Goal: Task Accomplishment & Management: Manage account settings

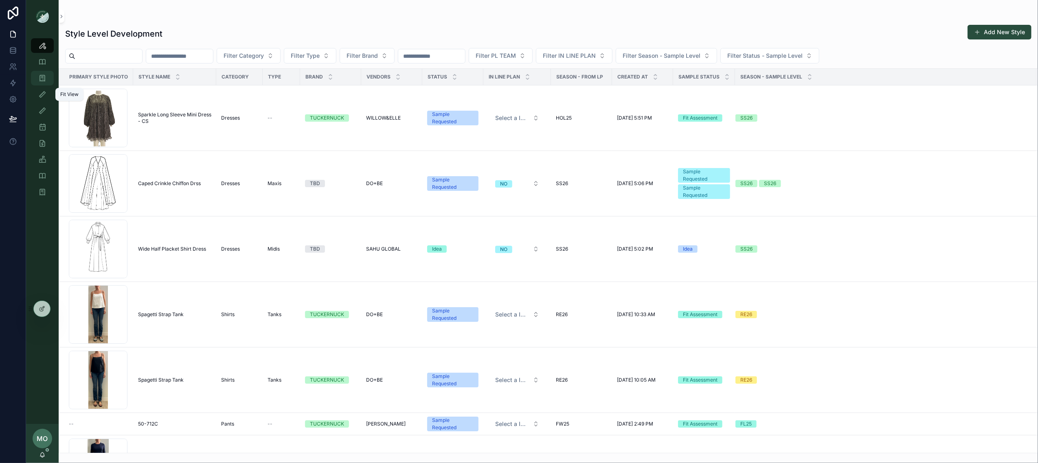
click at [46, 80] on div "Sample (MPN) View" at bounding box center [42, 78] width 13 height 13
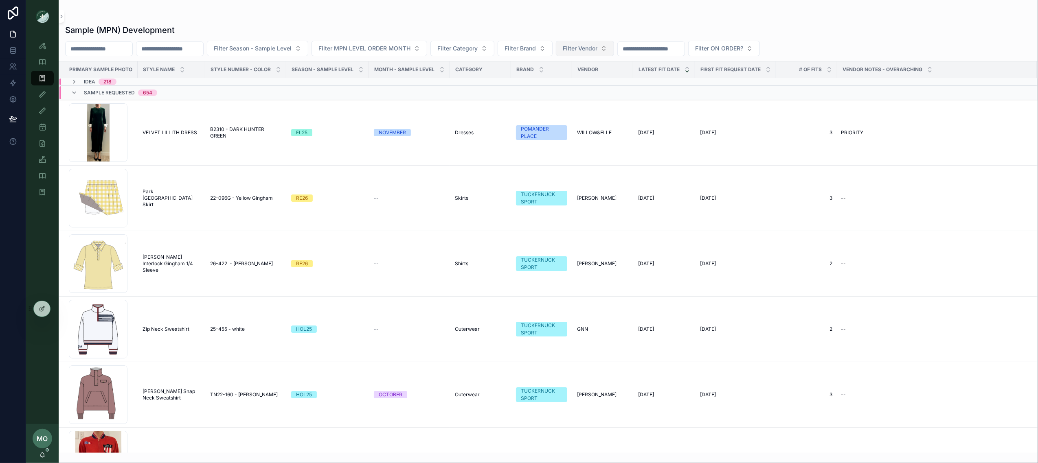
click at [609, 53] on button "Filter Vendor" at bounding box center [585, 48] width 58 height 15
type input "**"
click at [583, 92] on div "DO+BE" at bounding box center [607, 94] width 98 height 13
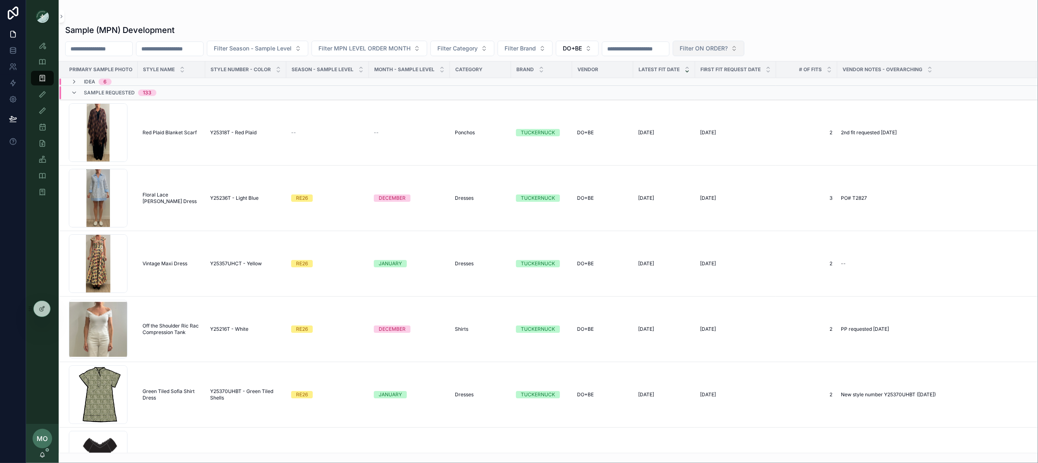
click at [728, 49] on span "Filter ON ORDER?" at bounding box center [704, 48] width 48 height 8
click at [537, 30] on div "Sample (MPN) Development" at bounding box center [548, 29] width 966 height 11
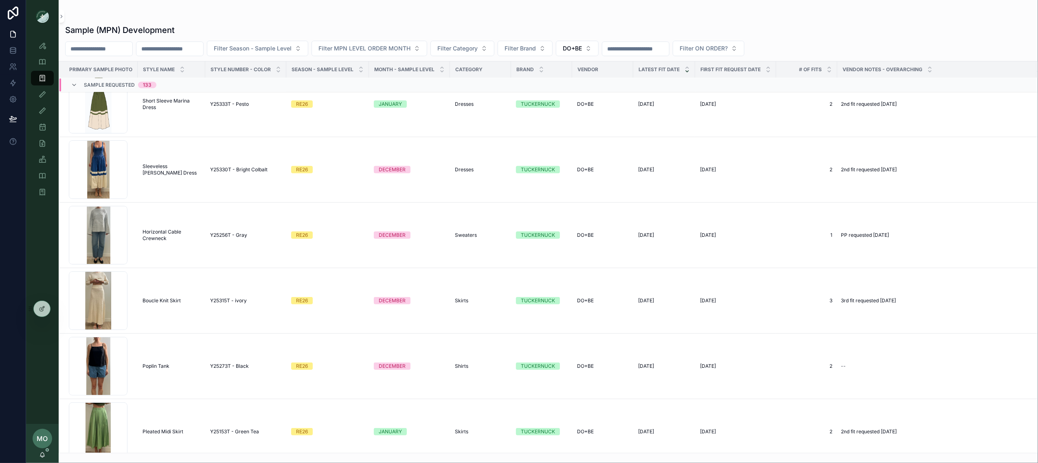
scroll to position [1585, 0]
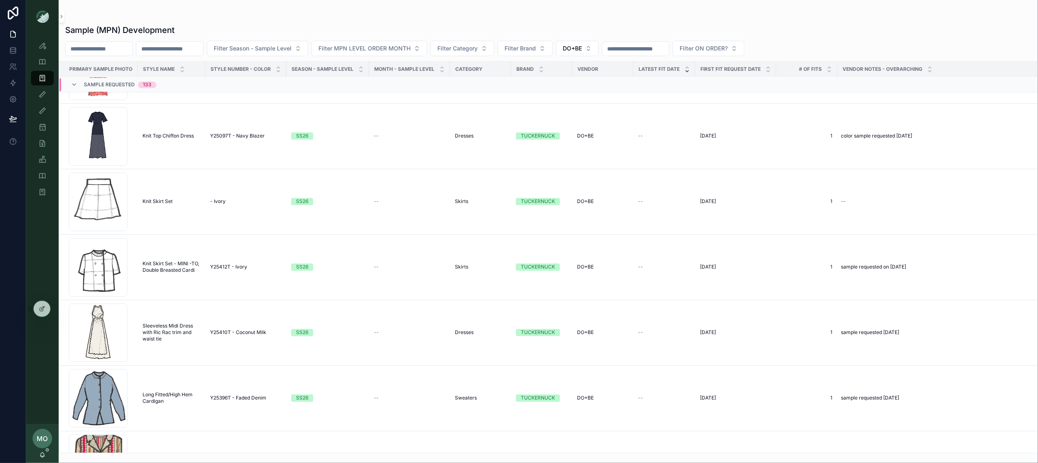
click at [493, 38] on div "Sample (MPN) Development Filter Season - Sample Level Filter MPN LEVEL ORDER MO…" at bounding box center [548, 237] width 979 height 434
click at [478, 46] on span "Filter Category" at bounding box center [457, 48] width 40 height 8
type input "****"
click at [454, 82] on span "Sweaters" at bounding box center [450, 82] width 25 height 8
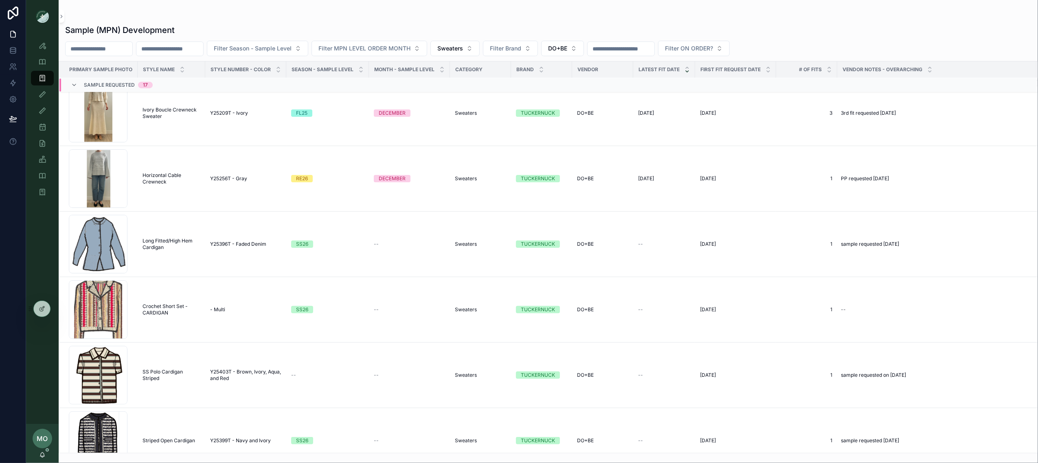
scroll to position [377, 0]
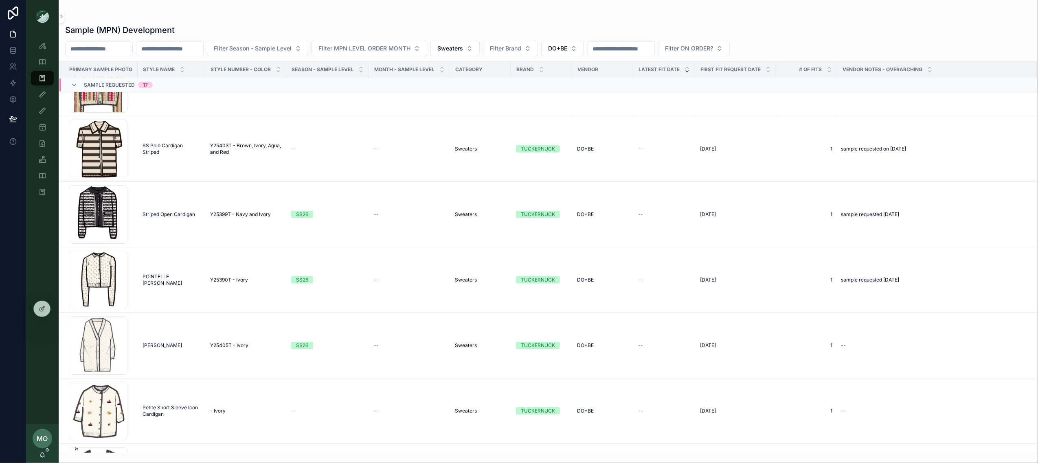
click at [104, 47] on input "scrollable content" at bounding box center [99, 48] width 67 height 11
click at [171, 49] on input "scrollable content" at bounding box center [169, 48] width 67 height 11
paste input "*****"
type input "*****"
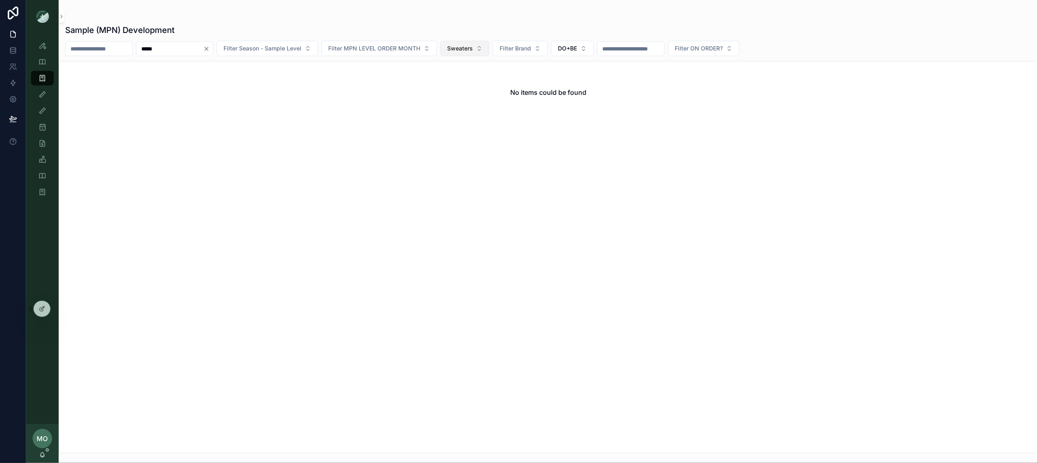
click at [476, 56] on button "Sweaters" at bounding box center [464, 48] width 49 height 15
click at [466, 82] on div "None" at bounding box center [486, 81] width 98 height 13
click at [592, 50] on span "DO+BE" at bounding box center [582, 48] width 19 height 8
click at [573, 84] on div "None" at bounding box center [609, 81] width 98 height 13
click at [210, 46] on icon "Clear" at bounding box center [206, 49] width 7 height 7
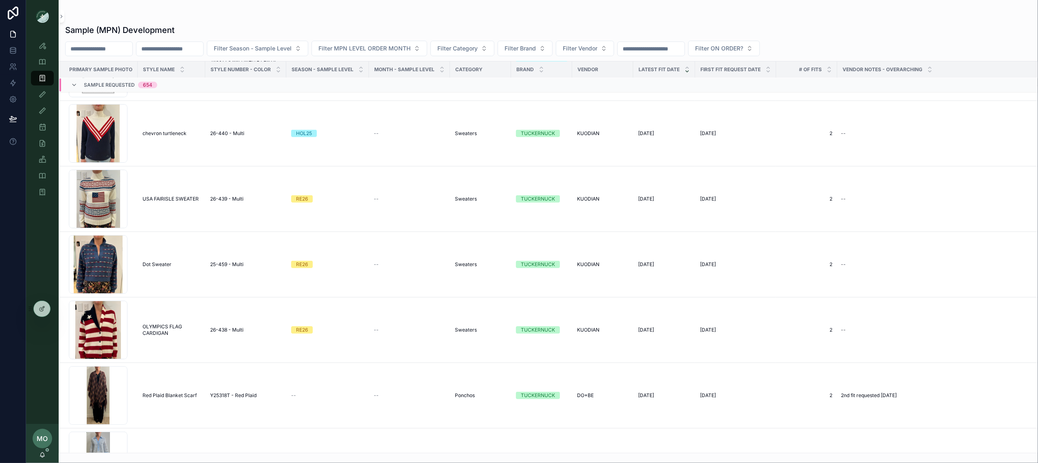
scroll to position [629, 0]
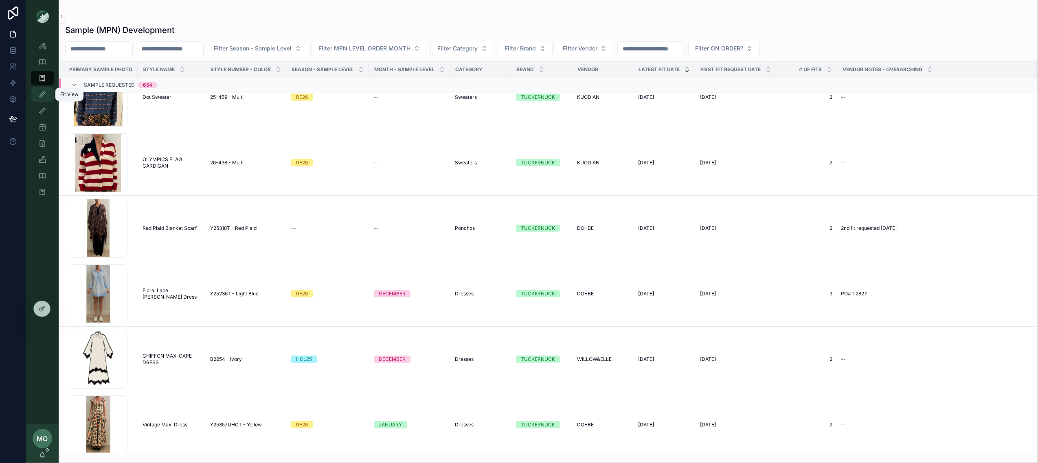
click at [47, 99] on div "Fit View" at bounding box center [42, 94] width 13 height 13
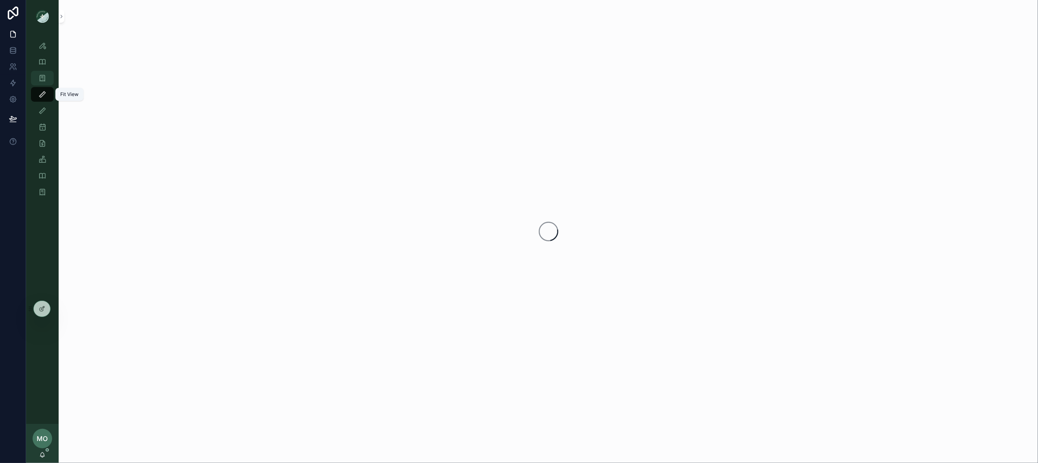
click at [47, 76] on div "Sample (MPN) View" at bounding box center [42, 78] width 13 height 13
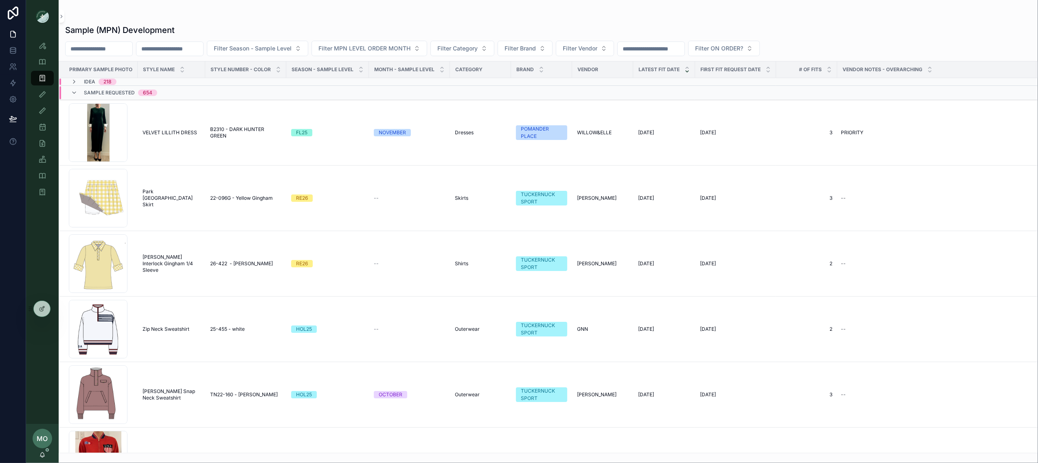
click at [84, 89] on div "Sample Requested 654" at bounding box center [120, 92] width 73 height 13
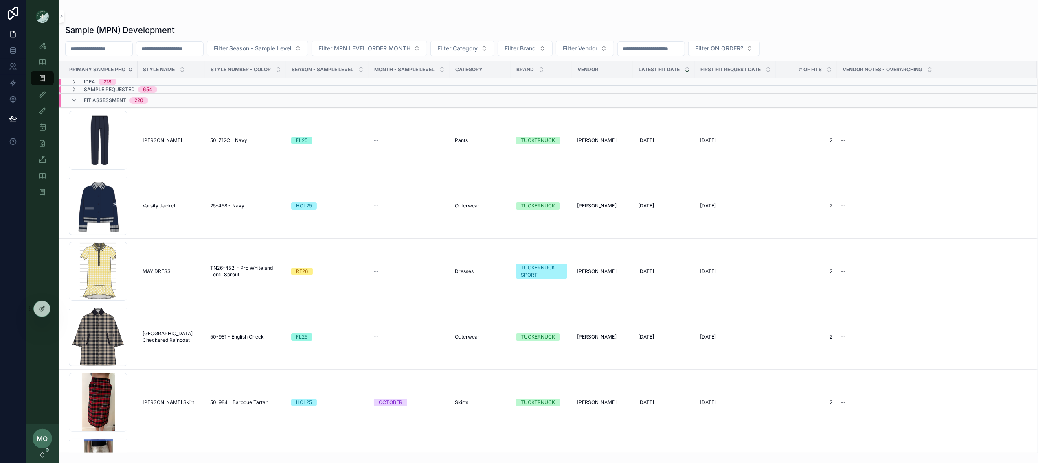
click at [74, 97] on div "Fit Assessment 220" at bounding box center [109, 100] width 77 height 13
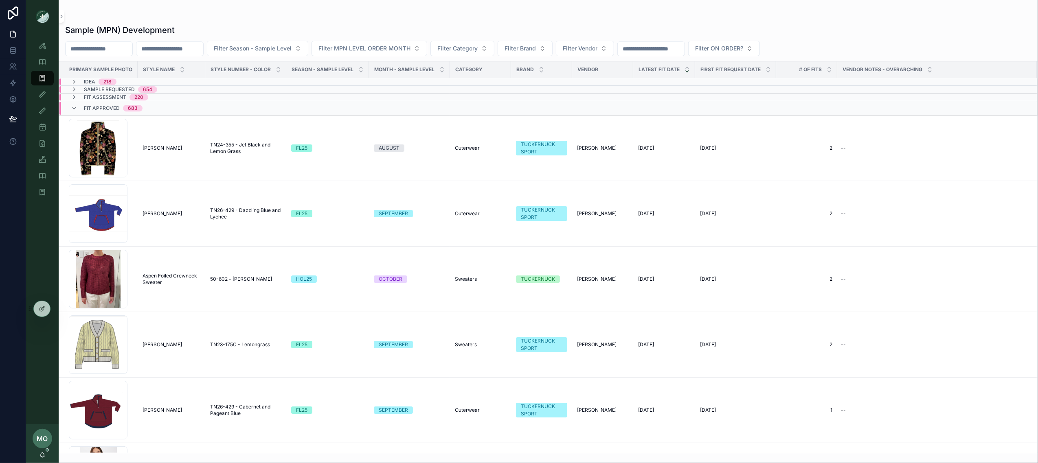
click at [72, 103] on div "Fit Approved 683" at bounding box center [107, 108] width 72 height 13
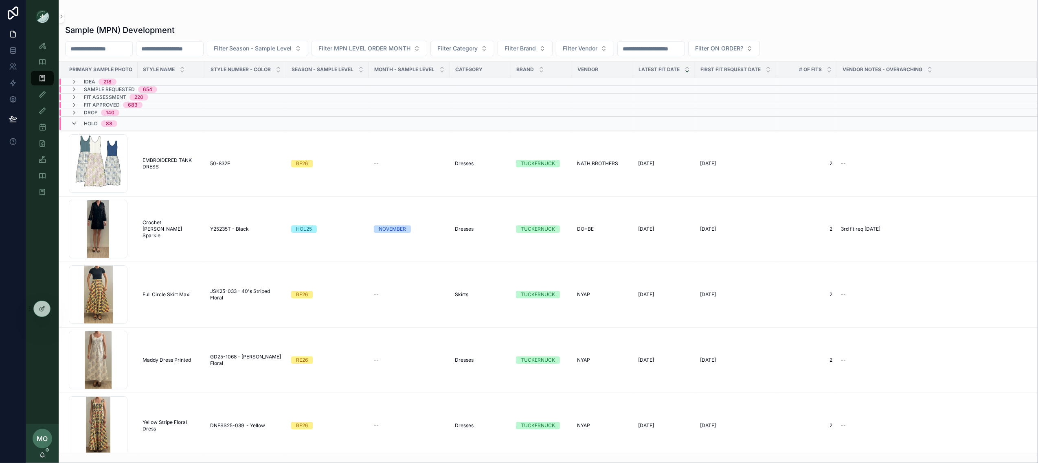
click at [71, 122] on icon "scrollable content" at bounding box center [74, 124] width 7 height 7
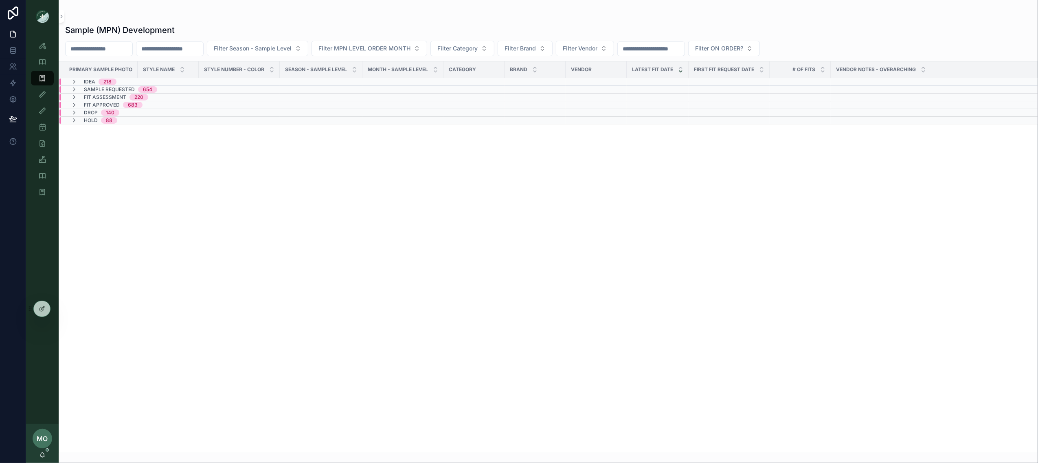
click at [172, 41] on div "Filter Season - Sample Level Filter MPN LEVEL ORDER MONTH Filter Category Filte…" at bounding box center [548, 48] width 979 height 15
click at [169, 45] on input "scrollable content" at bounding box center [169, 48] width 67 height 11
paste input "******"
type input "******"
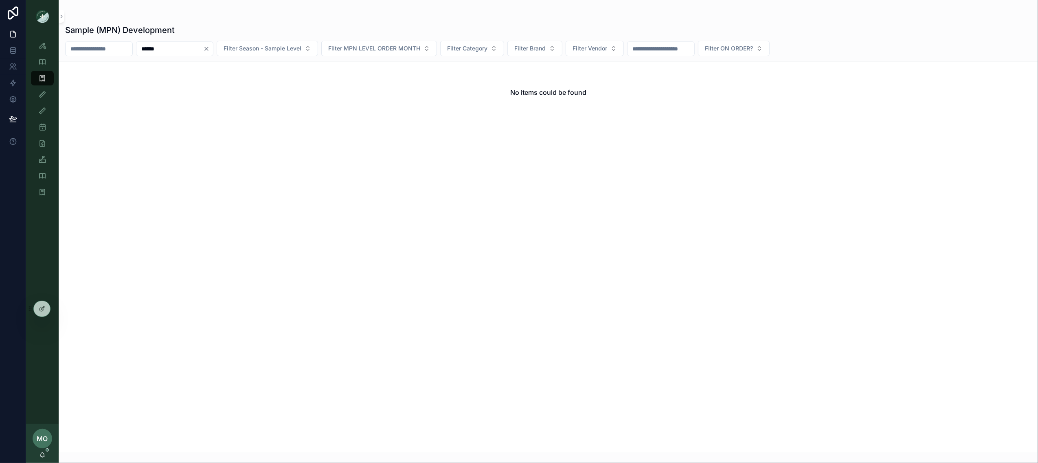
click at [213, 51] on button "Clear" at bounding box center [208, 49] width 10 height 7
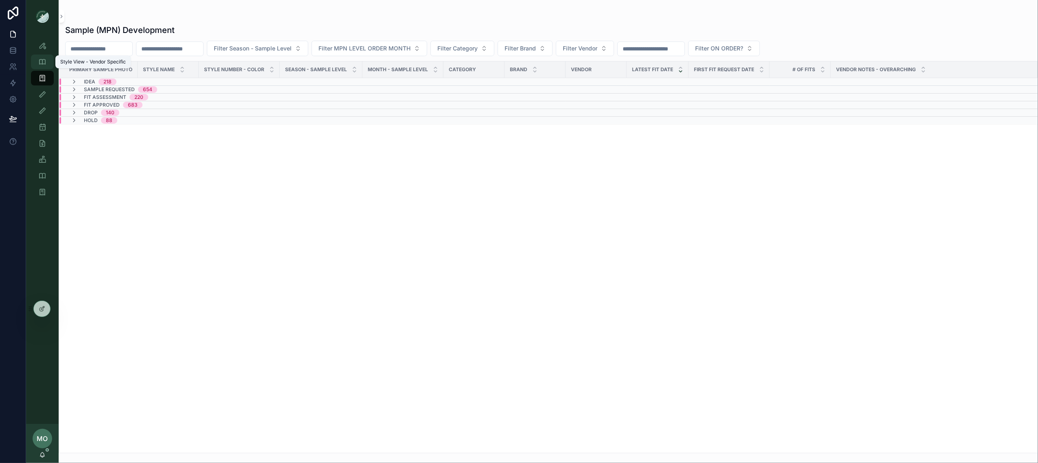
click at [45, 65] on icon "scrollable content" at bounding box center [42, 62] width 8 height 8
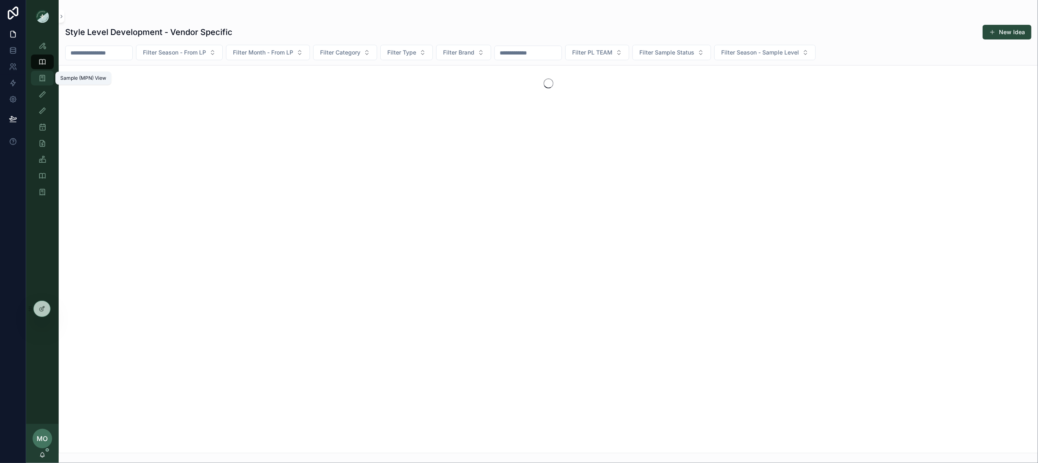
click at [40, 84] on div "Sample (MPN) View" at bounding box center [42, 78] width 13 height 13
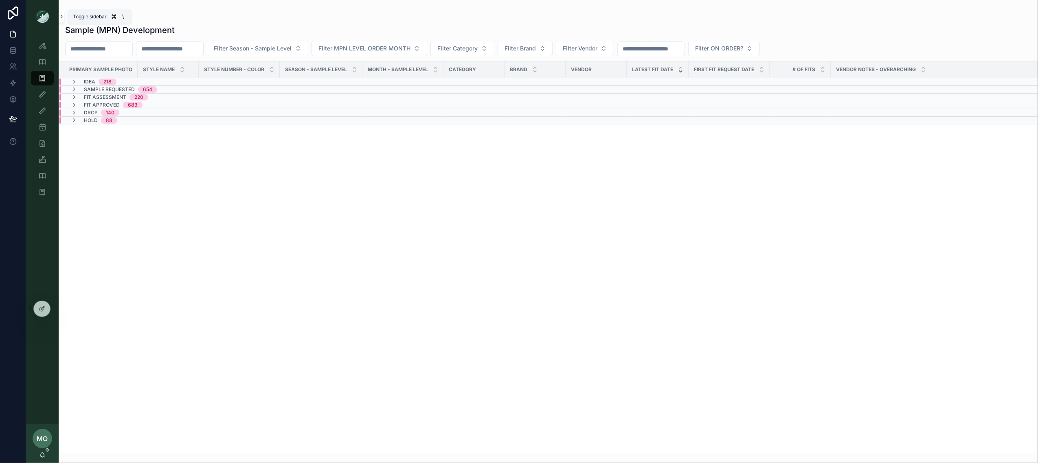
click at [63, 13] on icon "scrollable content" at bounding box center [62, 16] width 6 height 6
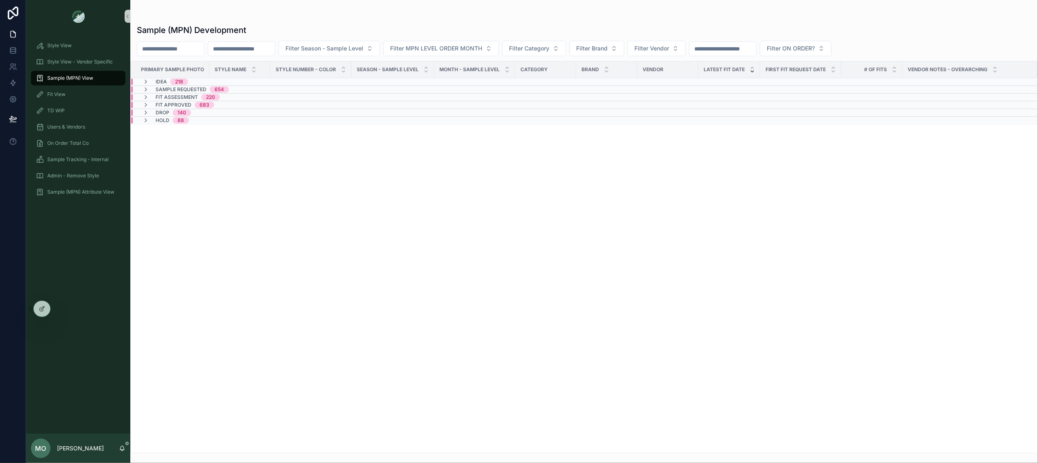
click at [268, 45] on input "scrollable content" at bounding box center [241, 48] width 67 height 11
paste input "******"
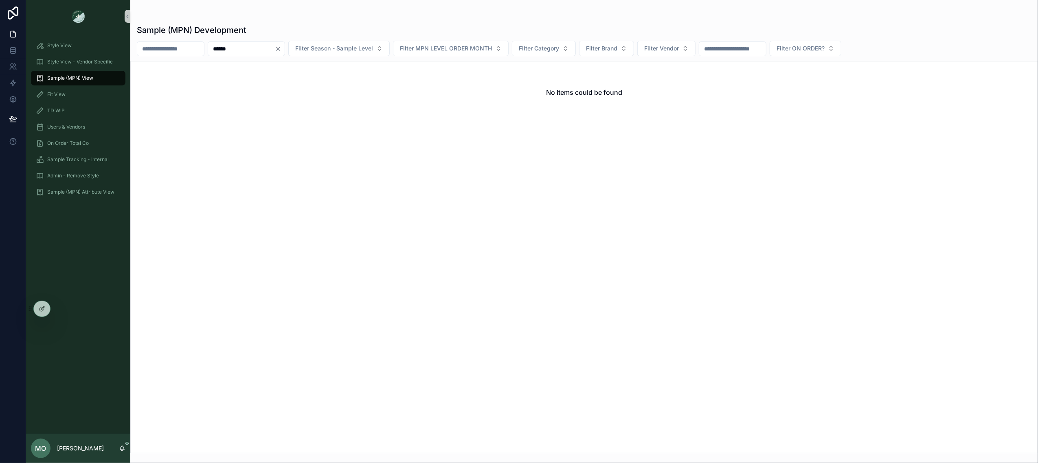
type input "******"
click at [281, 50] on icon "Clear" at bounding box center [278, 49] width 7 height 7
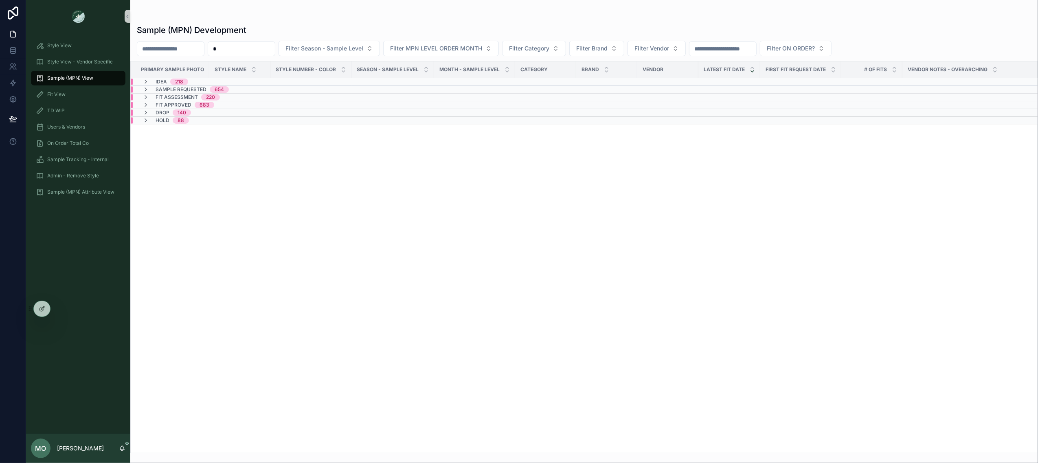
click at [244, 49] on input "scrollable content" at bounding box center [241, 48] width 67 height 11
type input "*"
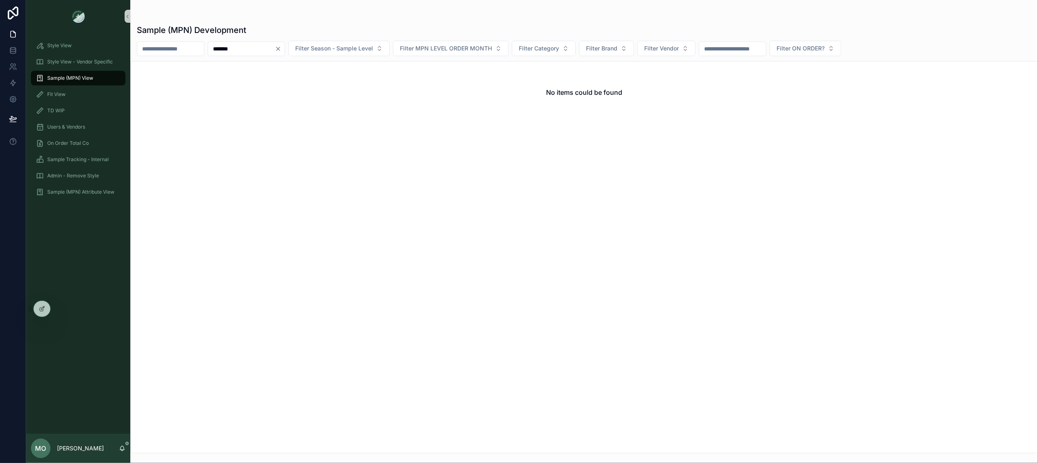
type input "******"
click at [281, 52] on icon "Clear" at bounding box center [278, 49] width 7 height 7
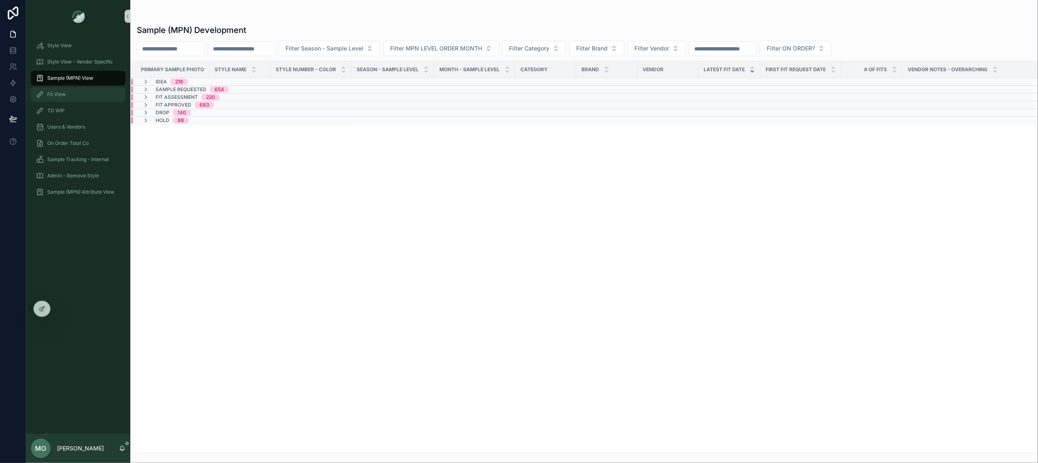
click at [88, 92] on div "Fit View" at bounding box center [78, 94] width 85 height 13
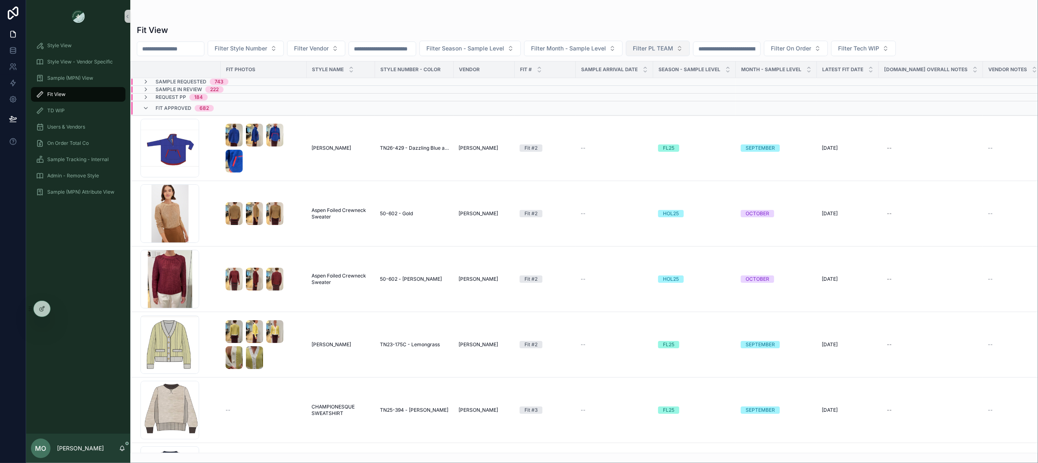
click at [690, 47] on button "Filter PL TEAM" at bounding box center [658, 48] width 64 height 15
click at [652, 107] on div "PHILLY" at bounding box center [680, 107] width 98 height 13
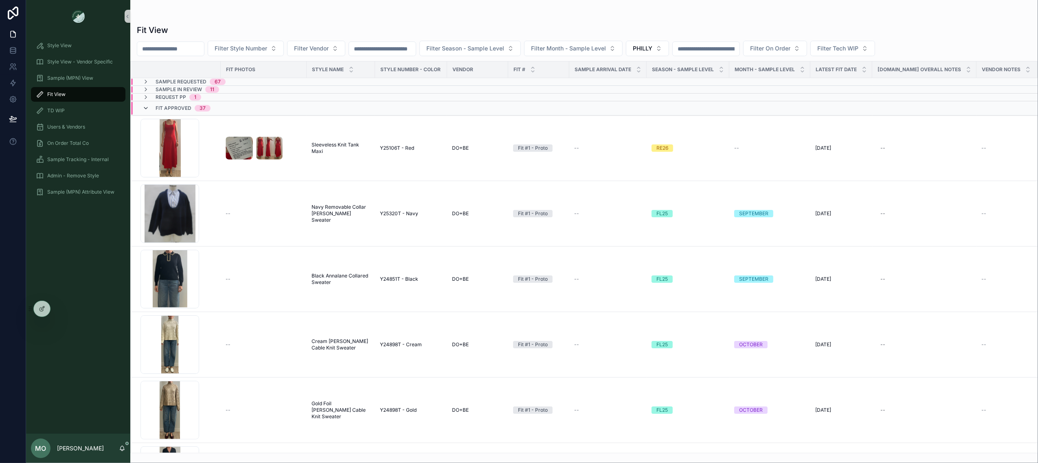
click at [146, 108] on icon "scrollable content" at bounding box center [146, 108] width 7 height 7
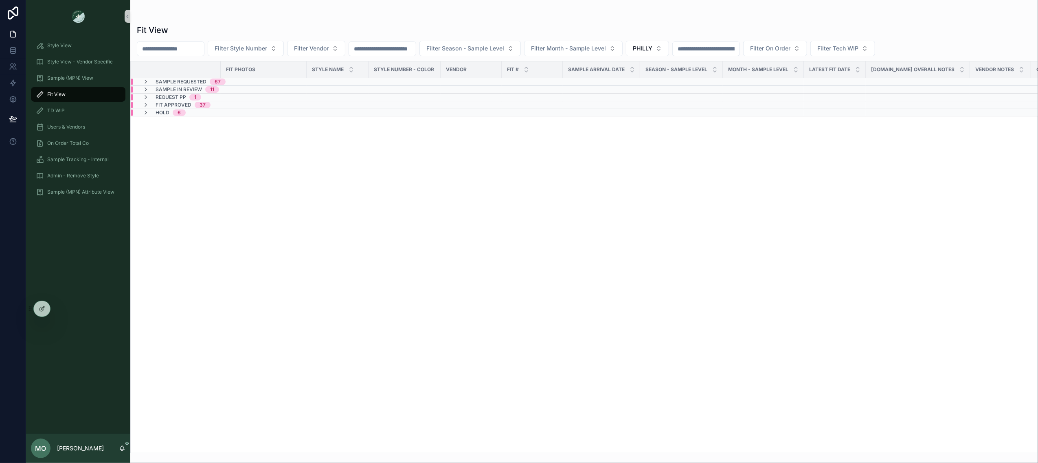
click at [143, 86] on td "Sample In Review 11" at bounding box center [250, 90] width 238 height 8
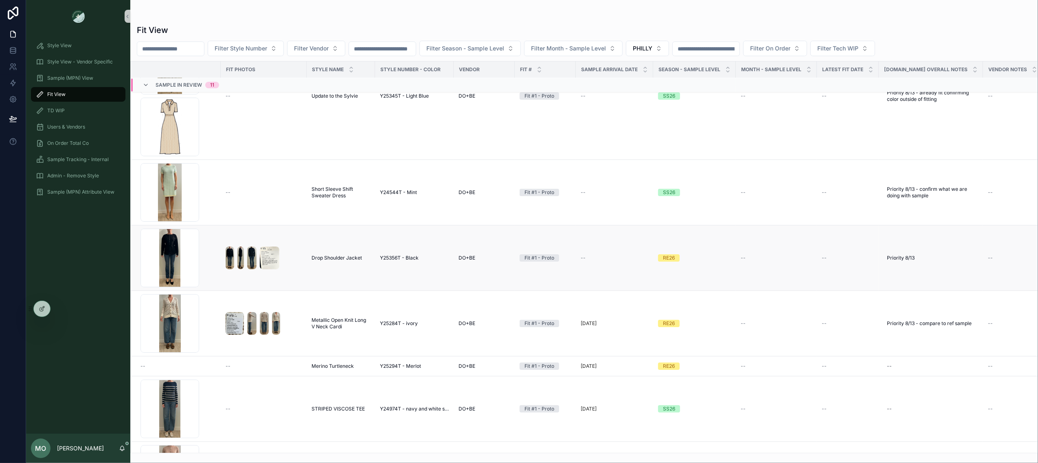
scroll to position [72, 0]
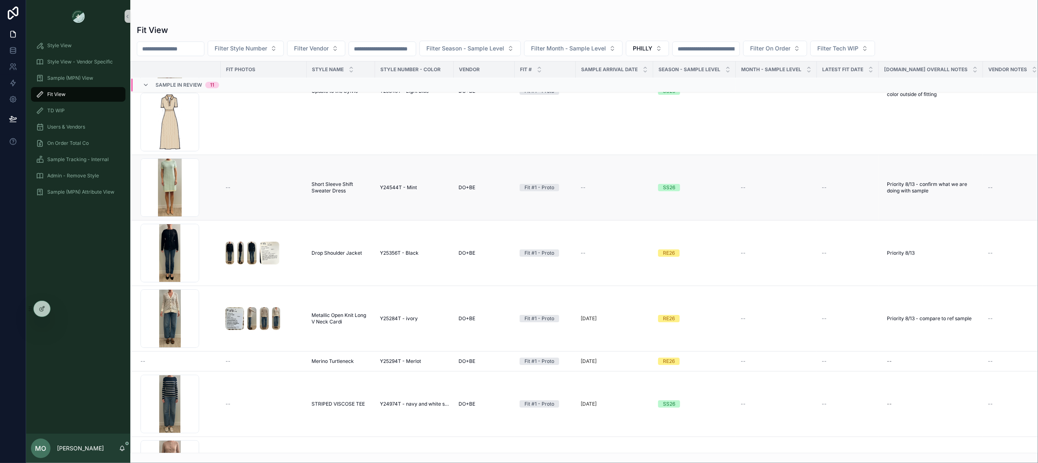
click at [345, 189] on span "Short Sleeve Shift Sweater Dress" at bounding box center [341, 187] width 59 height 13
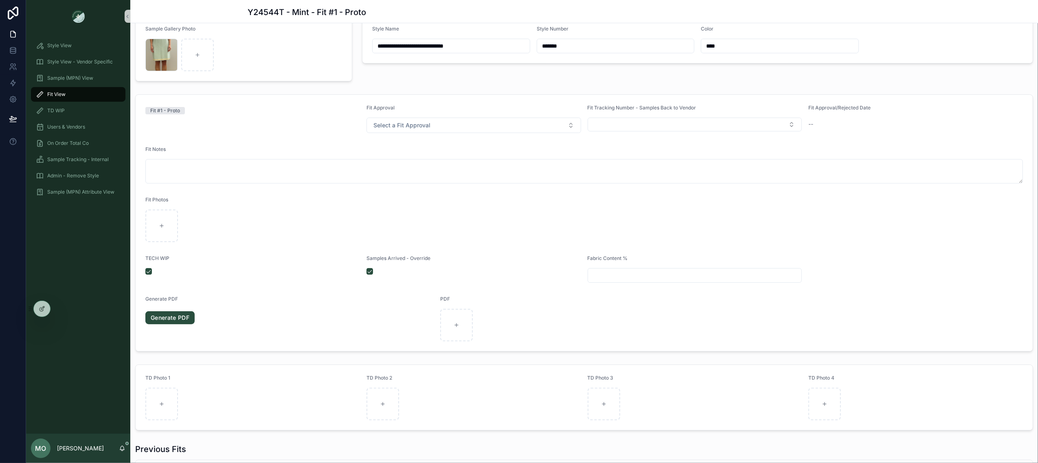
scroll to position [61, 0]
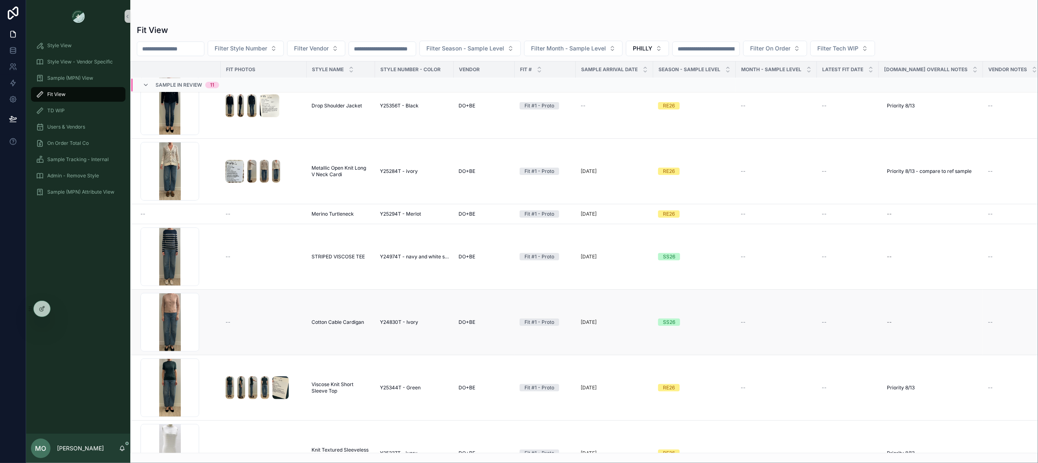
scroll to position [224, 0]
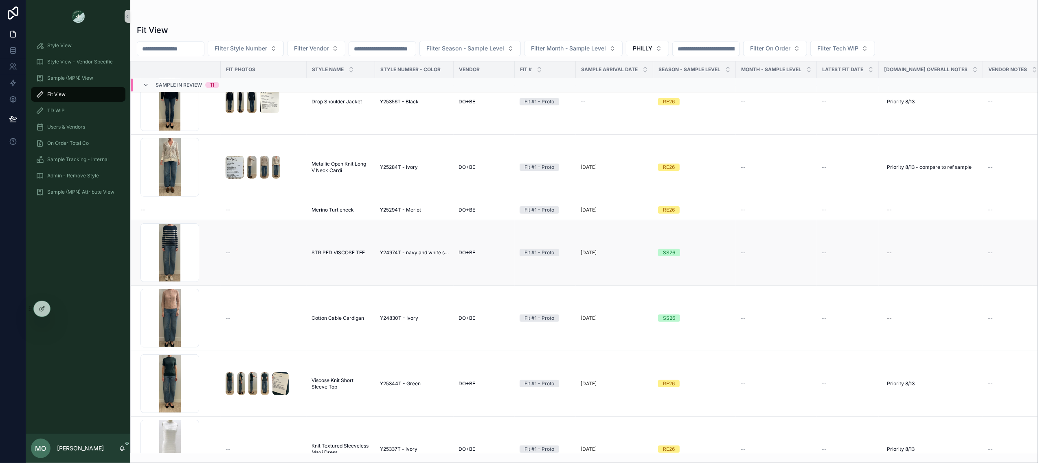
click at [342, 255] on span "STRIPED VISCOSE TEE" at bounding box center [338, 253] width 53 height 7
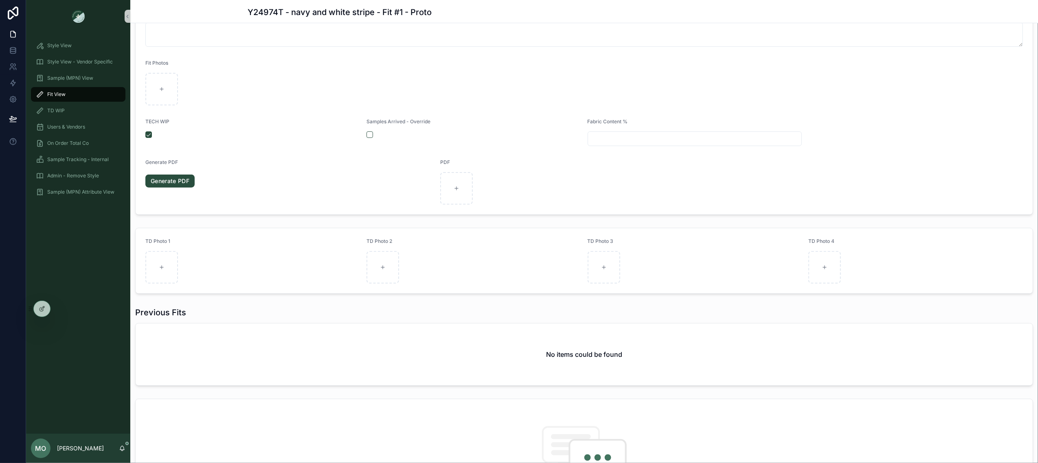
scroll to position [193, 0]
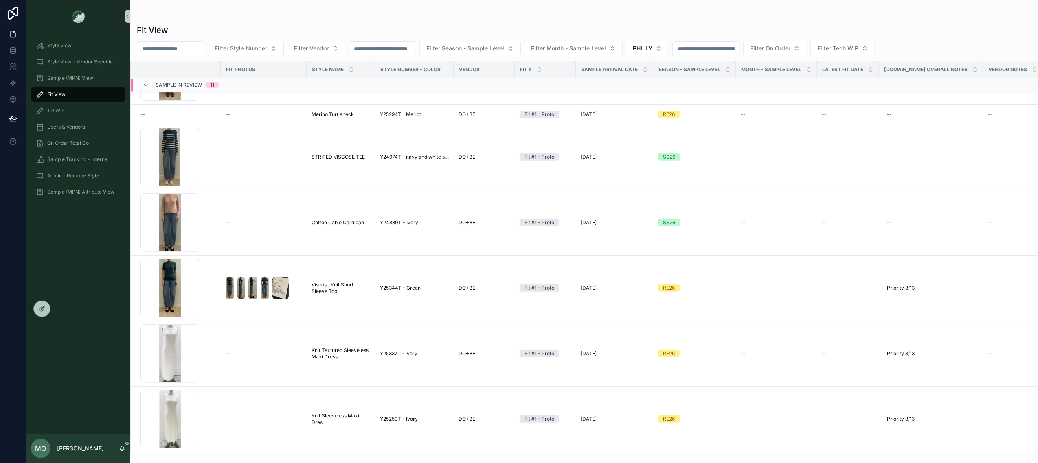
scroll to position [323, 0]
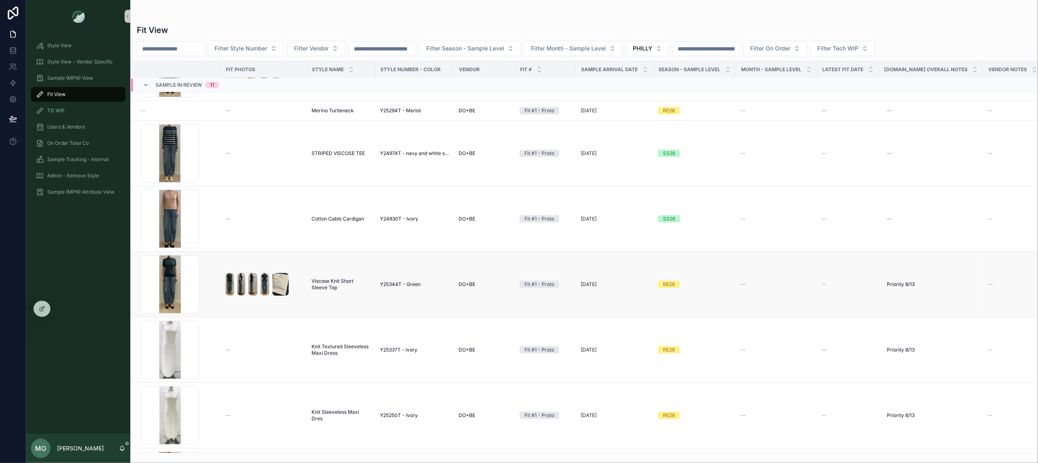
click at [321, 285] on span "Viscose Knit Short Sleeve Top" at bounding box center [341, 284] width 59 height 13
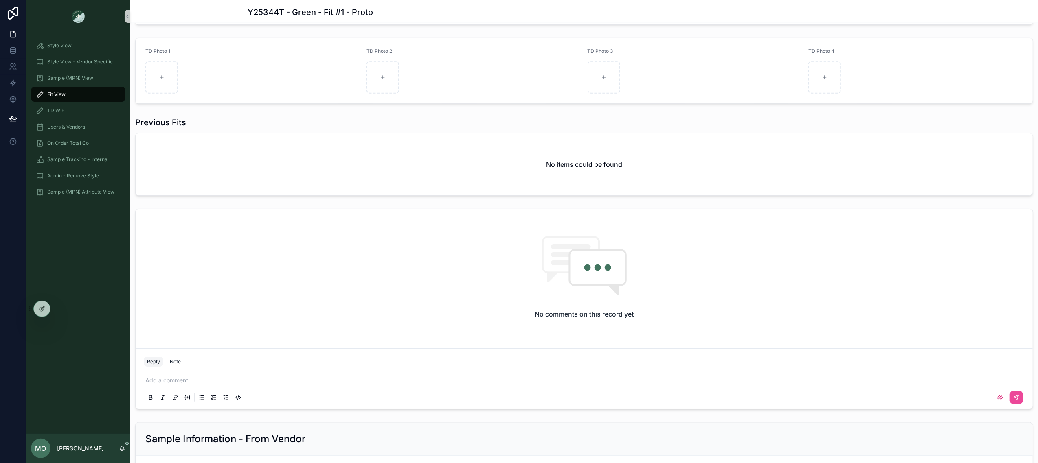
scroll to position [453, 0]
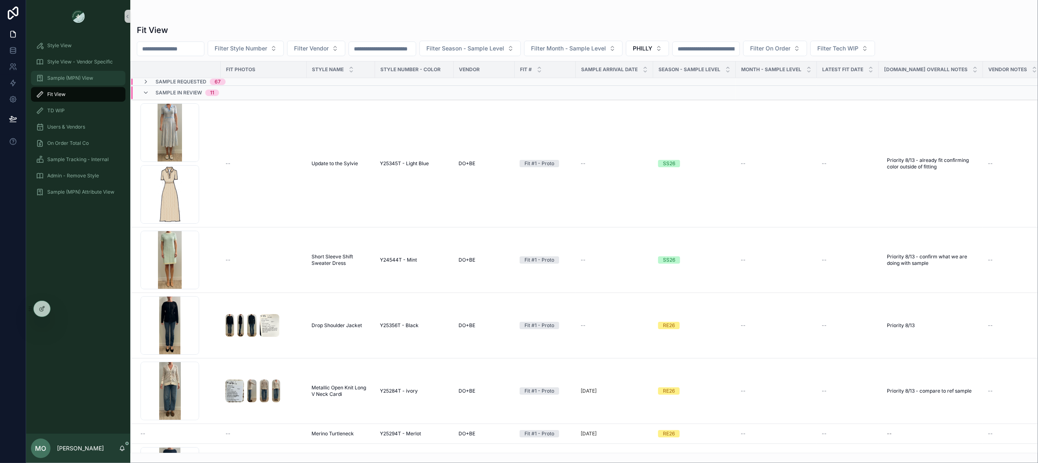
click at [105, 75] on div "Sample (MPN) View" at bounding box center [78, 78] width 85 height 13
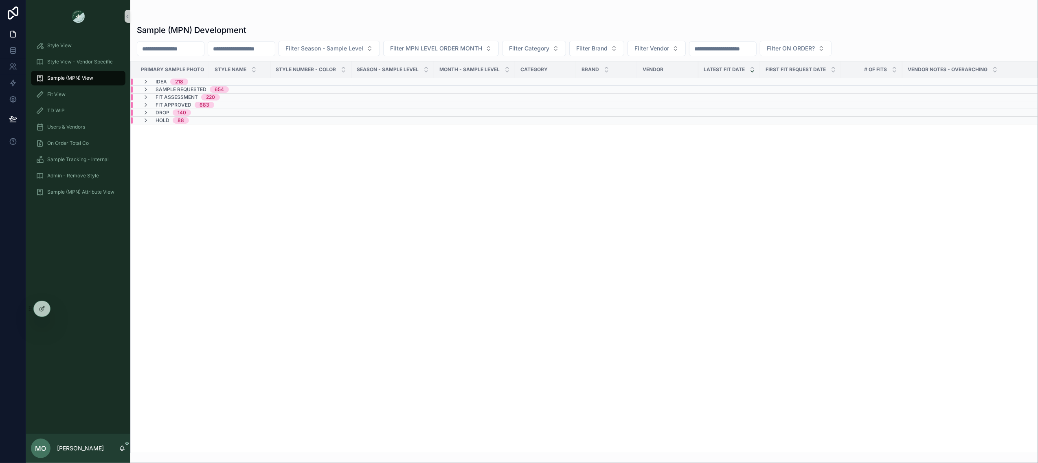
click at [265, 44] on input "scrollable content" at bounding box center [241, 48] width 67 height 11
click at [190, 50] on input "scrollable content" at bounding box center [170, 48] width 67 height 11
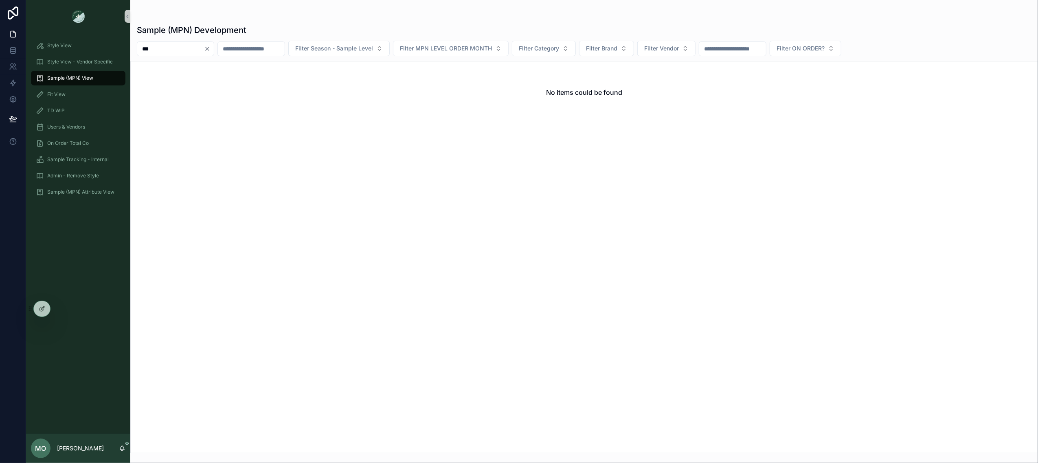
type input "***"
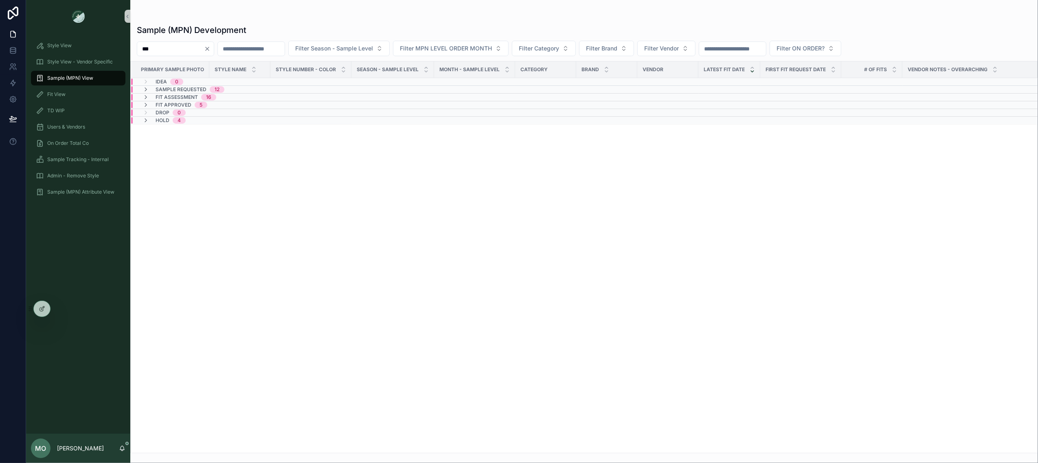
click at [159, 90] on span "Sample Requested" at bounding box center [181, 89] width 51 height 7
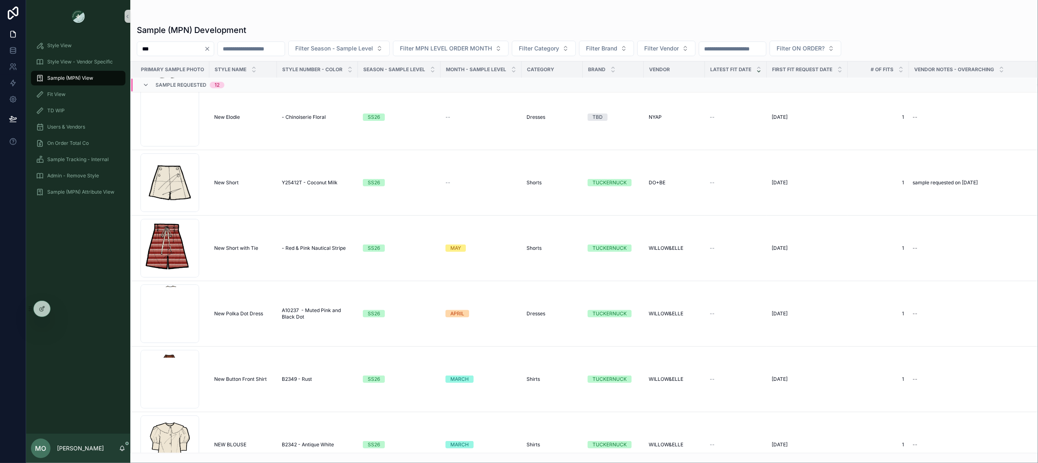
scroll to position [467, 0]
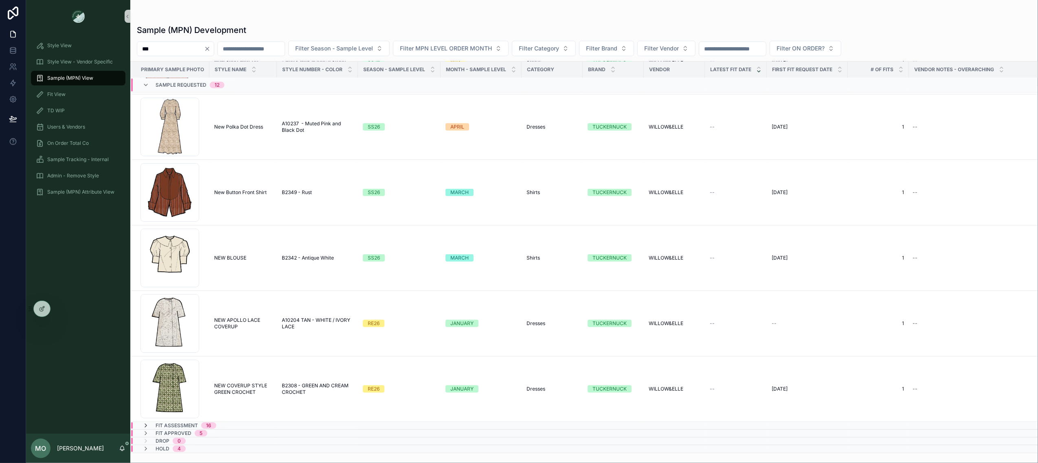
click at [143, 426] on icon "scrollable content" at bounding box center [146, 426] width 7 height 7
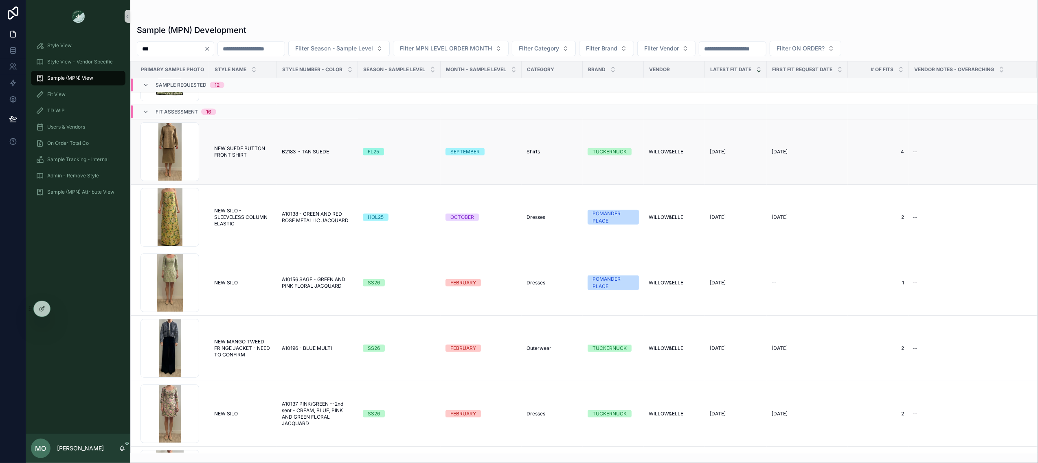
scroll to position [823, 0]
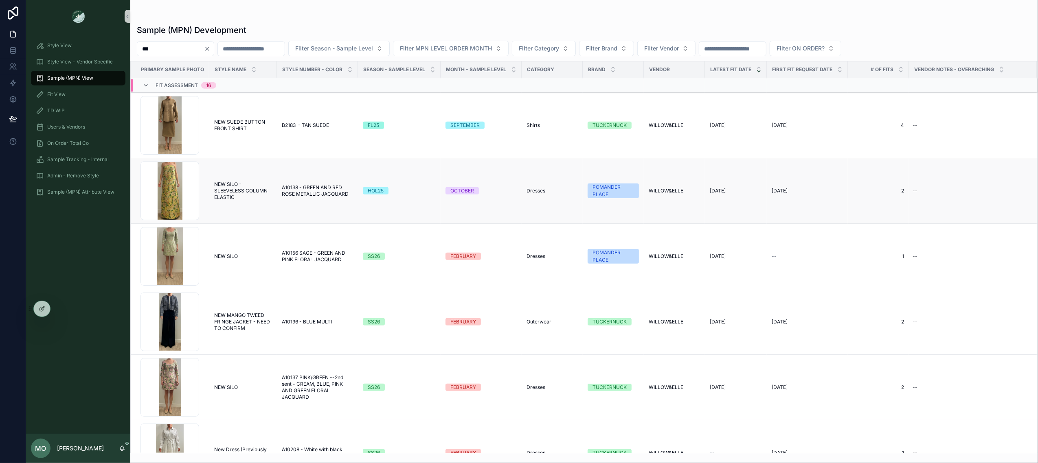
click at [232, 190] on span "NEW SILO - SLEEVELESS COLUMN ELASTIC" at bounding box center [243, 191] width 58 height 20
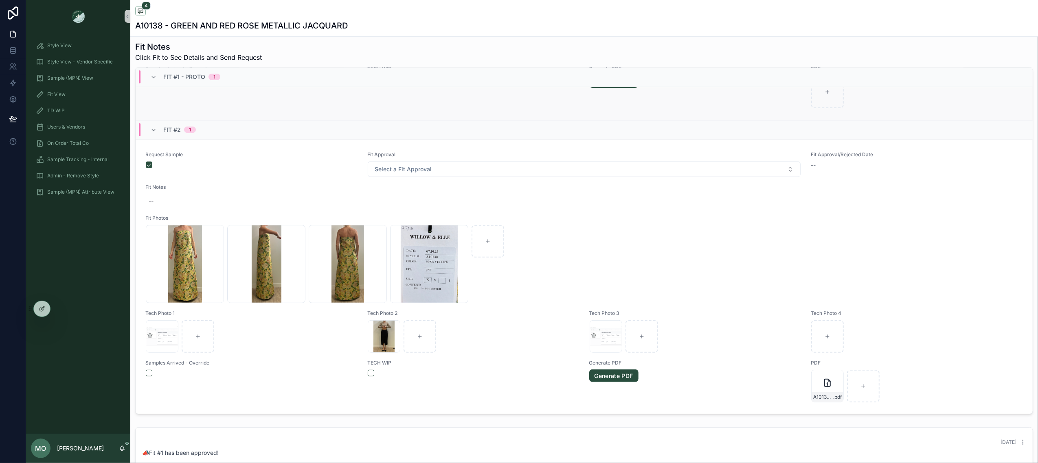
scroll to position [333, 0]
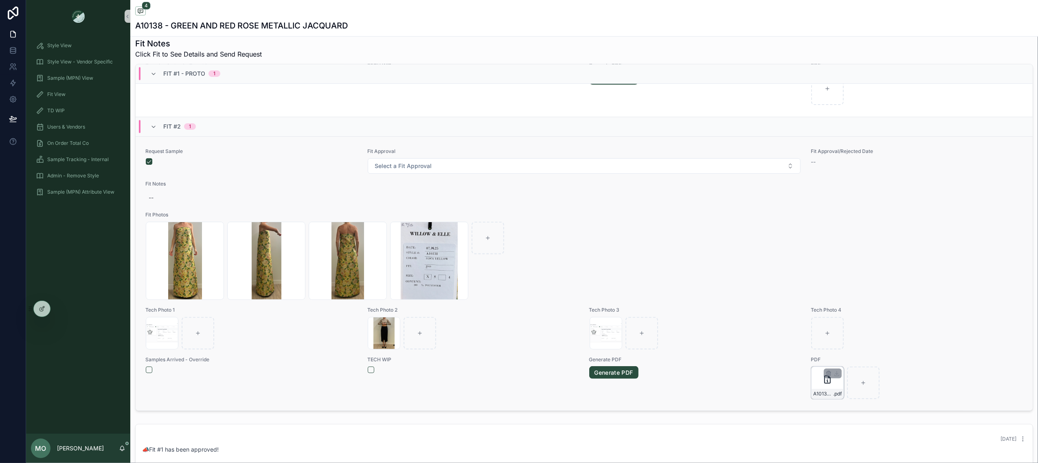
click at [818, 386] on div "A10138---GREEN-AND-RED-ROSE-METALLIC-JACQUARD----Fit-#2 .pdf" at bounding box center [827, 383] width 33 height 33
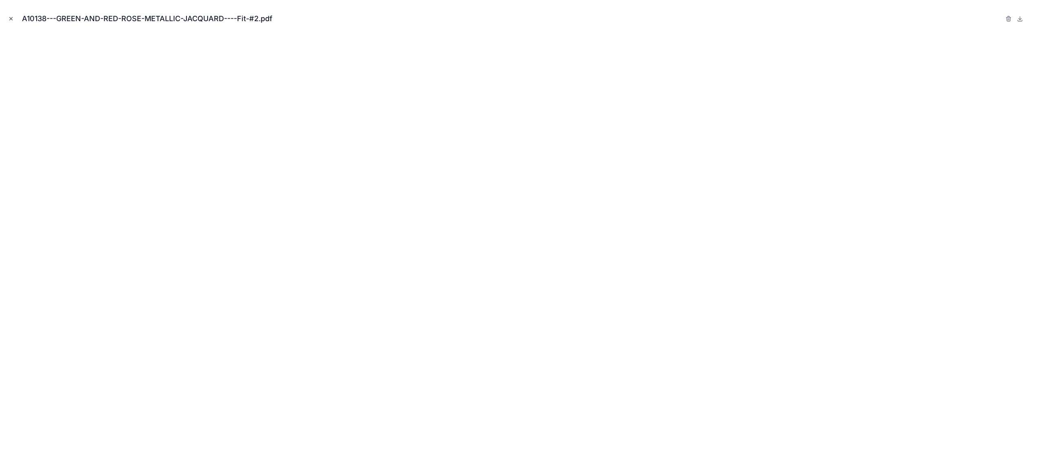
click at [12, 18] on icon "Close modal" at bounding box center [11, 19] width 3 height 3
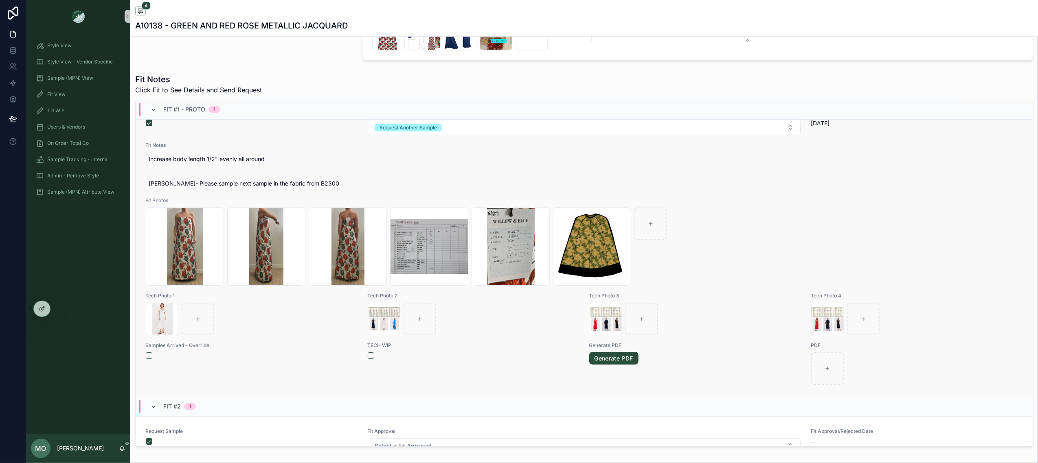
scroll to position [23, 0]
click at [452, 216] on icon "scrollable content" at bounding box center [453, 213] width 7 height 7
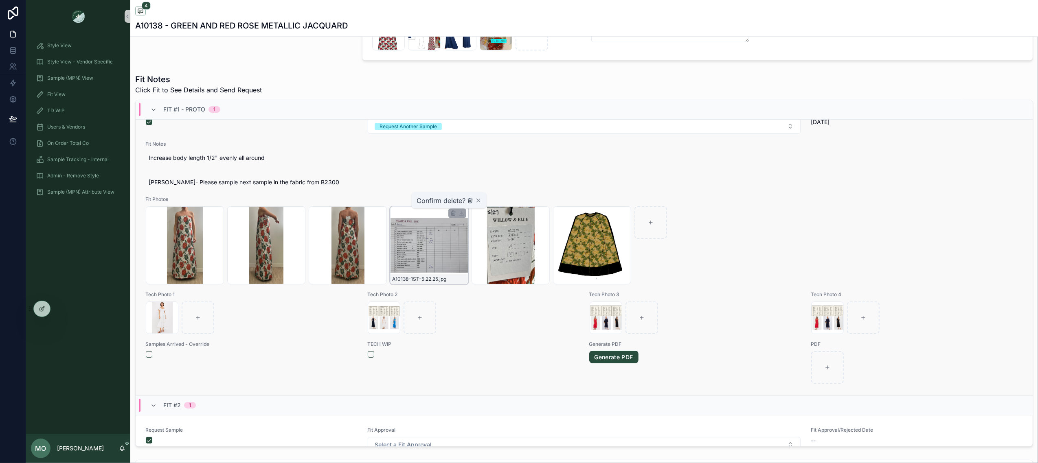
click at [468, 204] on icon "scrollable content" at bounding box center [470, 200] width 7 height 7
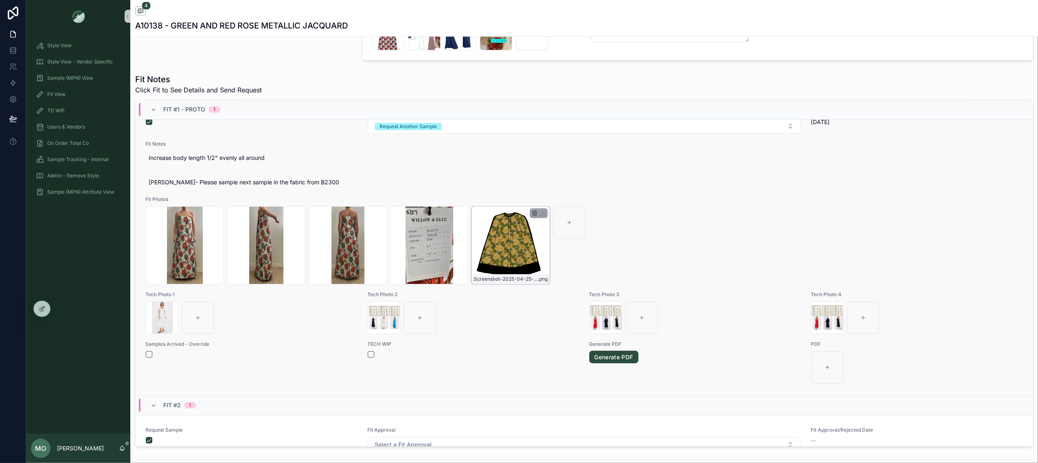
click at [533, 215] on icon "scrollable content" at bounding box center [535, 214] width 4 height 4
click at [613, 358] on link "Generate PDF" at bounding box center [613, 357] width 49 height 13
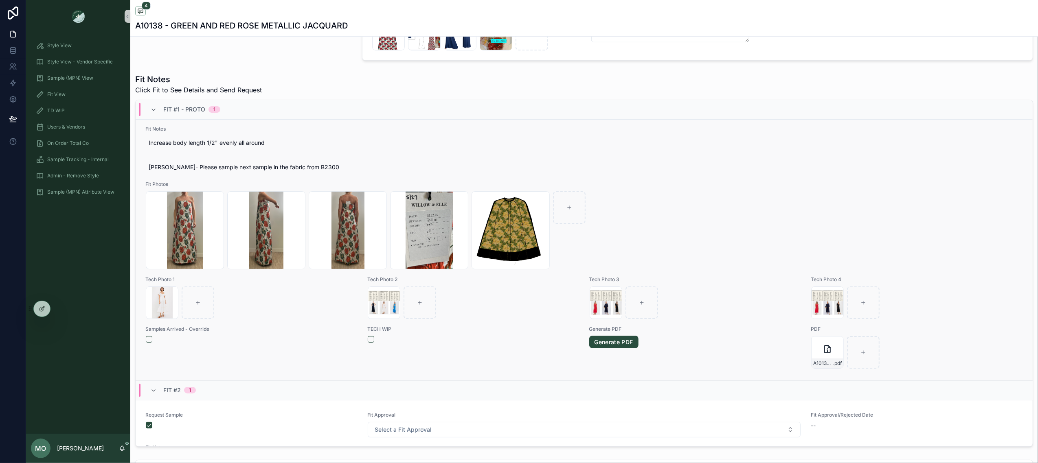
scroll to position [46, 0]
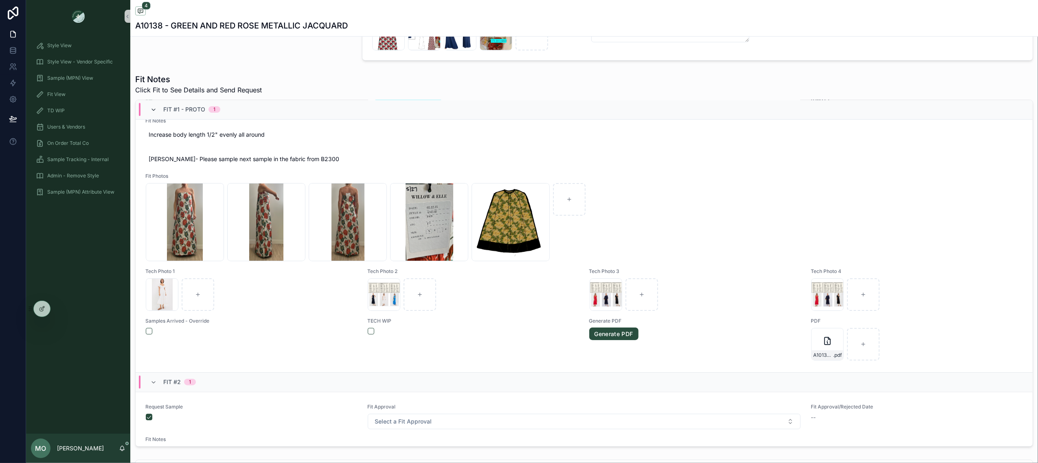
click at [154, 110] on icon "scrollable content" at bounding box center [153, 110] width 7 height 7
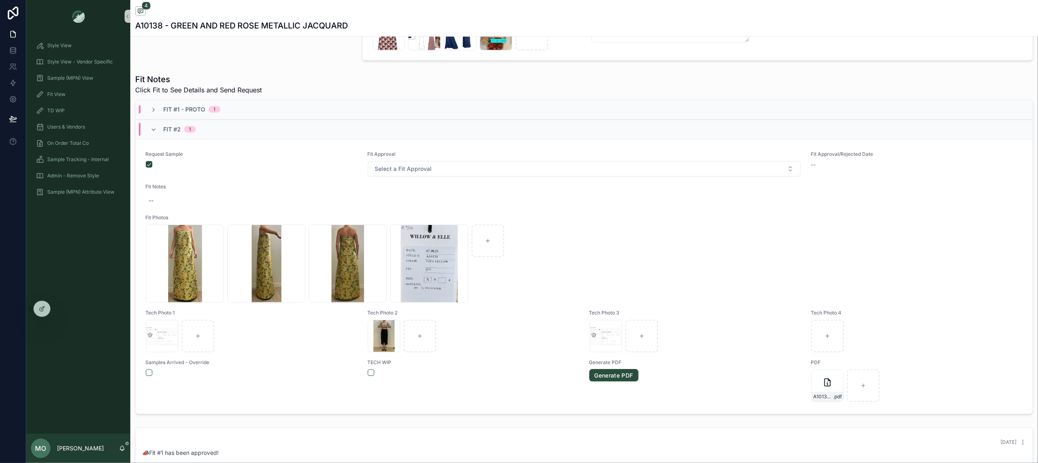
scroll to position [0, 0]
click at [153, 131] on icon "scrollable content" at bounding box center [153, 130] width 7 height 7
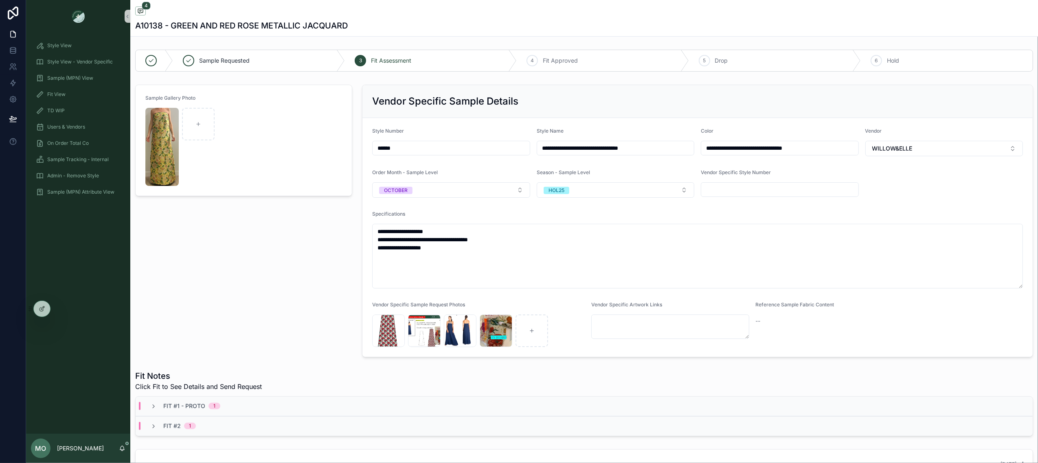
drag, startPoint x: 400, startPoint y: 149, endPoint x: 349, endPoint y: 144, distance: 51.6
click at [97, 72] on div "Sample (MPN) View" at bounding box center [78, 78] width 85 height 13
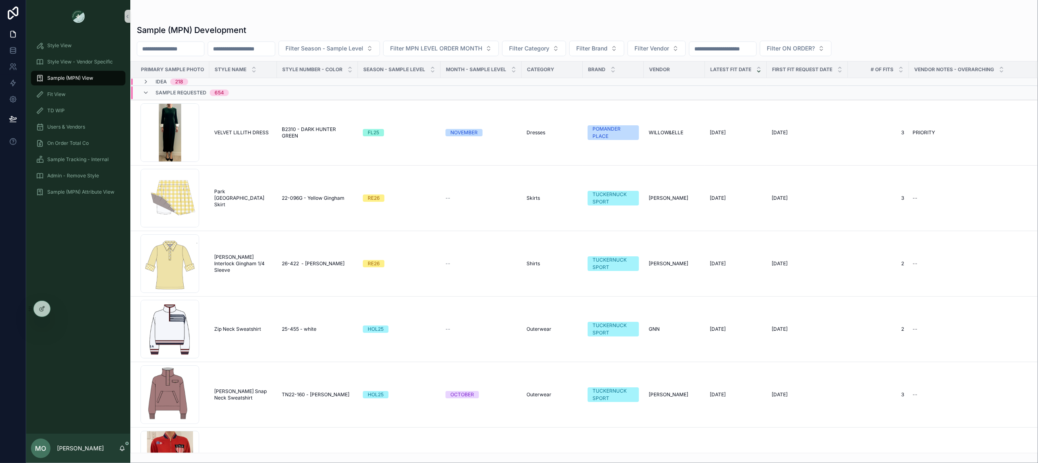
click at [274, 51] on input "scrollable content" at bounding box center [241, 48] width 67 height 11
paste input "******"
type input "******"
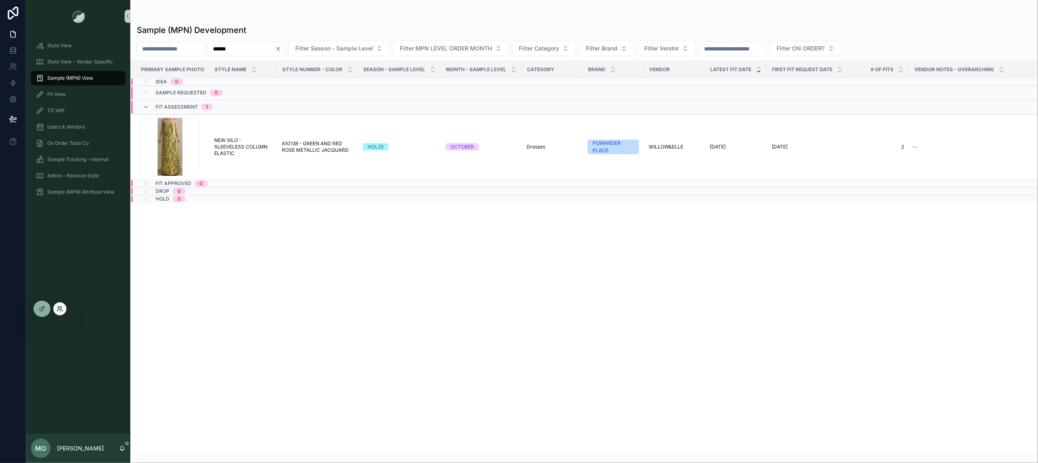
click at [59, 309] on icon at bounding box center [60, 309] width 7 height 7
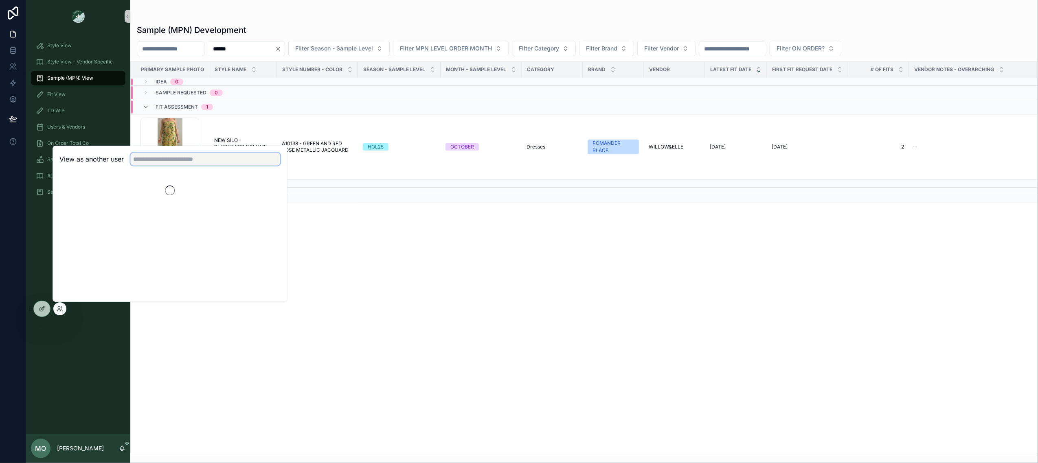
click at [170, 158] on input "text" at bounding box center [205, 159] width 150 height 13
type input "*"
type input "*******"
click at [270, 190] on button "Select" at bounding box center [269, 189] width 21 height 12
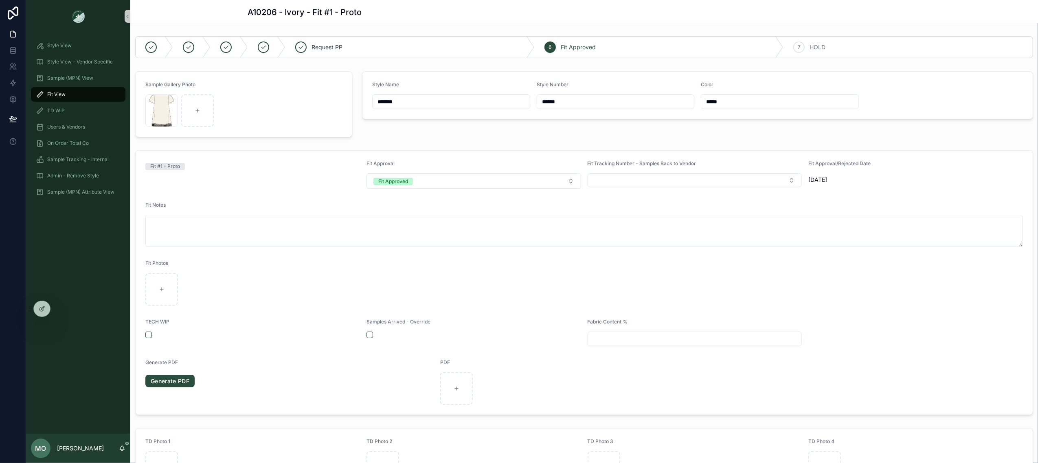
scroll to position [324, 0]
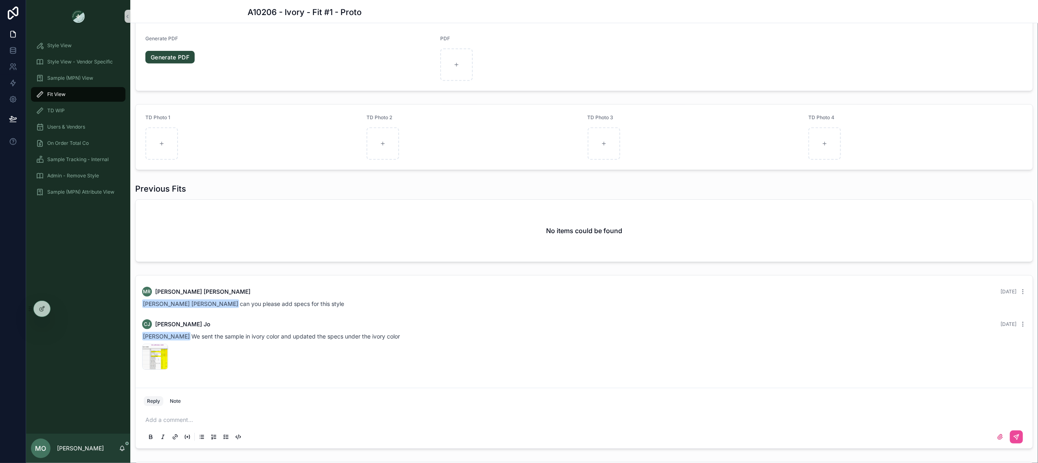
click at [58, 94] on span "Fit View" at bounding box center [56, 94] width 18 height 7
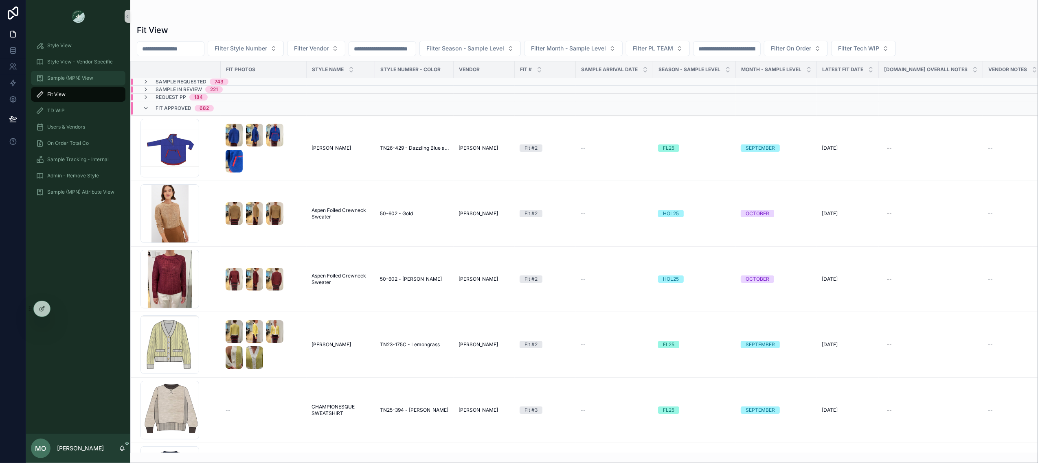
click at [62, 79] on span "Sample (MPN) View" at bounding box center [70, 78] width 46 height 7
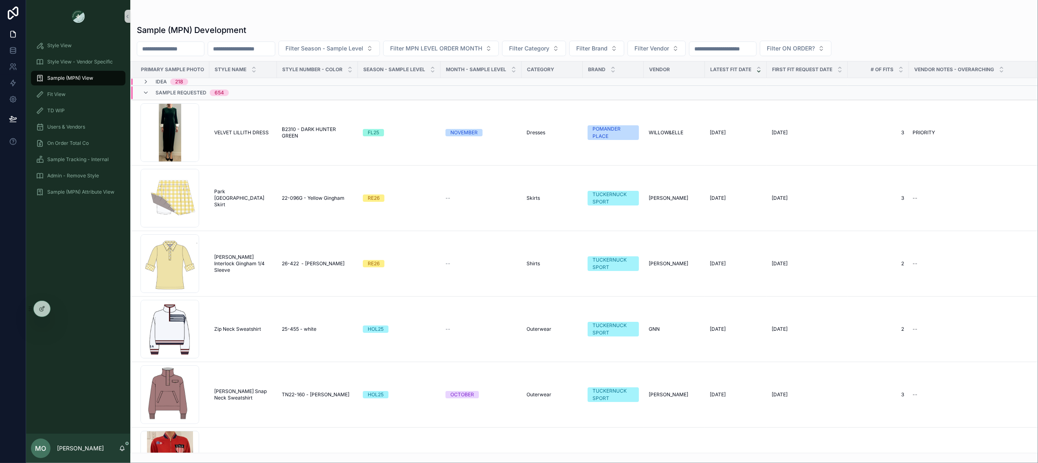
click at [194, 51] on input "scrollable content" at bounding box center [170, 48] width 67 height 11
paste input "******"
type input "******"
click at [211, 50] on icon "Clear" at bounding box center [207, 49] width 7 height 7
click at [246, 59] on div "Sample (MPN) Development Filter Season - Sample Level Filter MPN LEVEL ORDER MO…" at bounding box center [584, 237] width 908 height 434
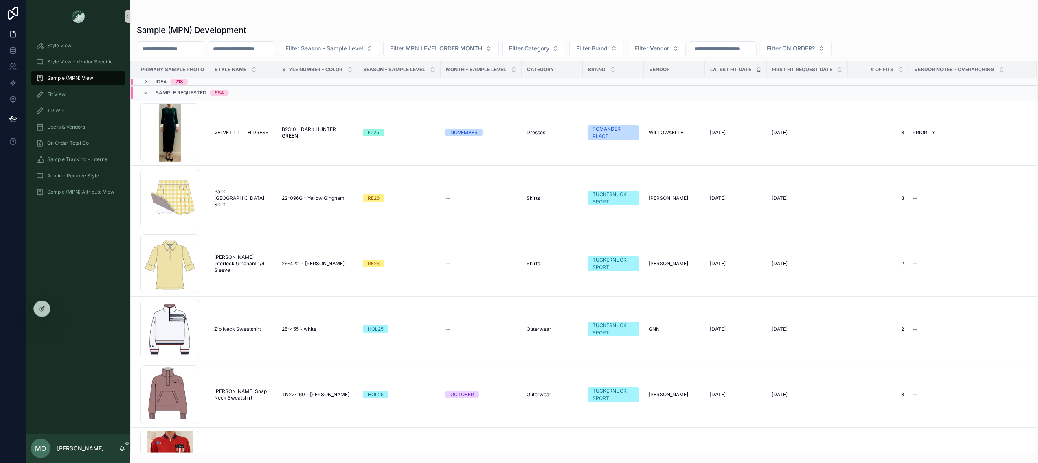
click at [245, 51] on input "scrollable content" at bounding box center [241, 48] width 67 height 11
paste input "******"
type input "******"
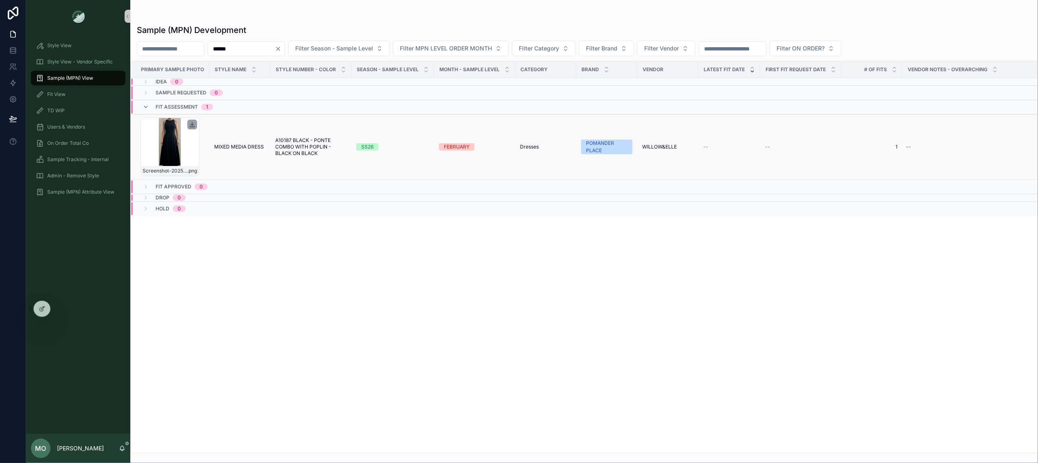
click at [191, 126] on icon "scrollable content" at bounding box center [192, 124] width 7 height 7
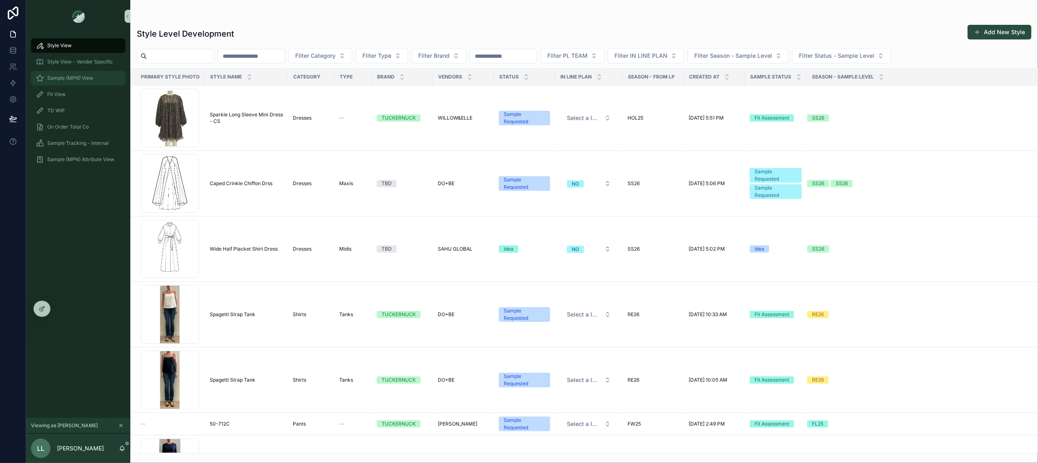
click at [91, 81] on span "Sample (MPN) View" at bounding box center [70, 78] width 46 height 7
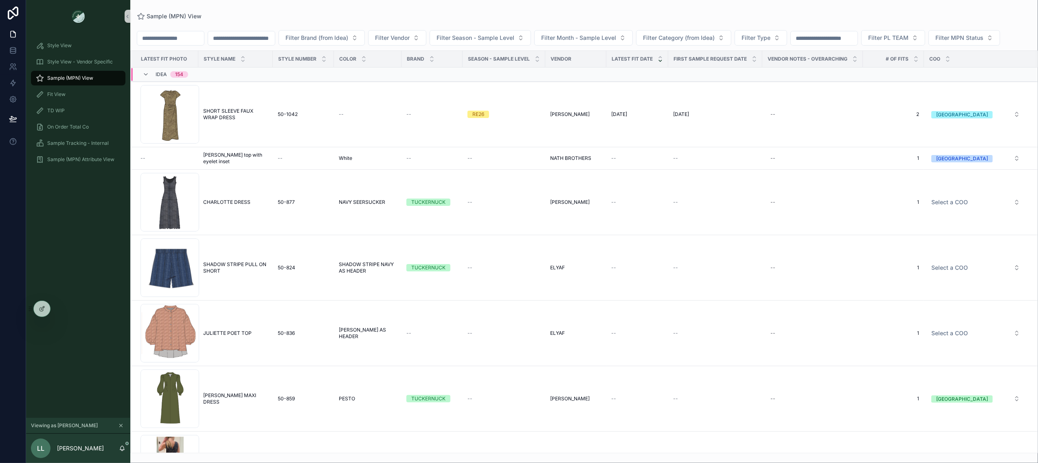
click at [269, 40] on input "scrollable content" at bounding box center [241, 38] width 67 height 11
paste input "******"
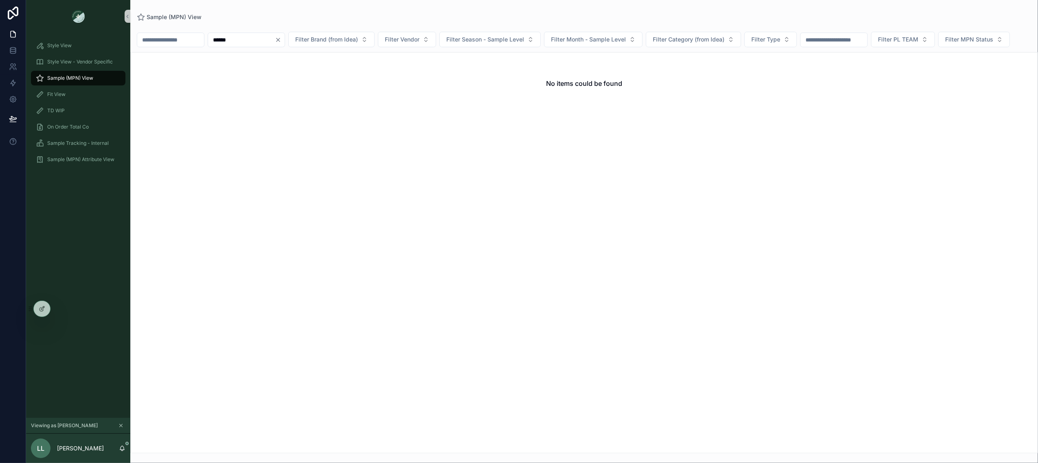
type input "******"
click at [281, 41] on icon "Clear" at bounding box center [278, 40] width 7 height 7
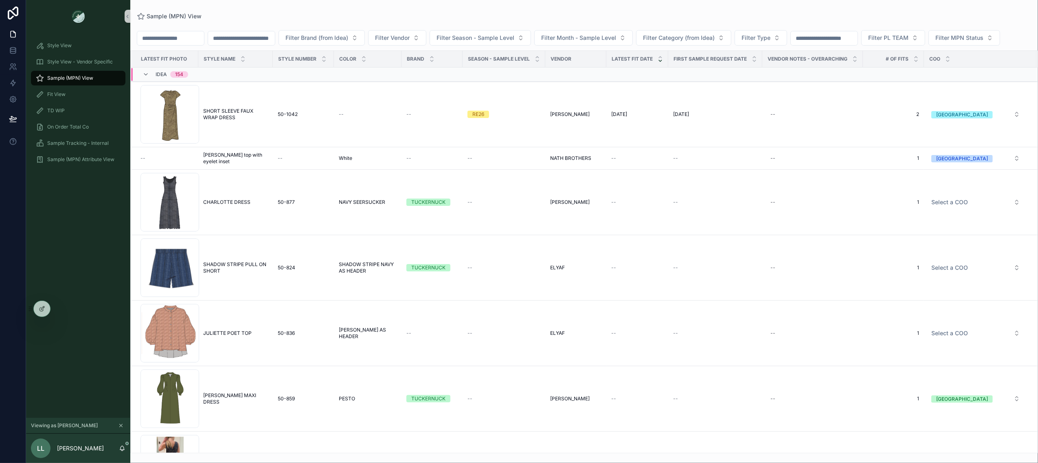
click at [296, 14] on div "Sample (MPN) View" at bounding box center [584, 16] width 895 height 7
click at [261, 35] on input "scrollable content" at bounding box center [241, 38] width 67 height 11
paste input "******"
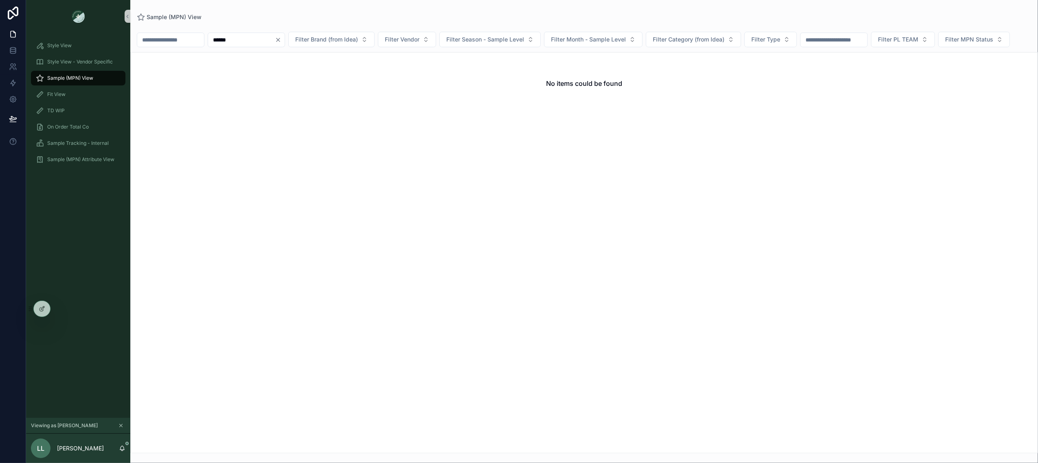
type input "******"
click at [281, 39] on icon "Clear" at bounding box center [278, 40] width 7 height 7
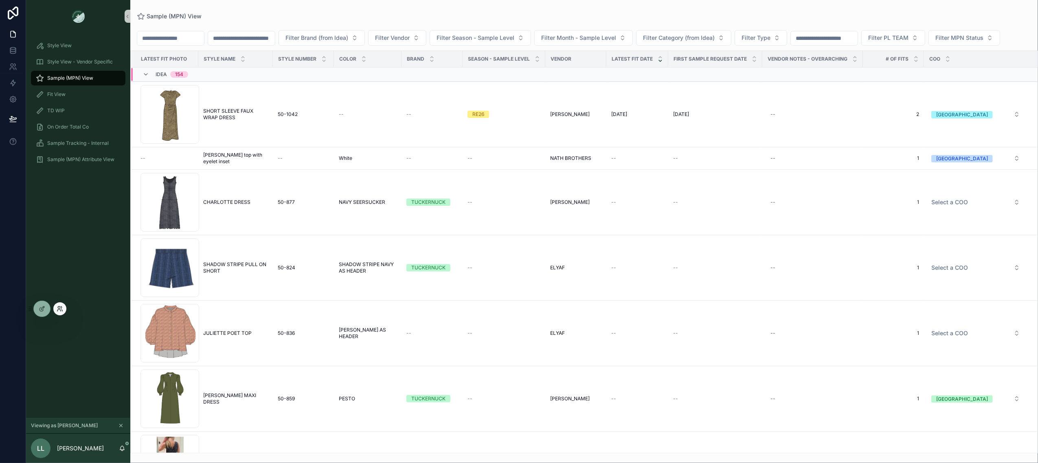
click at [62, 309] on icon at bounding box center [60, 309] width 7 height 7
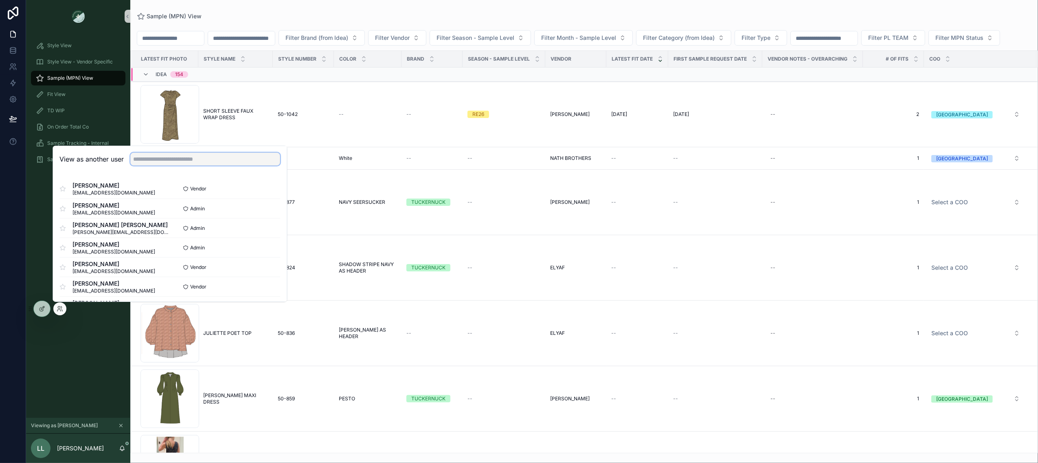
click at [164, 154] on input "text" at bounding box center [205, 159] width 150 height 13
type input "******"
click at [265, 289] on button "Select" at bounding box center [269, 287] width 21 height 12
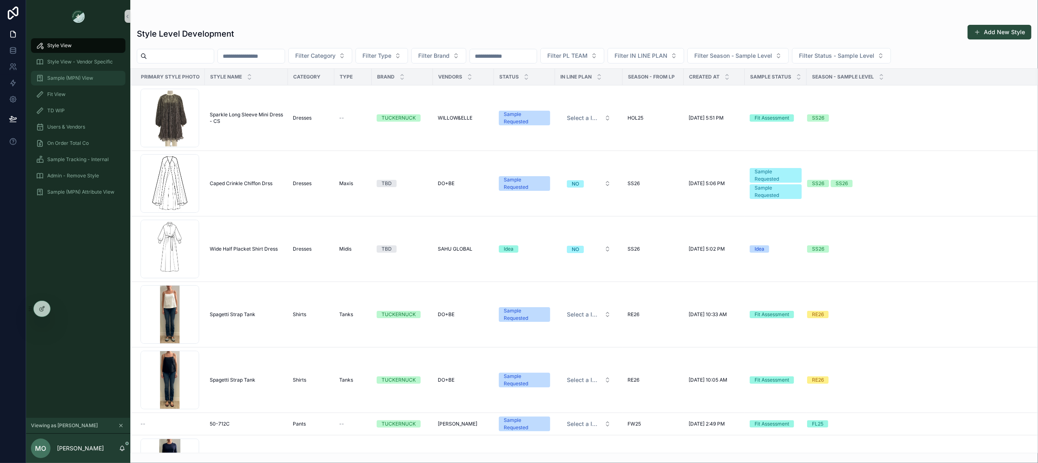
click at [86, 75] on span "Sample (MPN) View" at bounding box center [70, 78] width 46 height 7
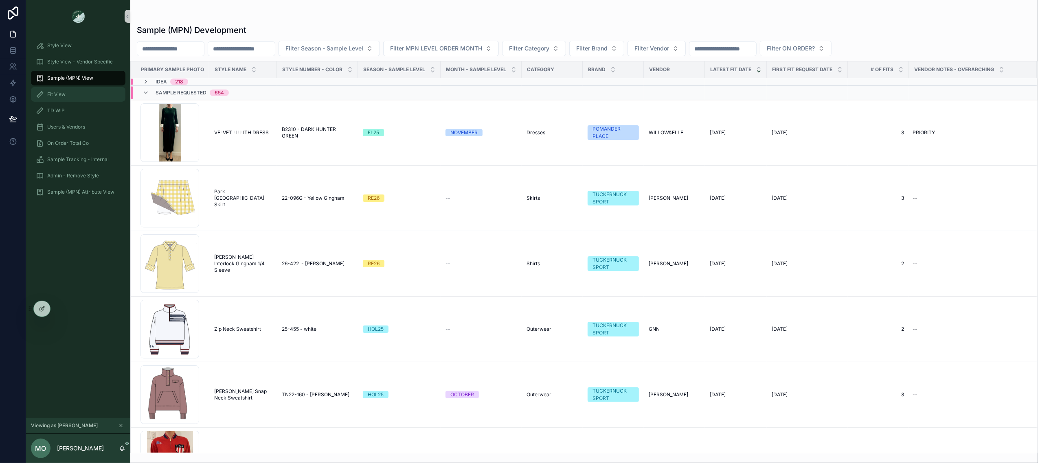
click at [72, 97] on div "Fit View" at bounding box center [78, 94] width 85 height 13
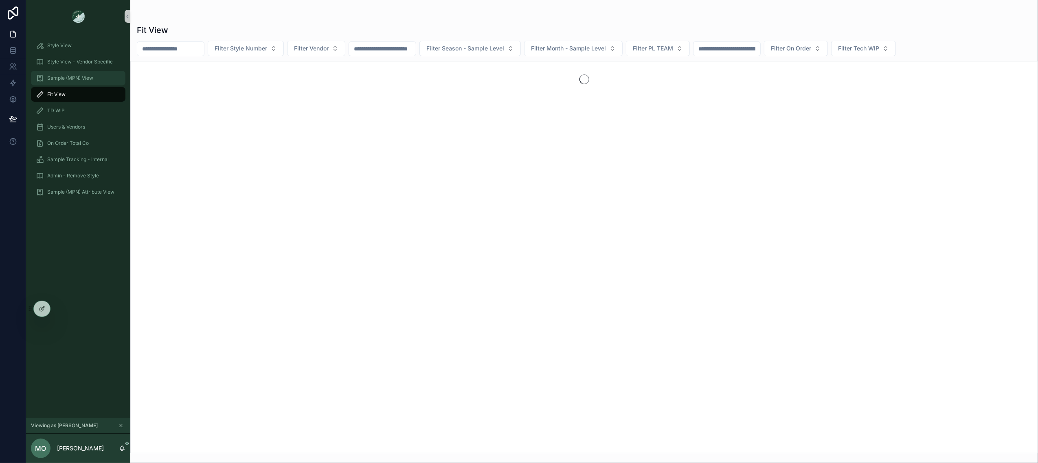
click at [70, 81] on span "Sample (MPN) View" at bounding box center [70, 78] width 46 height 7
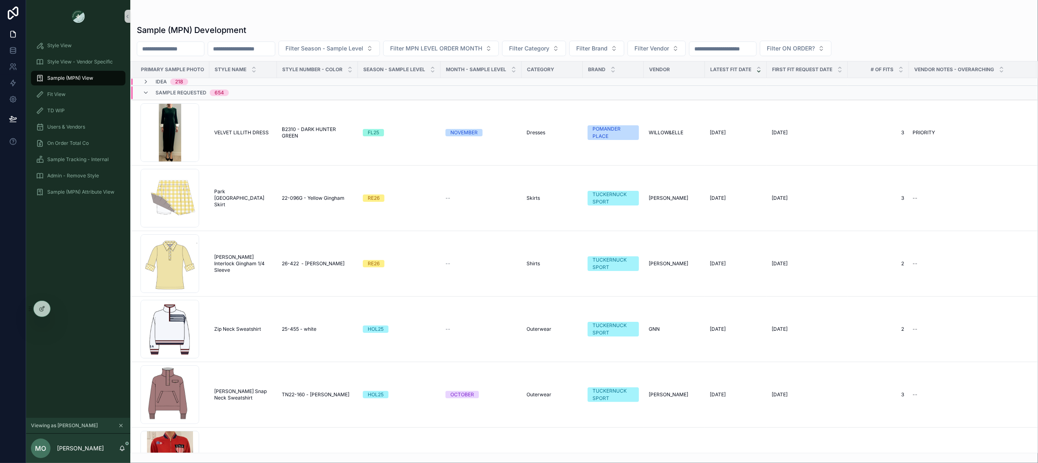
click at [622, 43] on button "Filter Brand" at bounding box center [596, 48] width 55 height 15
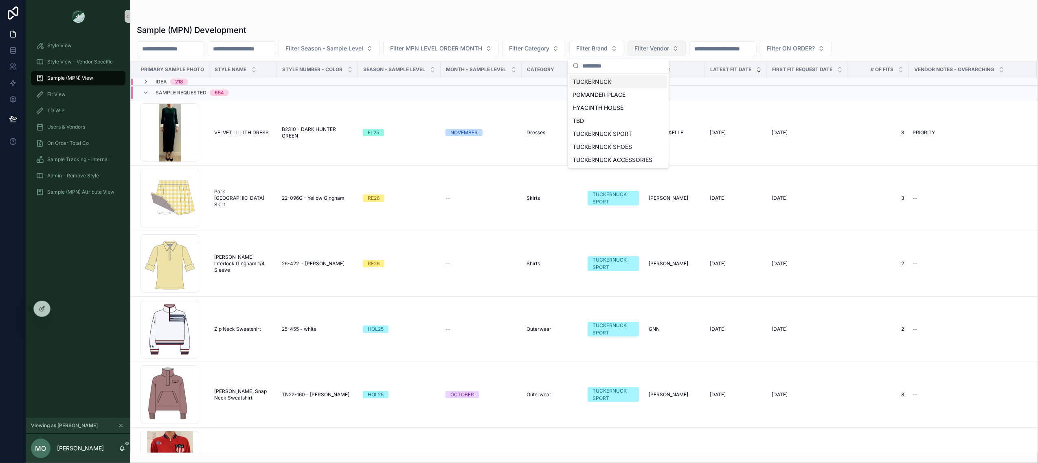
click at [669, 50] on span "Filter Vendor" at bounding box center [651, 48] width 35 height 8
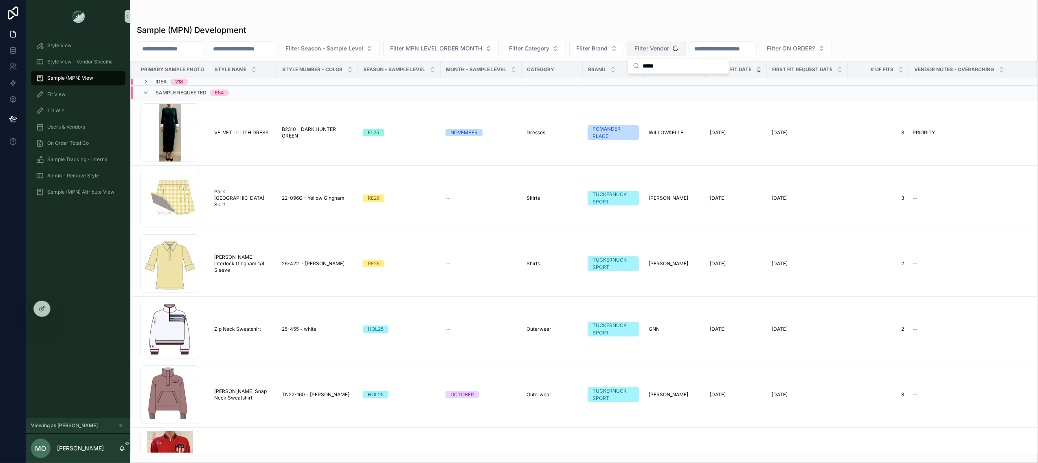
type input "****"
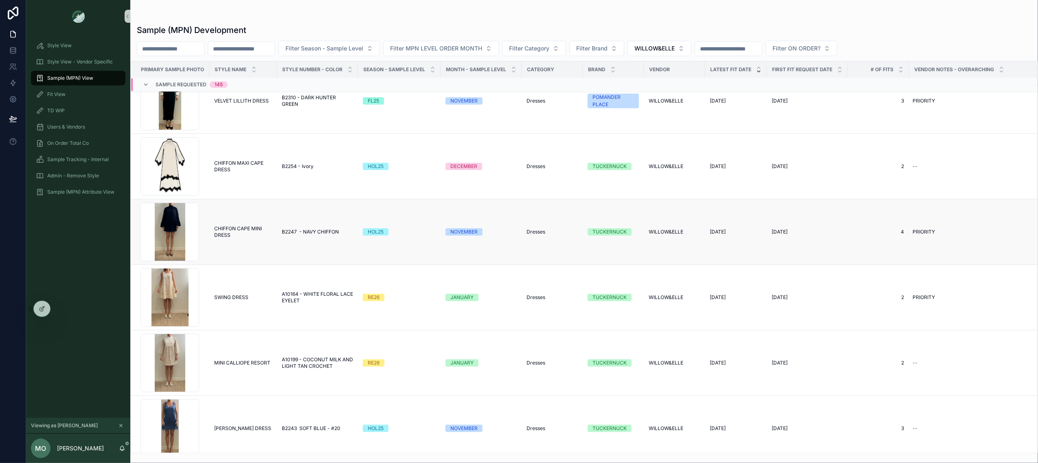
scroll to position [124, 0]
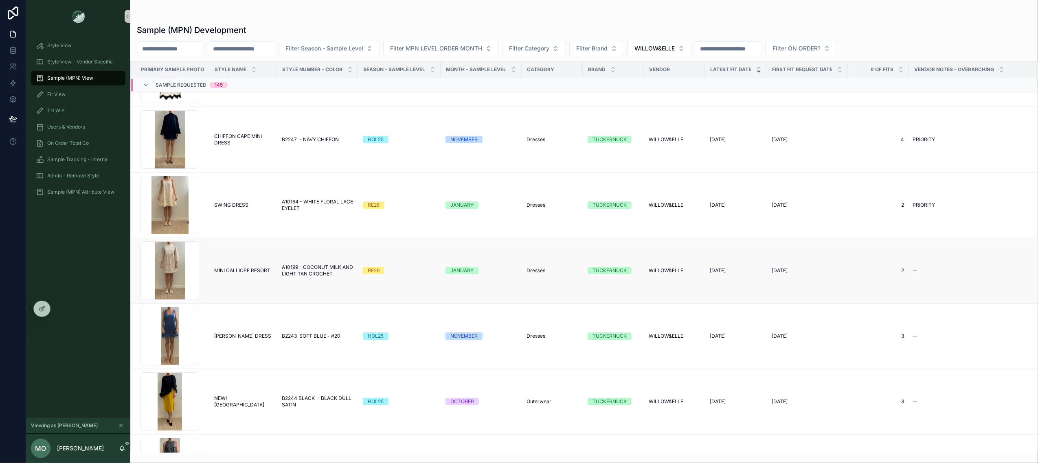
click at [297, 295] on td "A10199 - COCONUT MILK AND LIGHT TAN CROCHET A10199 - COCONUT MILK AND LIGHT TAN…" at bounding box center [317, 271] width 81 height 66
click at [284, 279] on td "A10199 - COCONUT MILK AND LIGHT TAN CROCHET A10199 - COCONUT MILK AND LIGHT TAN…" at bounding box center [317, 271] width 81 height 66
click at [260, 276] on td "MINI CALLIOPE RESORT MINI CALLIOPE RESORT" at bounding box center [243, 271] width 68 height 66
click at [247, 270] on span "MINI CALLIOPE RESORT" at bounding box center [242, 271] width 56 height 7
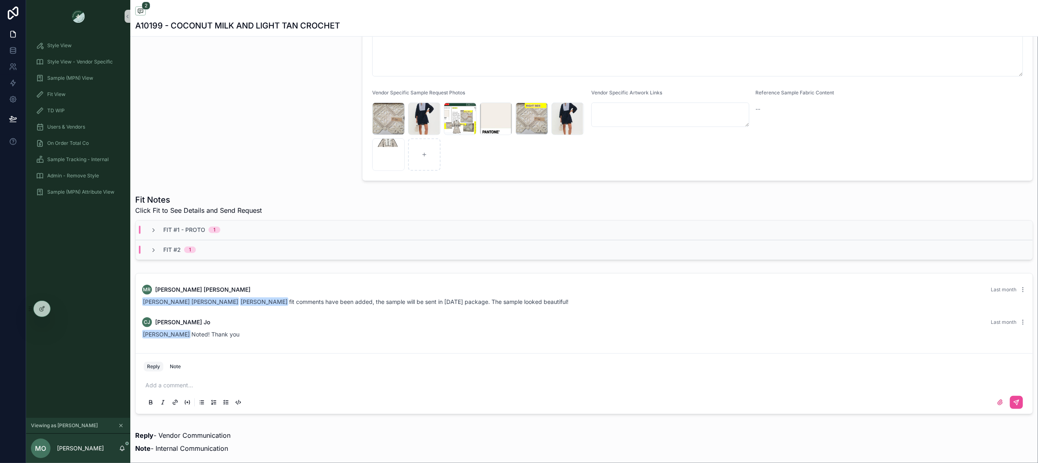
scroll to position [303, 0]
click at [228, 232] on div "Fit #1 - Proto 1" at bounding box center [185, 229] width 90 height 8
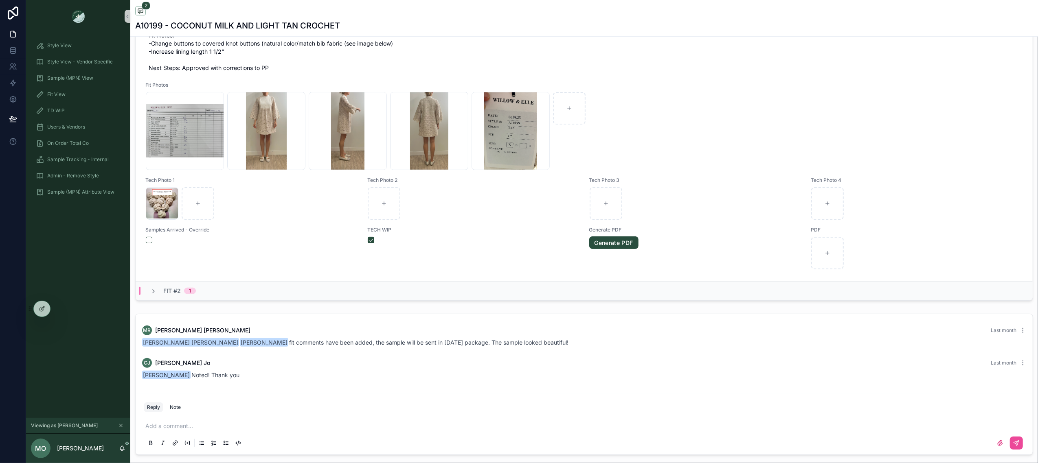
scroll to position [595, 0]
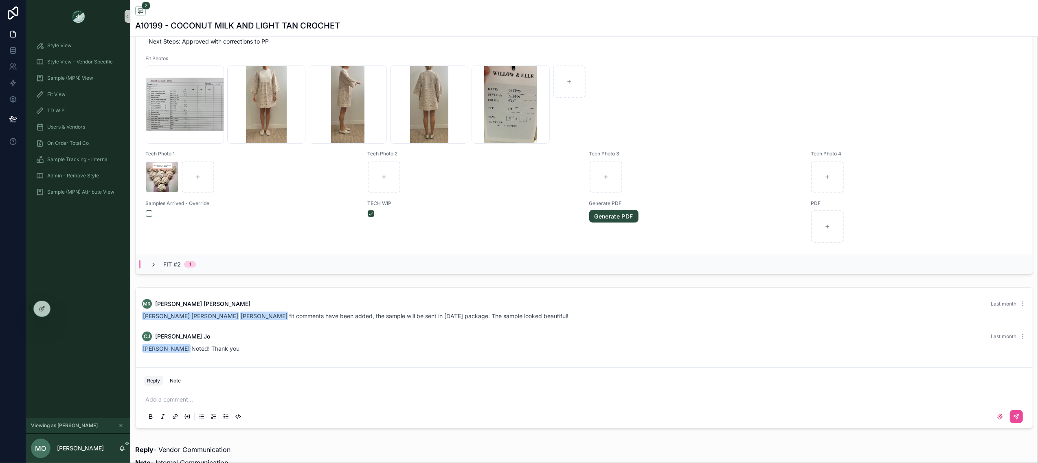
click at [156, 268] on icon "scrollable content" at bounding box center [153, 265] width 7 height 7
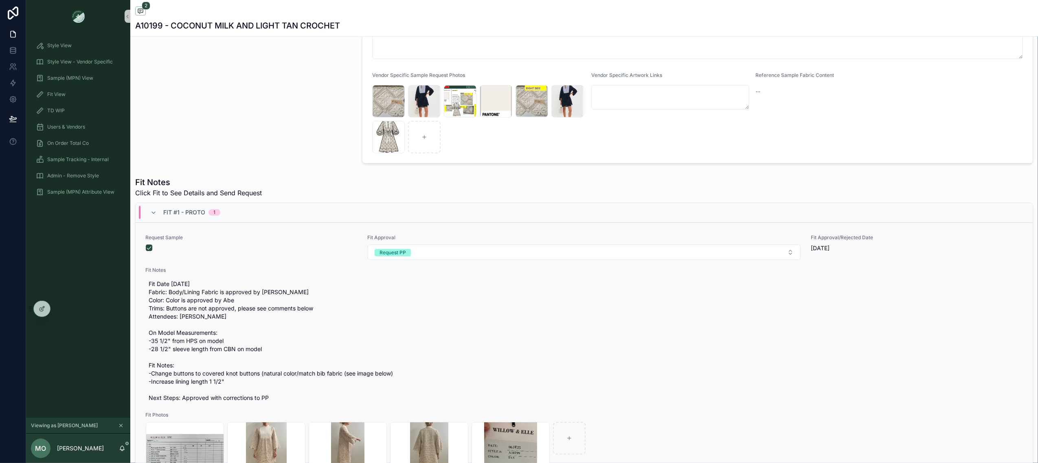
scroll to position [520, 0]
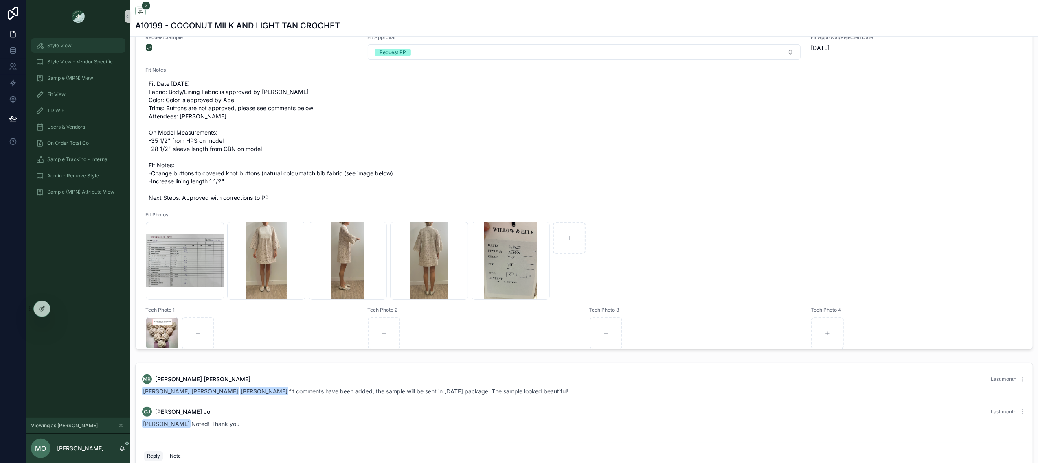
click at [97, 47] on div "Style View" at bounding box center [78, 45] width 85 height 13
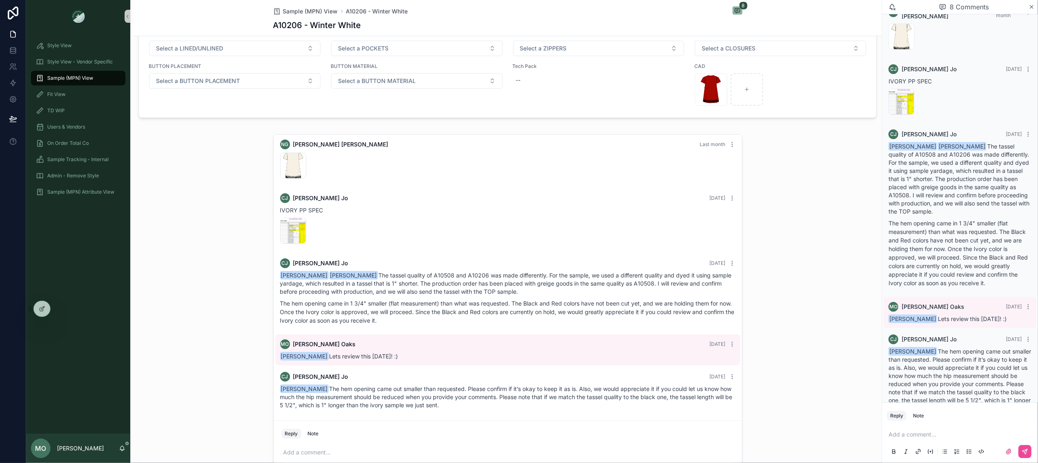
scroll to position [694, 0]
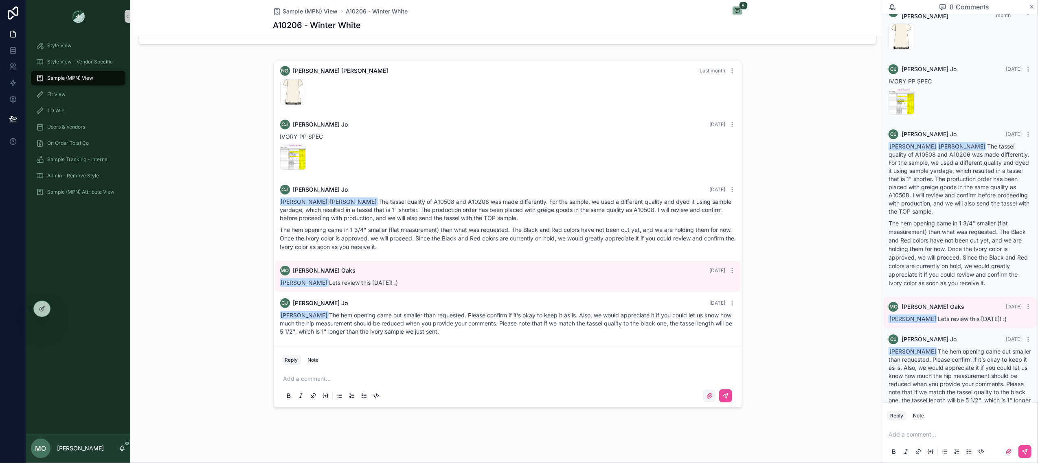
click at [708, 393] on icon "scrollable content" at bounding box center [709, 396] width 7 height 7
click at [0, 0] on input "scrollable content" at bounding box center [0, 0] width 0 height 0
click at [337, 390] on icon "scrollable content" at bounding box center [338, 389] width 3 height 3
click at [53, 76] on span "Sample (MPN) View" at bounding box center [70, 78] width 46 height 7
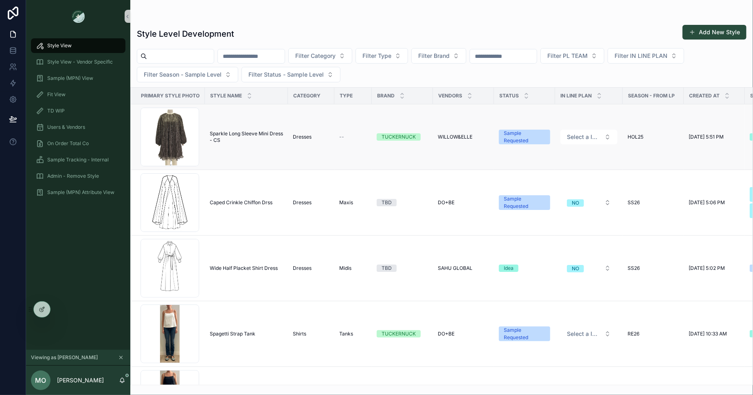
scroll to position [0, 114]
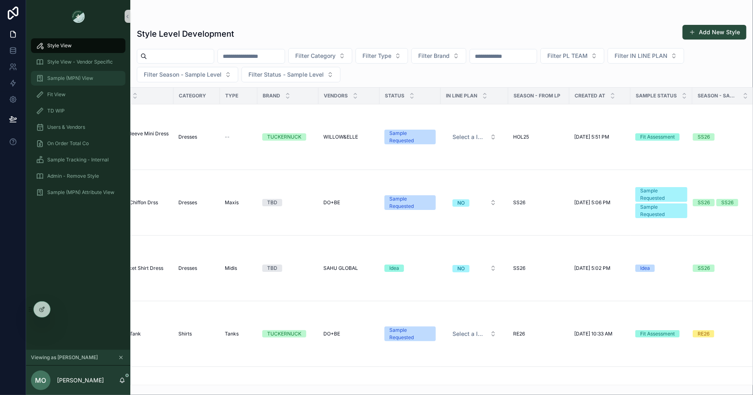
click at [77, 81] on div "Sample (MPN) View" at bounding box center [78, 78] width 85 height 13
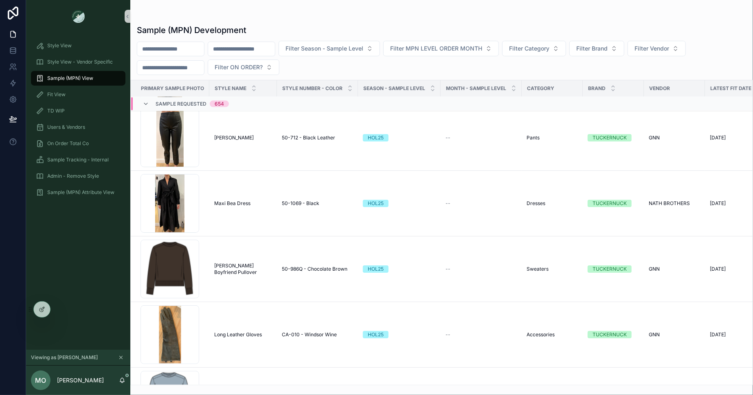
scroll to position [1101, 0]
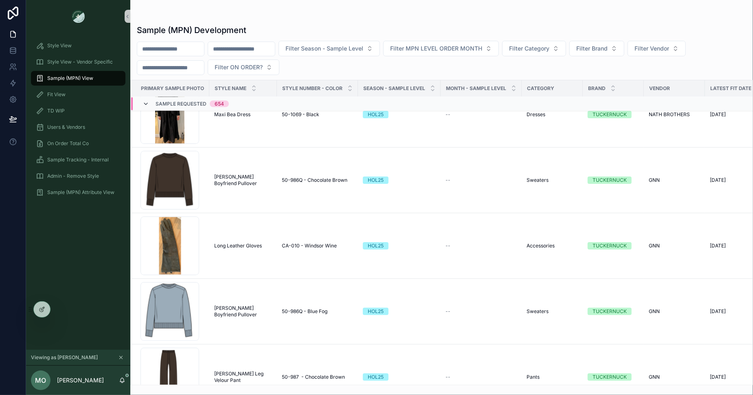
click at [145, 104] on icon "scrollable content" at bounding box center [146, 104] width 7 height 7
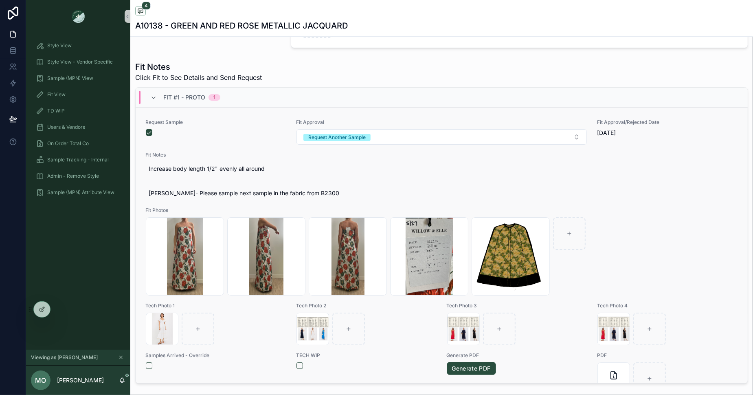
scroll to position [342, 0]
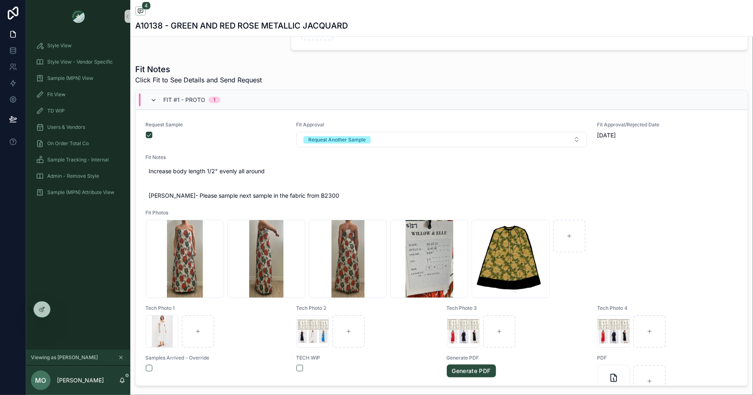
click at [151, 98] on icon "scrollable content" at bounding box center [153, 100] width 7 height 7
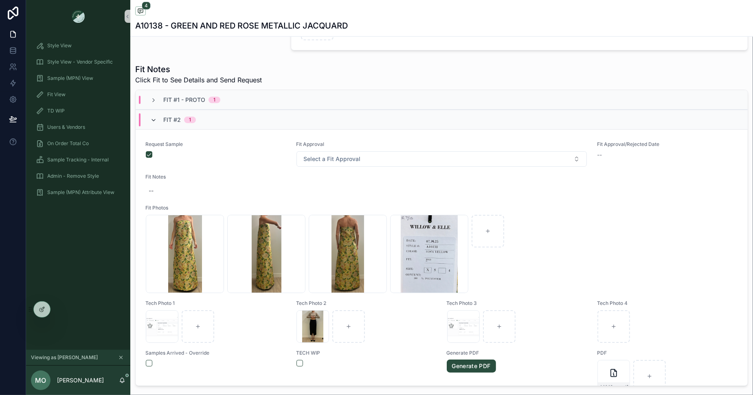
click at [153, 121] on icon "scrollable content" at bounding box center [153, 120] width 7 height 7
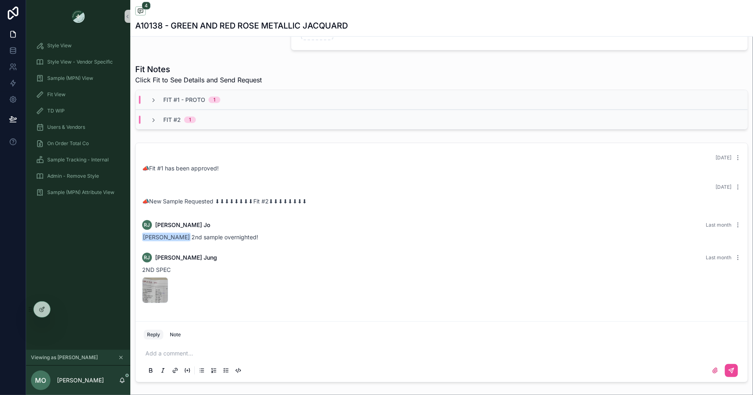
click at [153, 121] on icon "scrollable content" at bounding box center [153, 120] width 7 height 7
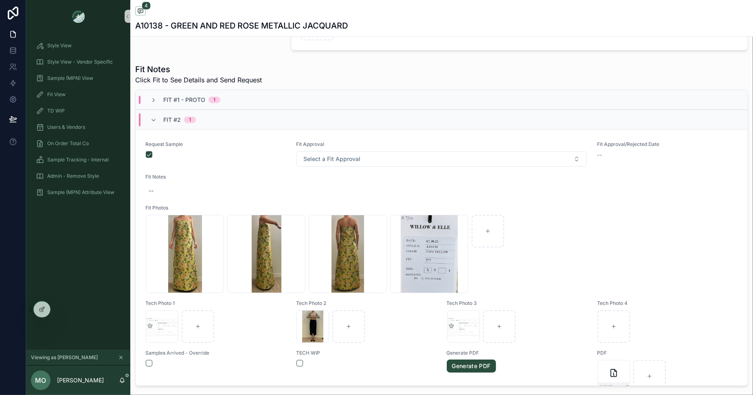
click at [153, 121] on icon "scrollable content" at bounding box center [153, 120] width 7 height 7
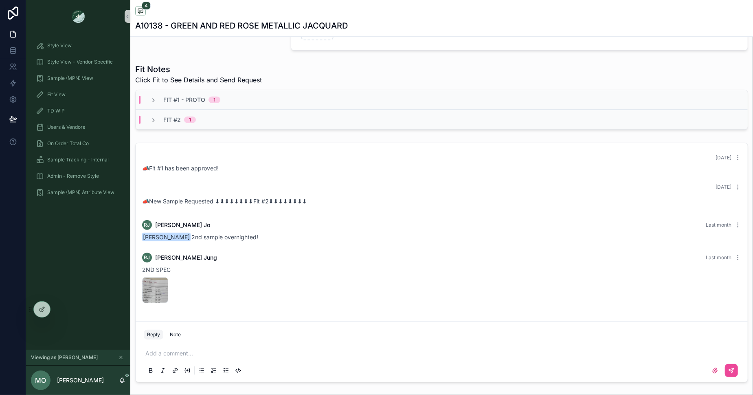
click at [153, 121] on icon "scrollable content" at bounding box center [153, 120] width 7 height 7
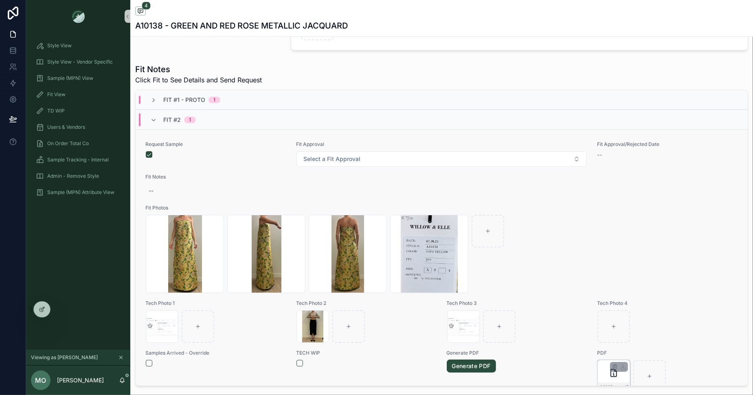
click at [604, 371] on div "A10138---GREEN-AND-RED-ROSE-METALLIC-JACQUARD----Fit-#2 .pdf" at bounding box center [613, 376] width 33 height 33
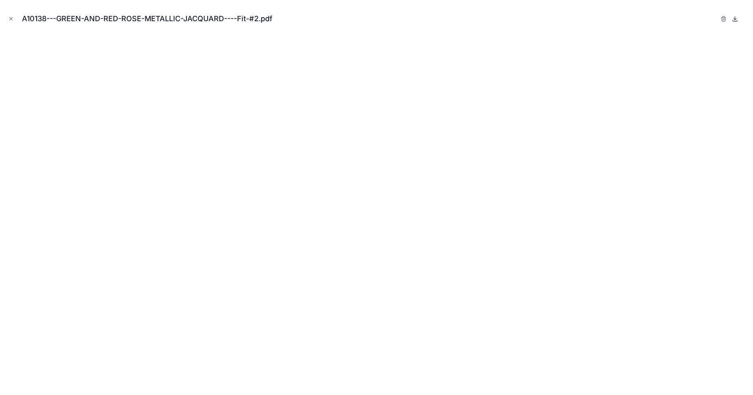
click at [736, 17] on icon at bounding box center [735, 18] width 7 height 7
click at [11, 20] on icon "Close modal" at bounding box center [11, 19] width 6 height 6
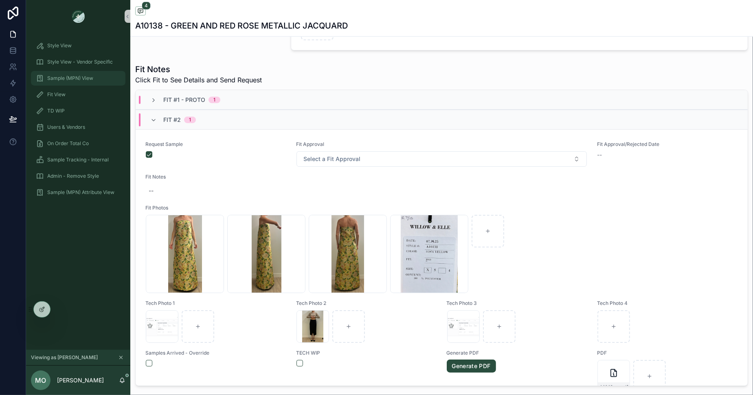
click at [61, 76] on span "Sample (MPN) View" at bounding box center [70, 78] width 46 height 7
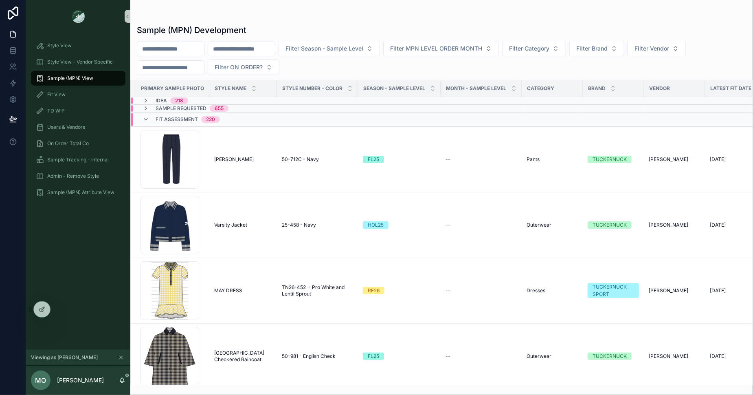
click at [248, 44] on input "scrollable content" at bounding box center [241, 48] width 67 height 11
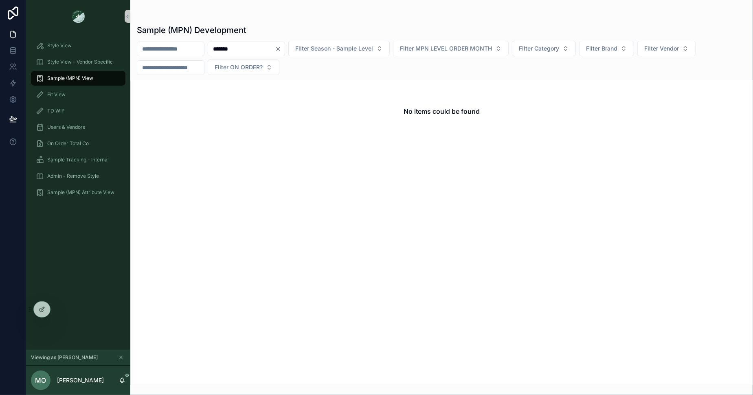
click at [233, 48] on input "*******" at bounding box center [241, 48] width 67 height 11
type input "*******"
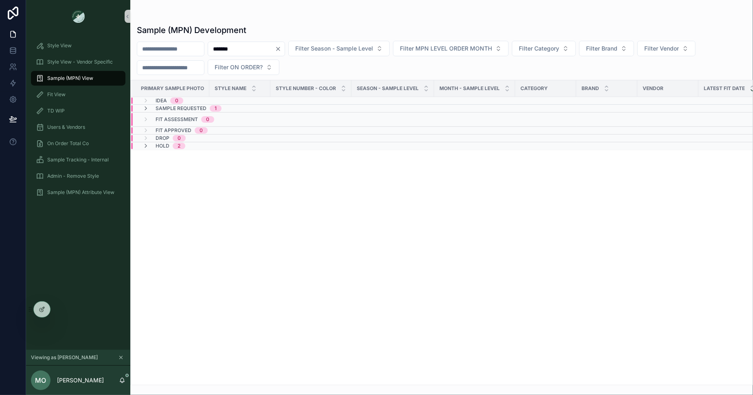
click at [237, 108] on div "Sample Requested 1" at bounding box center [241, 108] width 220 height 7
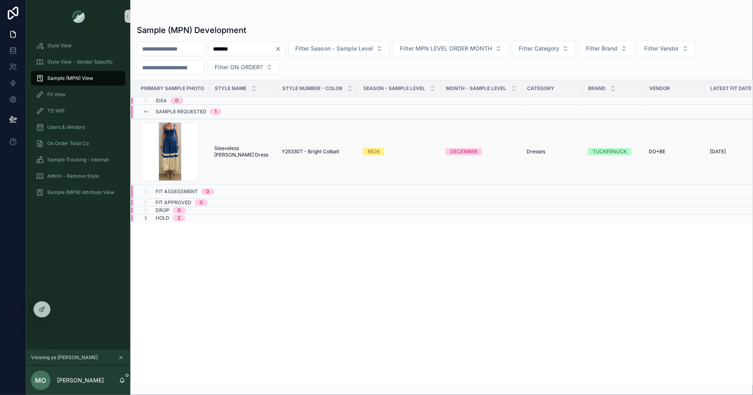
click at [242, 145] on span "Sleeveless Mitchell Dress" at bounding box center [243, 151] width 58 height 13
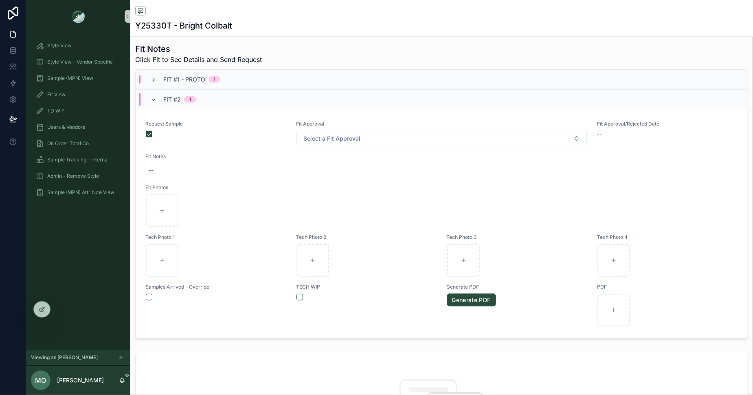
scroll to position [410, 0]
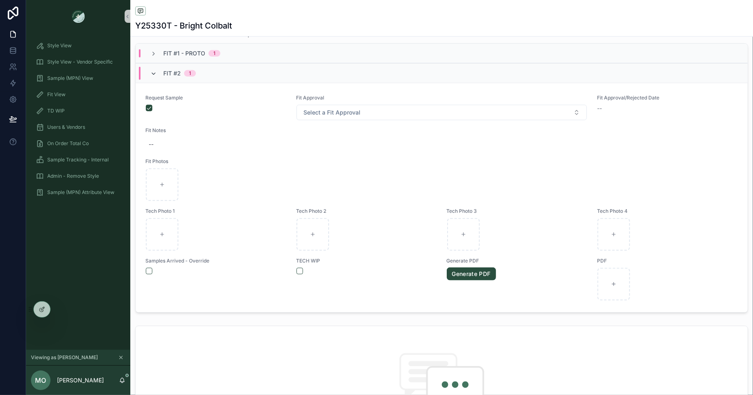
click at [151, 70] on icon "scrollable content" at bounding box center [153, 73] width 7 height 7
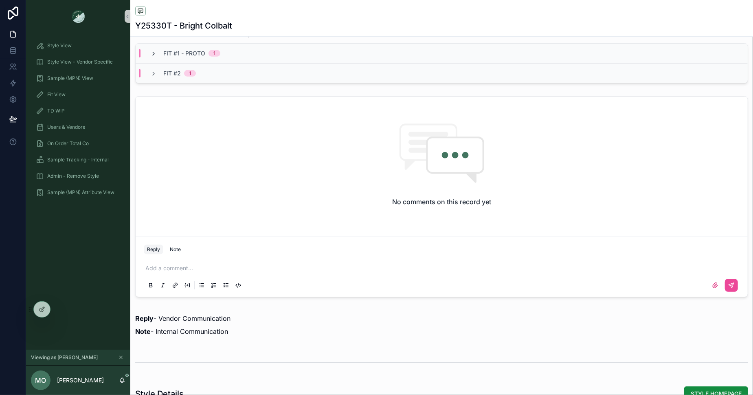
click at [152, 53] on icon "scrollable content" at bounding box center [153, 53] width 7 height 7
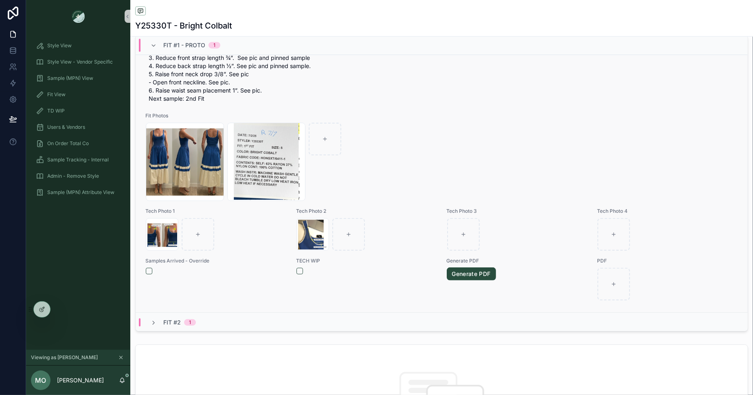
scroll to position [419, 0]
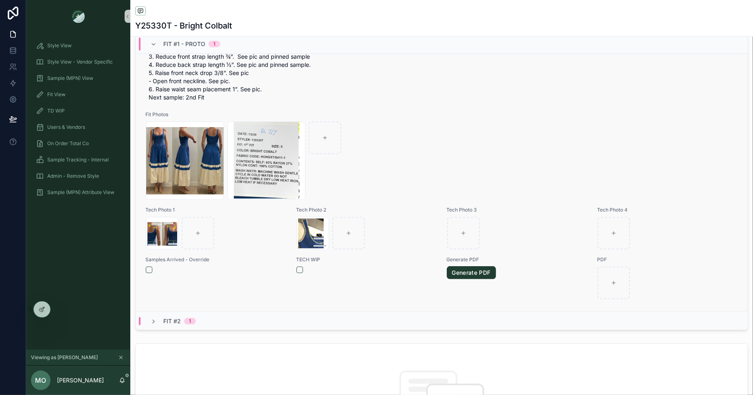
click at [469, 272] on link "Generate PDF" at bounding box center [471, 272] width 49 height 13
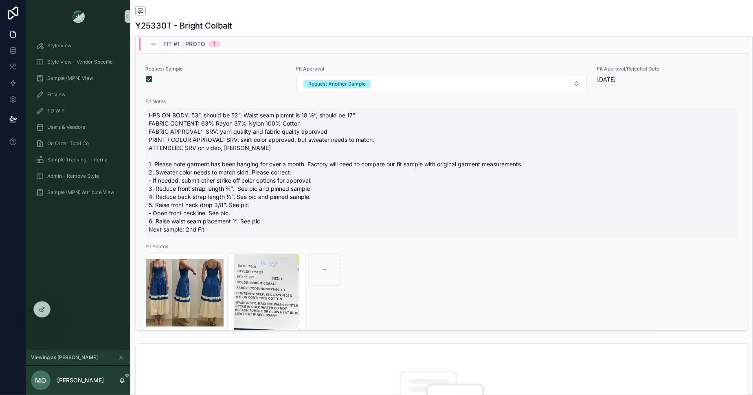
click at [266, 218] on span "HPS ON BODY: 53”, should be 52”. Waist seam plcmnt is 18 ½”, should be 17” FABR…" at bounding box center [442, 172] width 586 height 122
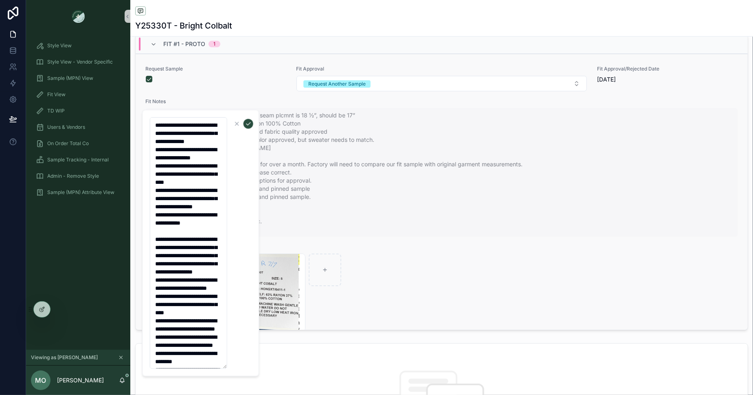
click at [301, 193] on span "HPS ON BODY: 53”, should be 52”. Waist seam plcmnt is 18 ½”, should be 17” FABR…" at bounding box center [442, 172] width 586 height 122
click at [389, 133] on span "HPS ON BODY: 53”, should be 52”. Waist seam plcmnt is 18 ½”, should be 17” FABR…" at bounding box center [442, 172] width 586 height 122
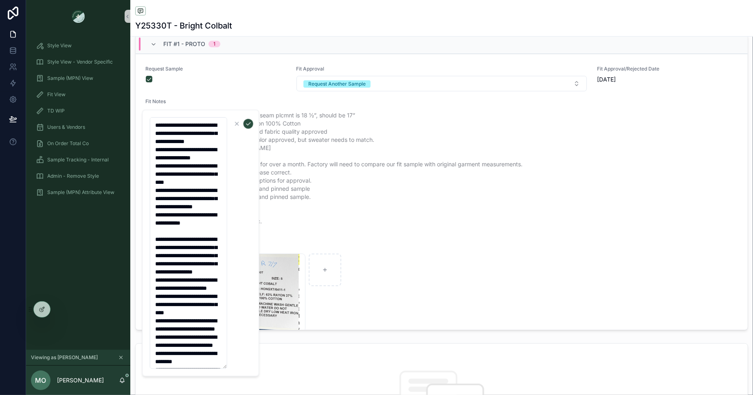
click at [430, 47] on div "Fit #1 - Proto 1" at bounding box center [442, 44] width 612 height 20
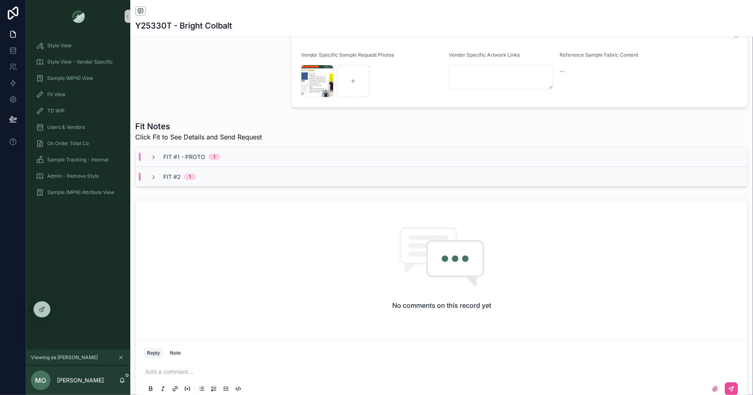
scroll to position [286, 0]
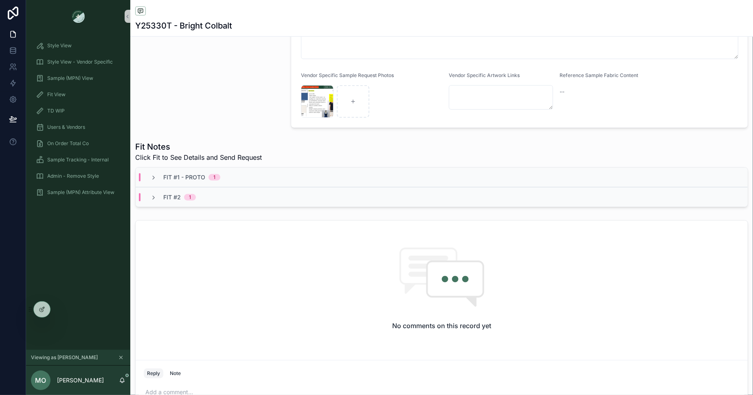
click at [238, 172] on div "Fit #1 - Proto 1" at bounding box center [442, 177] width 612 height 20
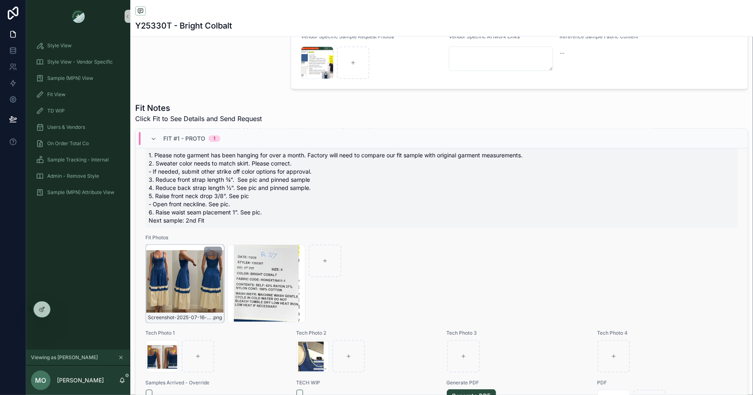
scroll to position [118, 0]
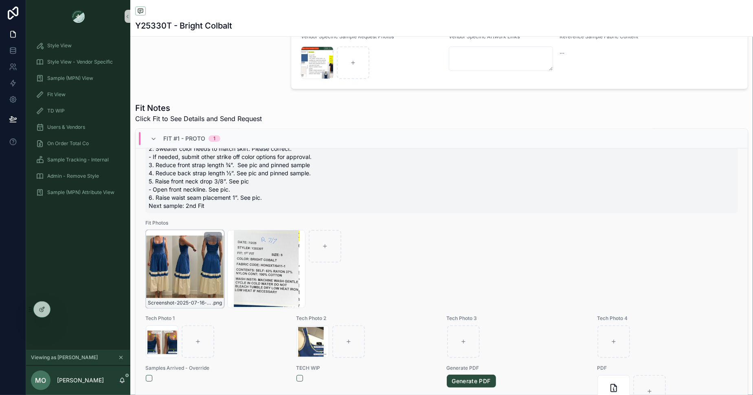
click at [192, 276] on div "Screenshot-2025-07-16-at-9.11.12-PM .png" at bounding box center [185, 269] width 78 height 78
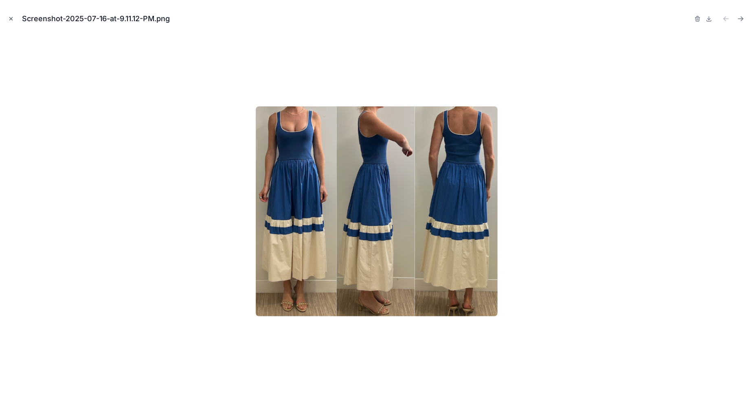
click at [10, 18] on icon "Close modal" at bounding box center [11, 19] width 3 height 3
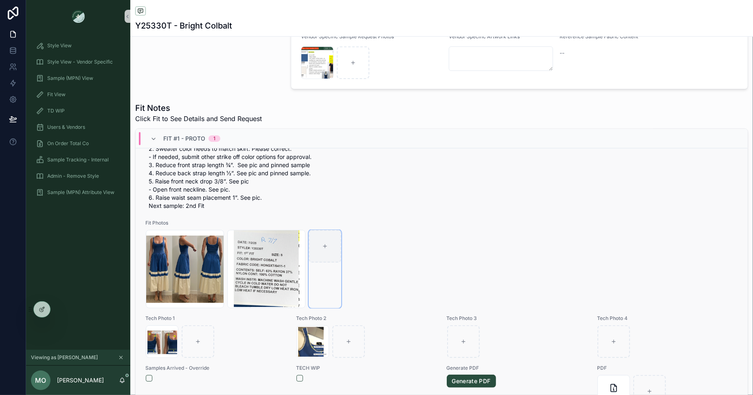
click at [329, 246] on div "scrollable content" at bounding box center [325, 246] width 33 height 33
type input "**********"
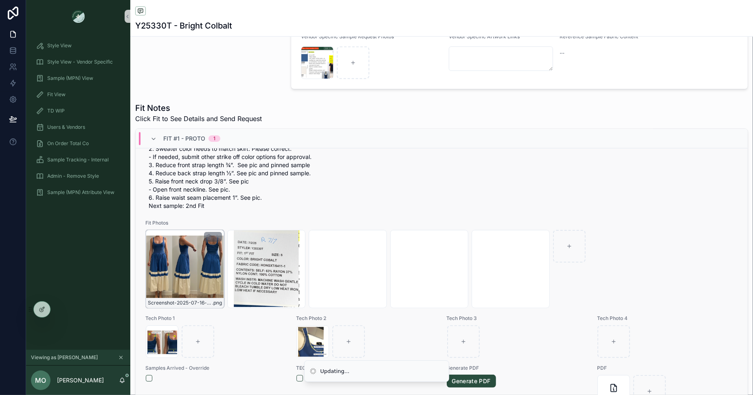
click at [205, 235] on div "scrollable content" at bounding box center [213, 237] width 18 height 10
click at [207, 235] on icon "scrollable content" at bounding box center [209, 237] width 4 height 4
click at [223, 219] on icon "scrollable content" at bounding box center [226, 220] width 7 height 7
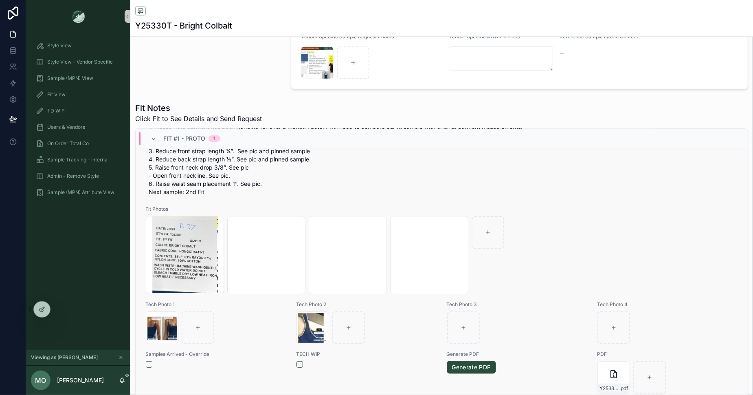
scroll to position [375, 0]
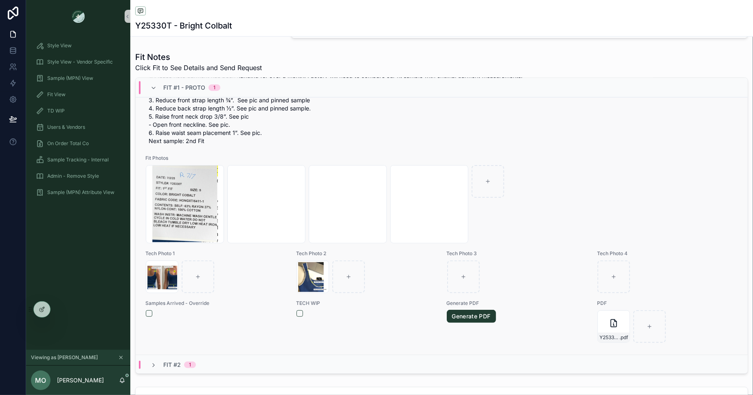
click at [485, 313] on link "Generate PDF" at bounding box center [471, 315] width 49 height 13
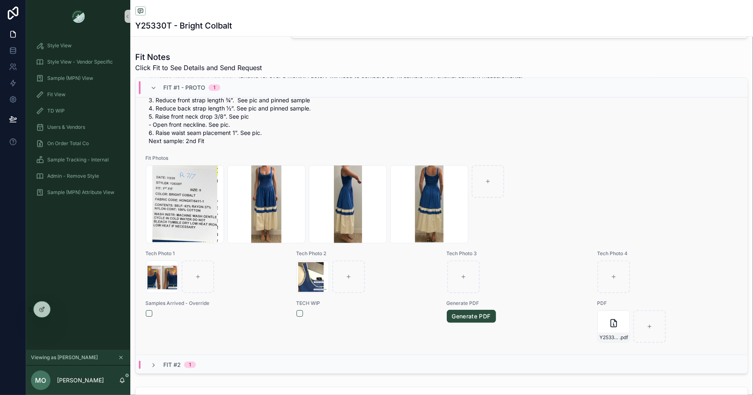
scroll to position [0, 0]
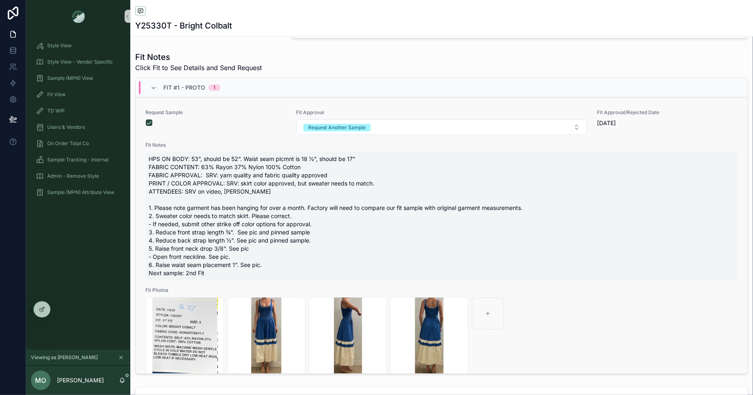
click at [227, 241] on span "HPS ON BODY: 53”, should be 52”. Waist seam plcmnt is 18 ½”, should be 17” FABR…" at bounding box center [442, 216] width 586 height 122
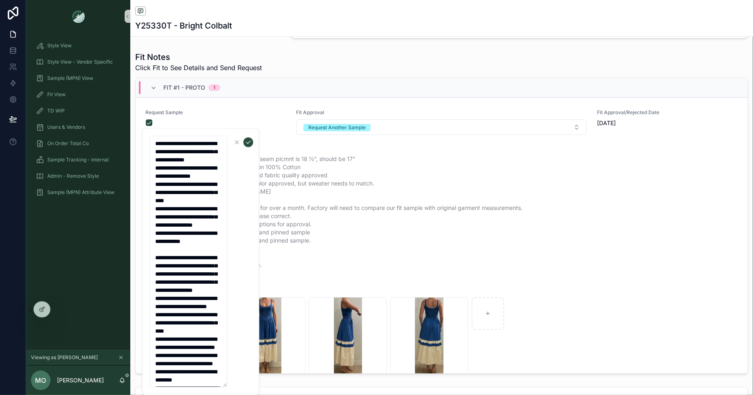
click at [348, 64] on div "Fit Notes Click Fit to See Details and Send Request" at bounding box center [441, 61] width 613 height 21
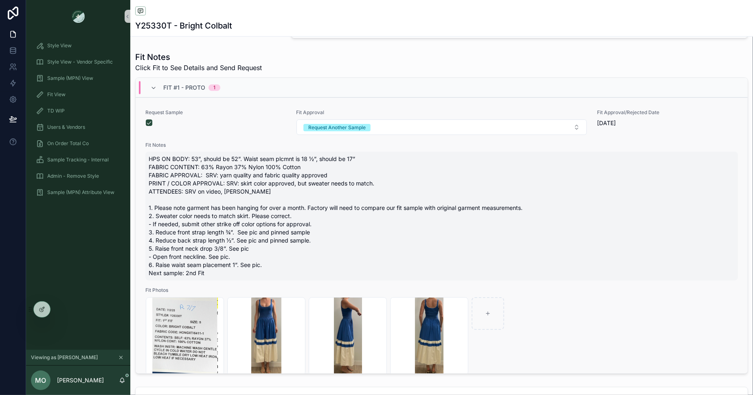
click at [272, 219] on span "HPS ON BODY: 53”, should be 52”. Waist seam plcmnt is 18 ½”, should be 17” FABR…" at bounding box center [442, 216] width 586 height 122
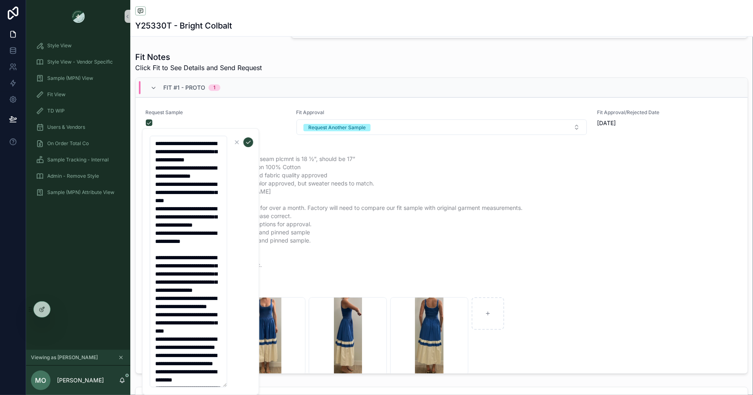
click at [193, 310] on textarea "**********" at bounding box center [188, 261] width 77 height 251
click at [194, 336] on textarea "**********" at bounding box center [188, 261] width 77 height 251
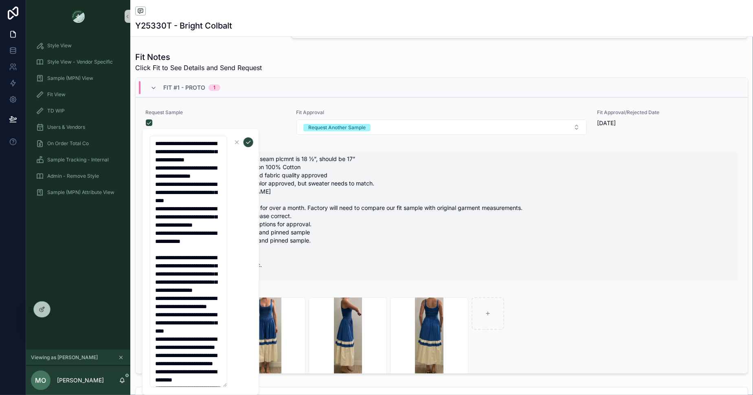
click at [375, 199] on span "HPS ON BODY: 53”, should be 52”. Waist seam plcmnt is 18 ½”, should be 17” FABR…" at bounding box center [442, 216] width 586 height 122
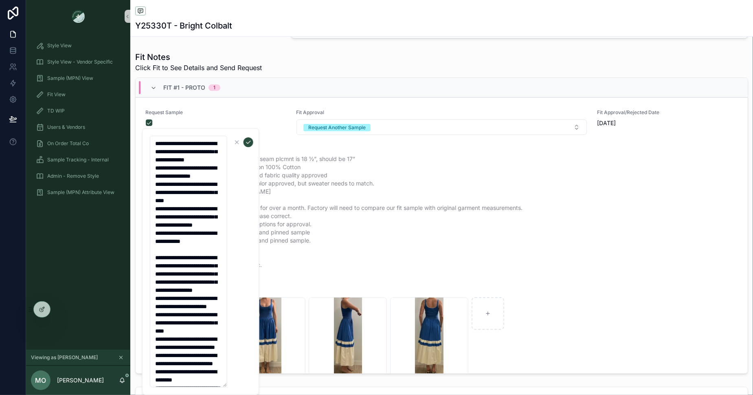
click at [351, 60] on div "Fit Notes Click Fit to See Details and Send Request" at bounding box center [441, 61] width 613 height 21
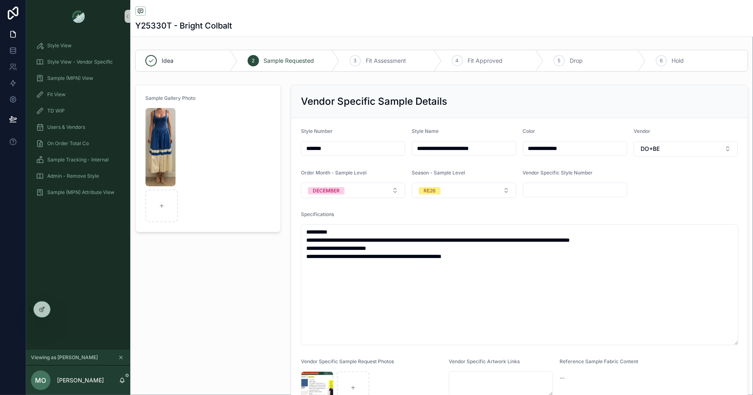
drag, startPoint x: 334, startPoint y: 147, endPoint x: 287, endPoint y: 148, distance: 47.2
click at [287, 148] on div "**********" at bounding box center [519, 249] width 467 height 336
click at [83, 101] on link "Fit View" at bounding box center [78, 94] width 94 height 15
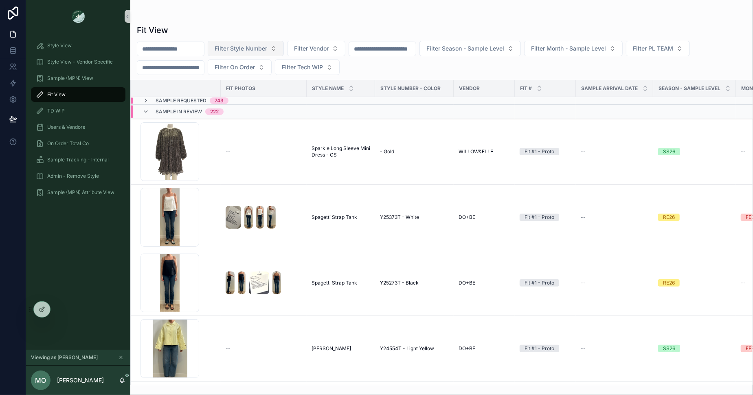
click at [247, 45] on span "Filter Style Number" at bounding box center [241, 48] width 53 height 8
type input "*******"
click at [244, 109] on span "Y25330T - Bright Colbalt" at bounding box center [241, 107] width 68 height 8
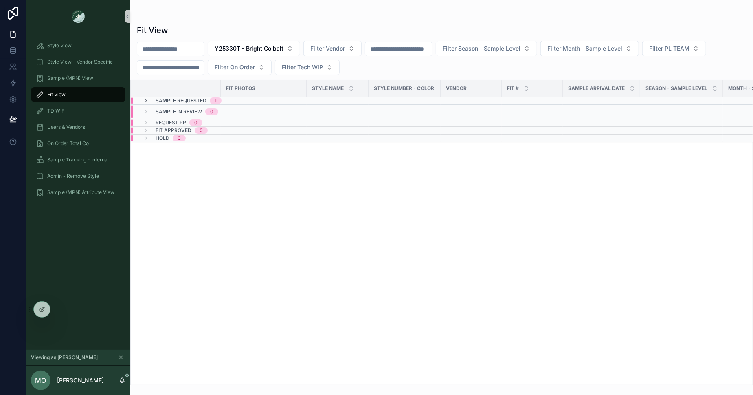
click at [246, 101] on div "Sample Requested 1" at bounding box center [249, 100] width 237 height 7
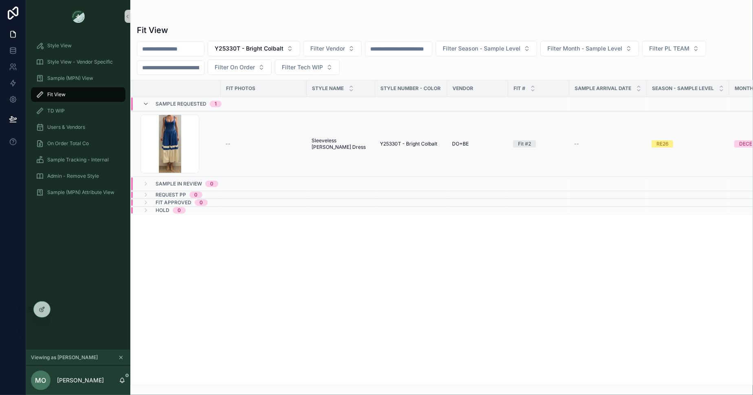
click at [334, 140] on span "Sleeveless [PERSON_NAME] Dress" at bounding box center [341, 143] width 59 height 13
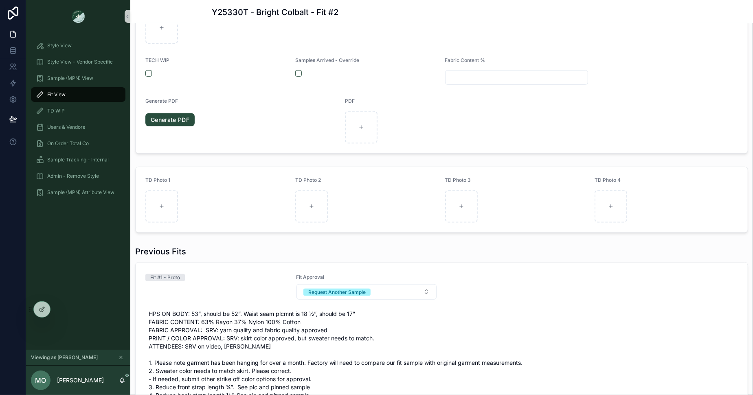
scroll to position [456, 0]
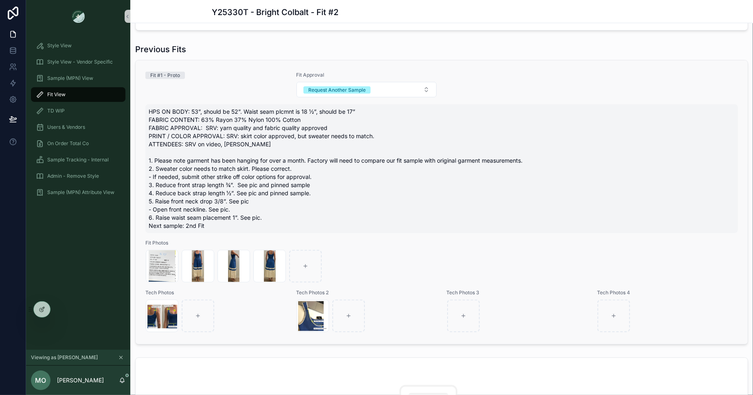
click at [272, 178] on span "HPS ON BODY: 53”, should be 52”. Waist seam plcmnt is 18 ½”, should be 17” FABR…" at bounding box center [442, 169] width 586 height 122
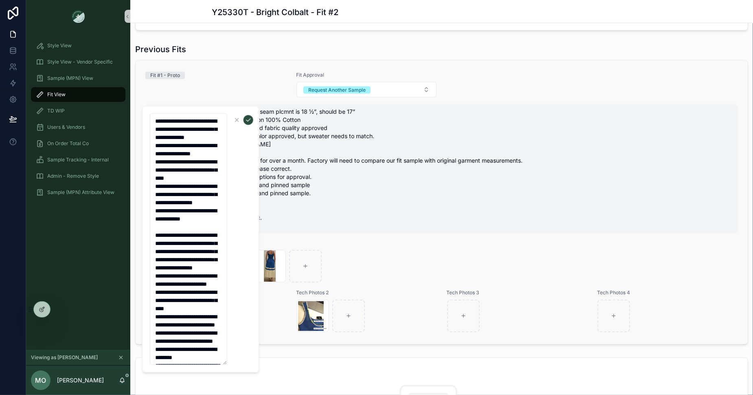
click at [365, 195] on span "HPS ON BODY: 53”, should be 52”. Waist seam plcmnt is 18 ½”, should be 17” FABR…" at bounding box center [442, 169] width 586 height 122
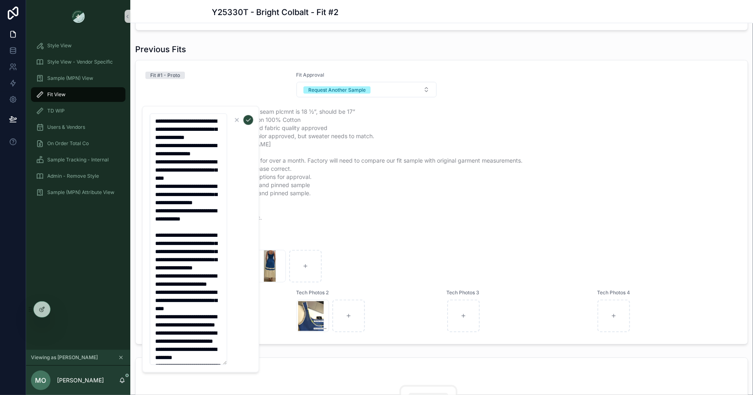
click at [472, 46] on div "Previous Fits" at bounding box center [441, 49] width 613 height 11
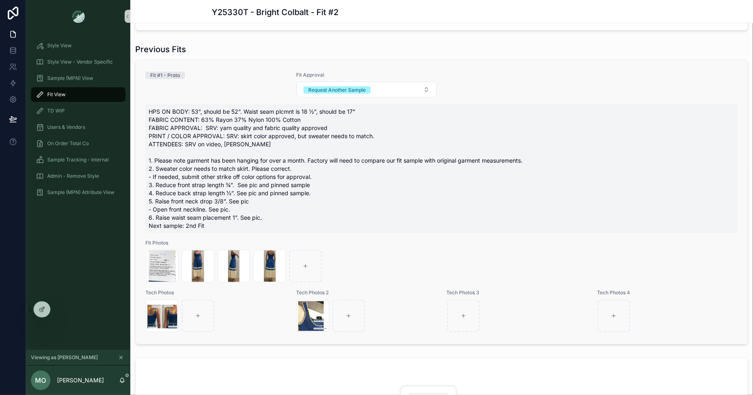
scroll to position [0, 0]
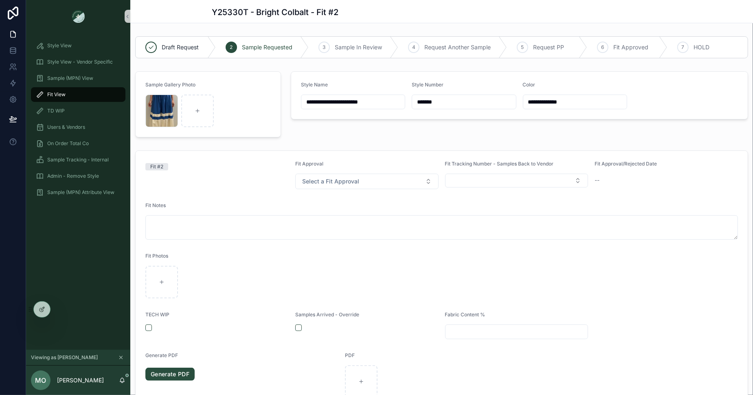
drag, startPoint x: 460, startPoint y: 99, endPoint x: 402, endPoint y: 99, distance: 57.8
click at [402, 99] on form "**********" at bounding box center [519, 95] width 456 height 47
click at [91, 92] on div "Fit View" at bounding box center [78, 94] width 85 height 13
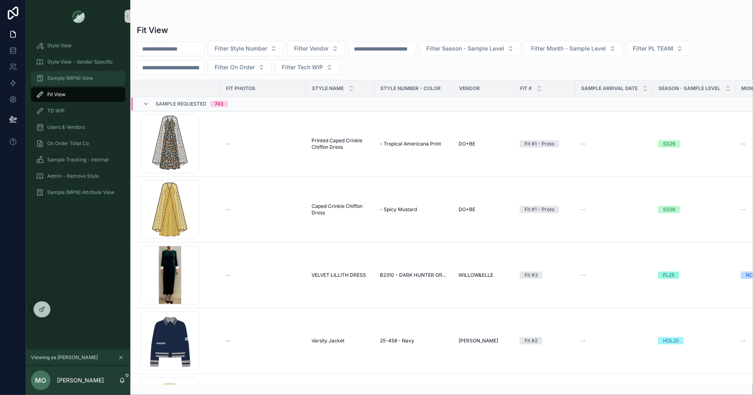
click at [77, 79] on span "Sample (MPN) View" at bounding box center [70, 78] width 46 height 7
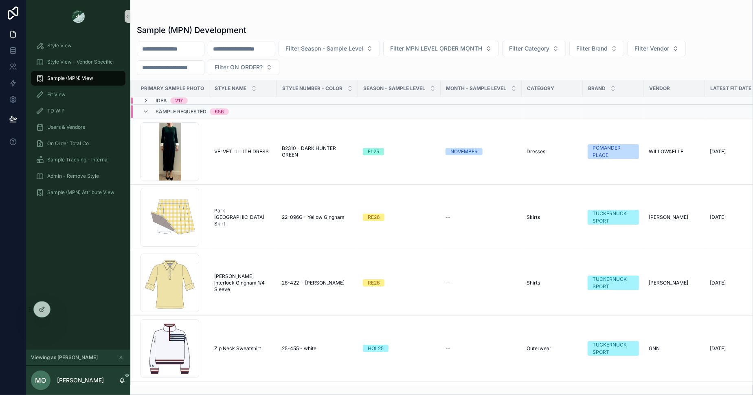
click at [160, 47] on input "scrollable content" at bounding box center [170, 48] width 67 height 11
click at [244, 42] on div "scrollable content" at bounding box center [242, 49] width 68 height 15
click at [242, 48] on input "scrollable content" at bounding box center [241, 48] width 67 height 11
click at [50, 98] on div "Fit View" at bounding box center [78, 94] width 85 height 13
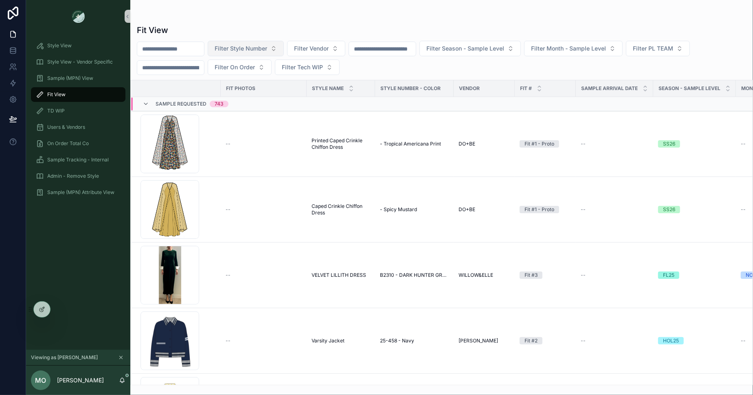
click at [243, 50] on span "Filter Style Number" at bounding box center [241, 48] width 53 height 8
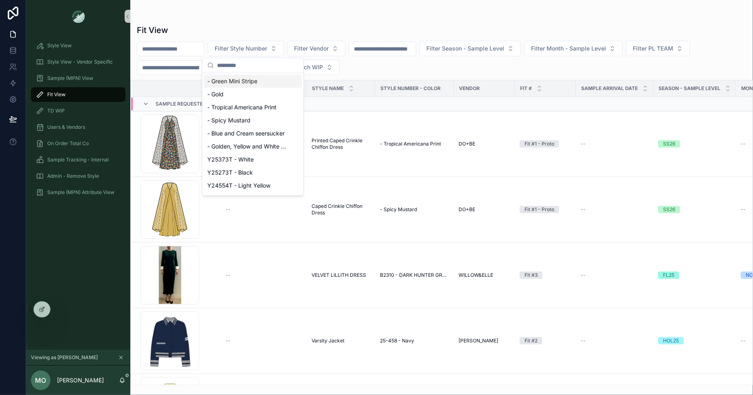
click at [242, 23] on div "Fit View Filter Style Number Filter Vendor Filter Season - Sample Level Filter …" at bounding box center [441, 202] width 623 height 365
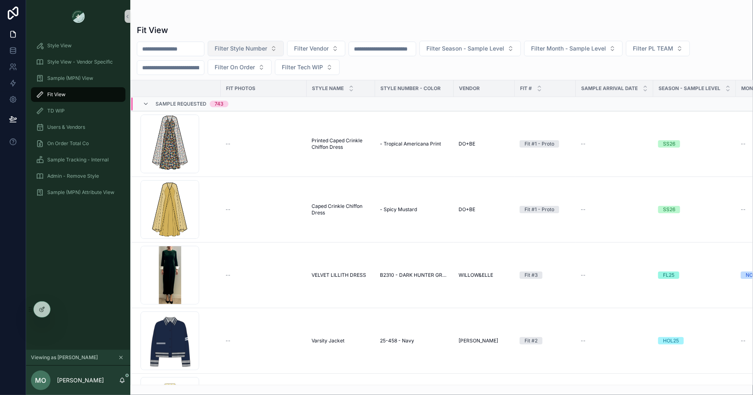
click at [235, 48] on span "Filter Style Number" at bounding box center [241, 48] width 53 height 8
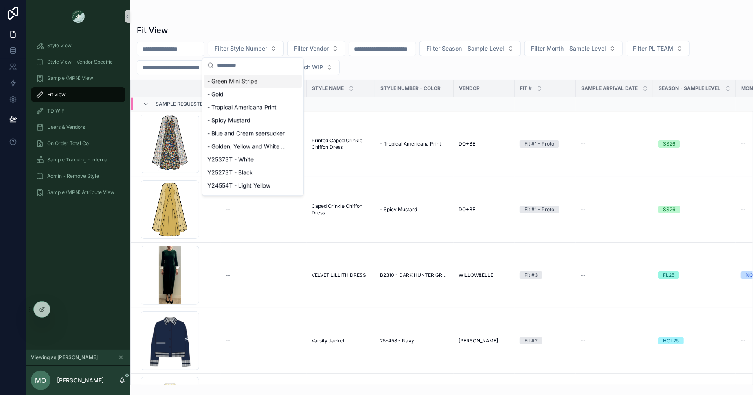
click at [256, 26] on div "Fit View" at bounding box center [442, 29] width 610 height 11
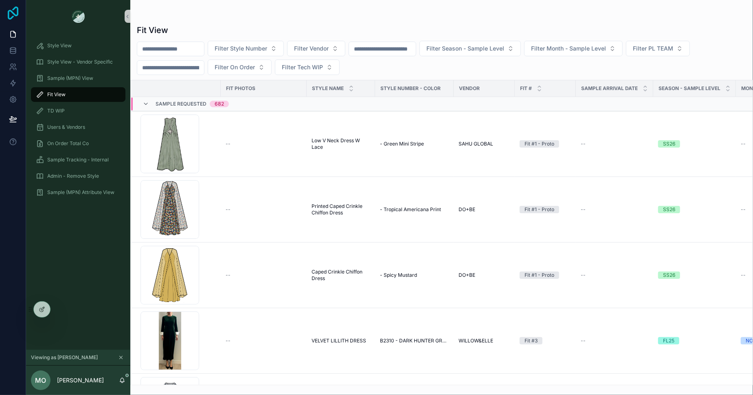
click at [14, 11] on icon at bounding box center [13, 13] width 16 height 13
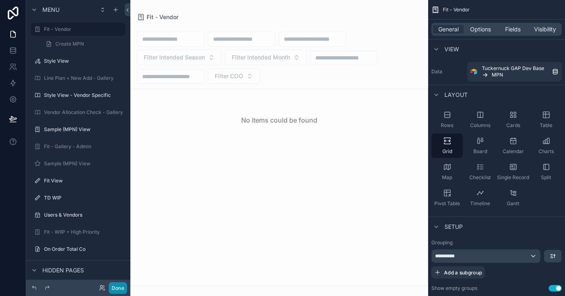
click at [119, 283] on button "Done" at bounding box center [118, 288] width 18 height 12
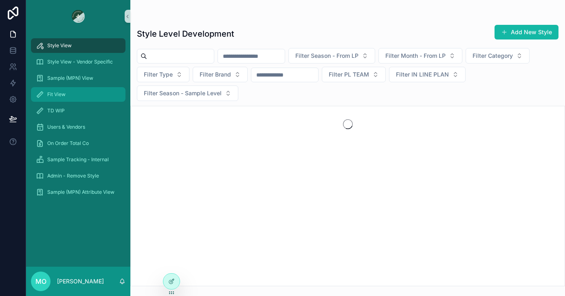
click at [80, 93] on div "Fit View" at bounding box center [78, 94] width 85 height 13
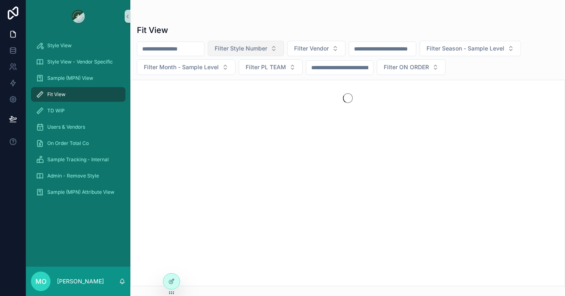
click at [246, 50] on span "Filter Style Number" at bounding box center [241, 48] width 53 height 8
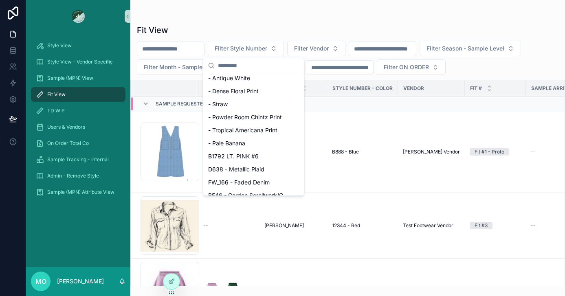
scroll to position [1040, 0]
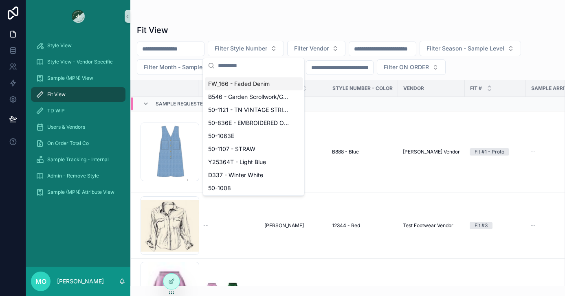
click at [246, 20] on div "Fit View Filter Style Number Filter Vendor Filter Season - Sample Level Filter …" at bounding box center [347, 153] width 434 height 267
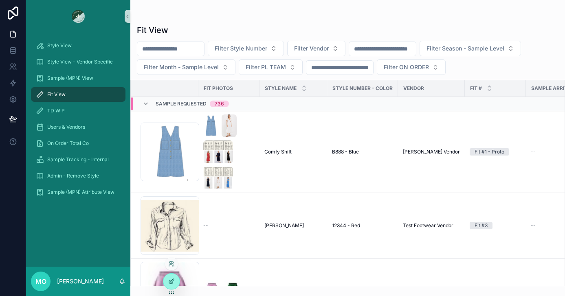
click at [173, 283] on icon at bounding box center [171, 281] width 7 height 7
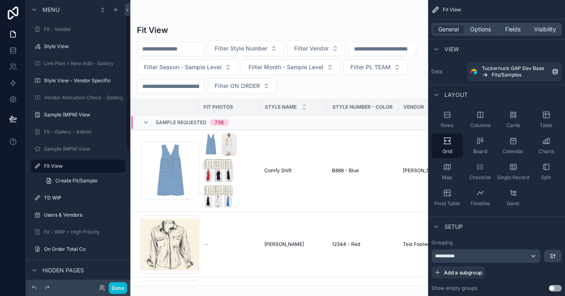
scroll to position [14, 0]
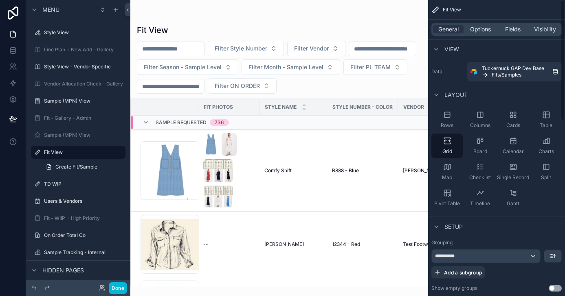
click at [513, 35] on div "General Options Fields Visibility" at bounding box center [496, 29] width 130 height 13
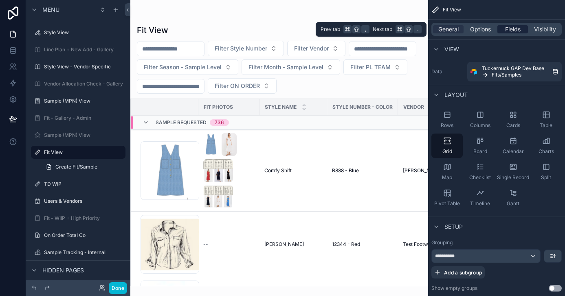
click at [511, 29] on span "Fields" at bounding box center [512, 29] width 15 height 8
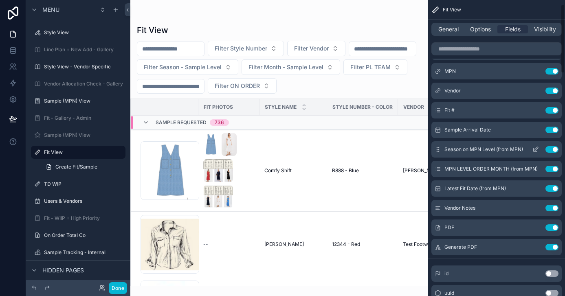
scroll to position [0, 0]
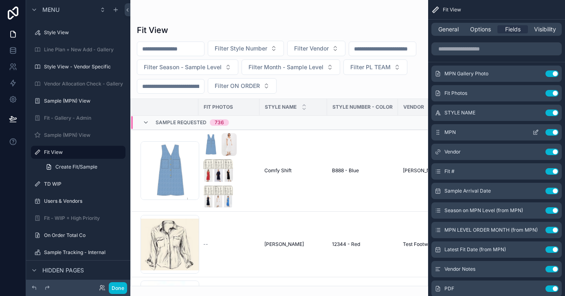
click at [536, 133] on icon "scrollable content" at bounding box center [535, 132] width 7 height 7
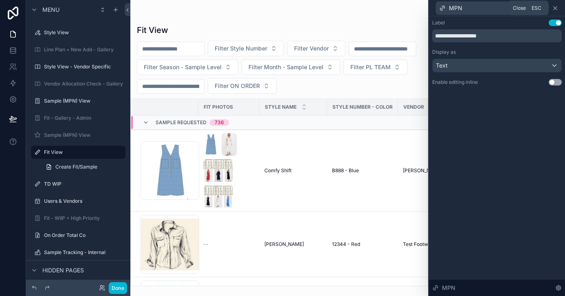
click at [556, 8] on icon at bounding box center [555, 8] width 7 height 7
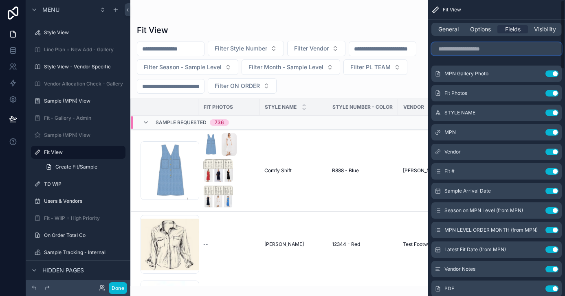
click at [490, 49] on input "scrollable content" at bounding box center [496, 48] width 130 height 13
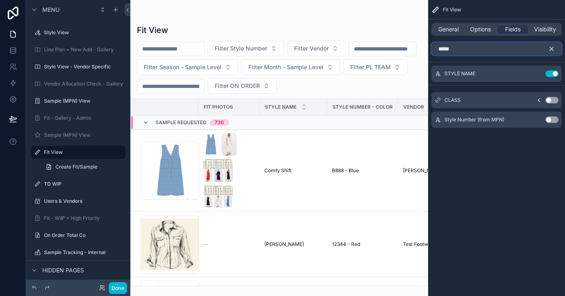
type input "*****"
click at [550, 120] on button "Use setting" at bounding box center [551, 119] width 13 height 7
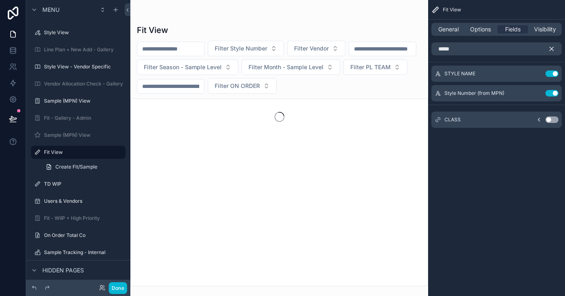
click at [549, 50] on icon "scrollable content" at bounding box center [551, 48] width 7 height 7
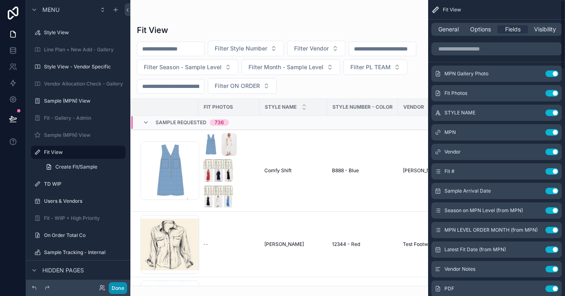
click at [123, 287] on button "Done" at bounding box center [118, 288] width 18 height 12
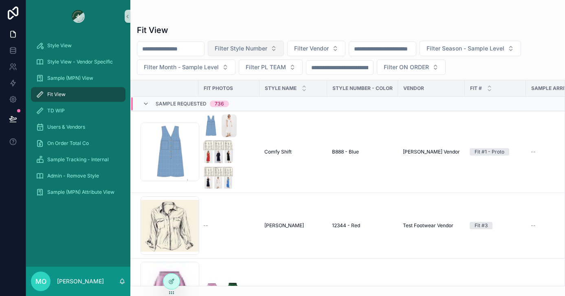
click at [263, 53] on button "Filter Style Number" at bounding box center [246, 48] width 76 height 15
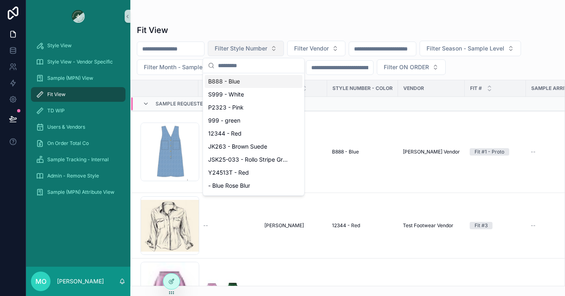
click at [263, 53] on button "Filter Style Number" at bounding box center [246, 48] width 76 height 15
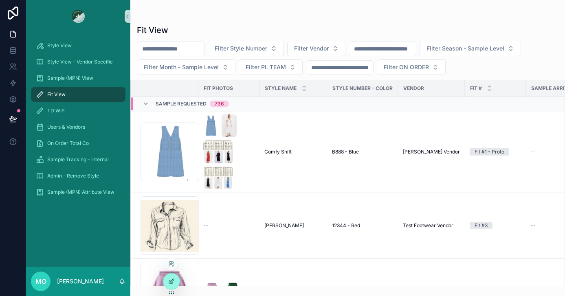
click at [171, 281] on icon at bounding box center [172, 280] width 3 height 3
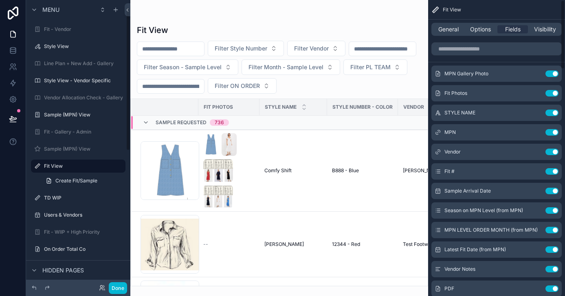
scroll to position [14, 0]
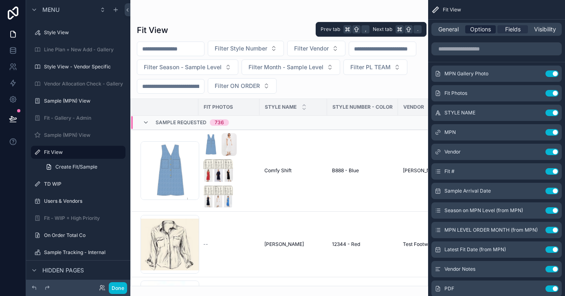
click at [488, 30] on span "Options" at bounding box center [480, 29] width 21 height 8
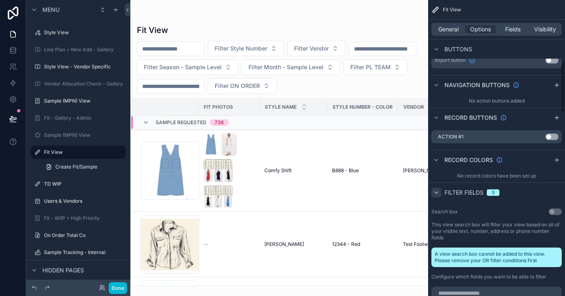
click at [439, 195] on div "scrollable content" at bounding box center [436, 193] width 10 height 10
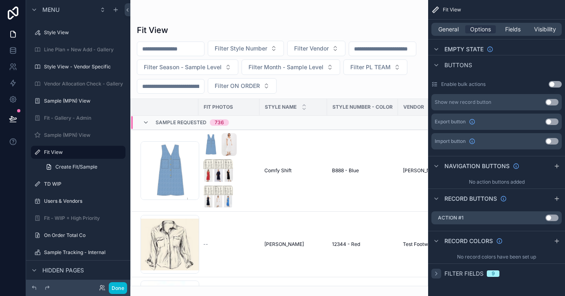
click at [439, 273] on icon "scrollable content" at bounding box center [436, 273] width 7 height 7
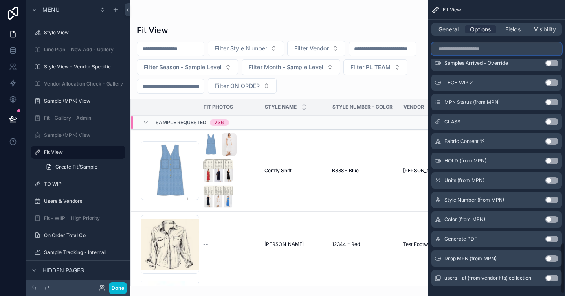
click at [460, 44] on input "scrollable content" at bounding box center [496, 48] width 130 height 13
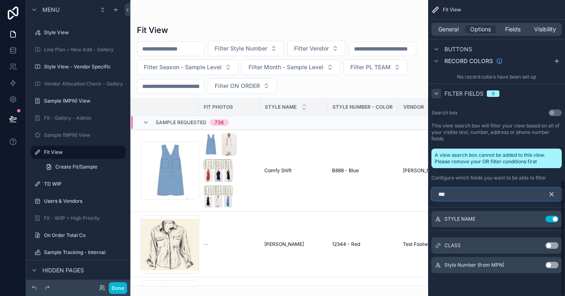
scroll to position [459, 0]
type input "*****"
click at [550, 261] on div "Style Number (from MPN) Use setting" at bounding box center [496, 265] width 130 height 16
click at [550, 265] on button "Use setting" at bounding box center [551, 265] width 13 height 7
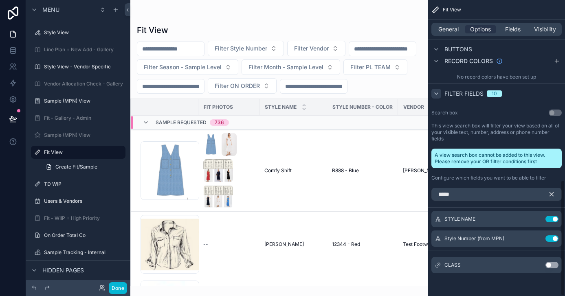
click at [552, 192] on icon "scrollable content" at bounding box center [551, 194] width 7 height 7
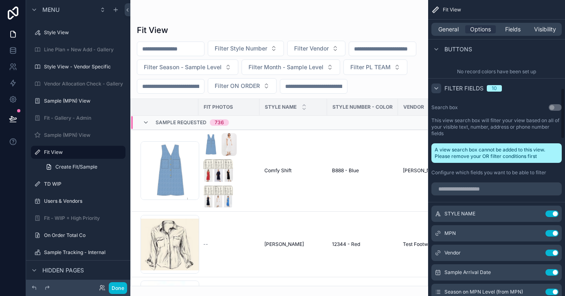
scroll to position [528, 0]
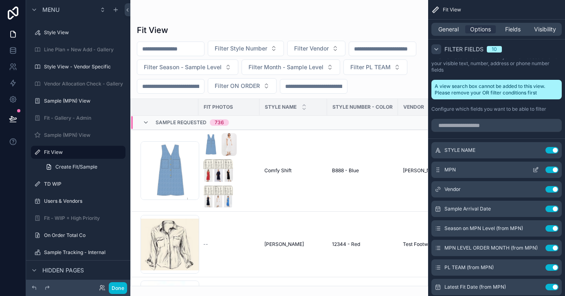
click at [551, 169] on button "Use setting" at bounding box center [551, 170] width 13 height 7
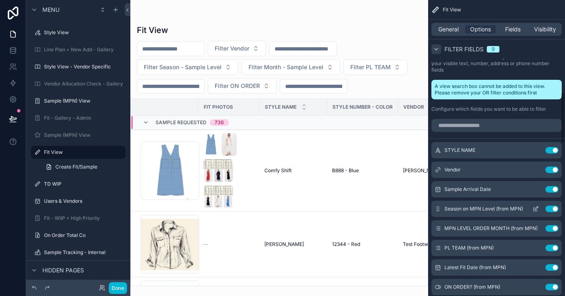
scroll to position [559, 0]
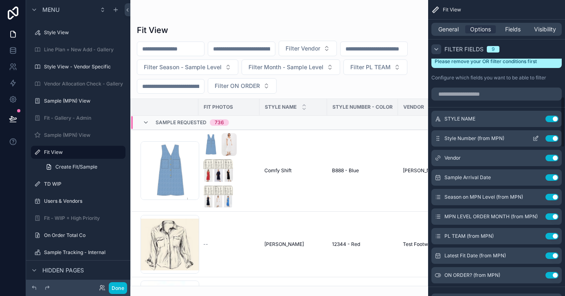
click at [535, 138] on icon "scrollable content" at bounding box center [536, 137] width 3 height 3
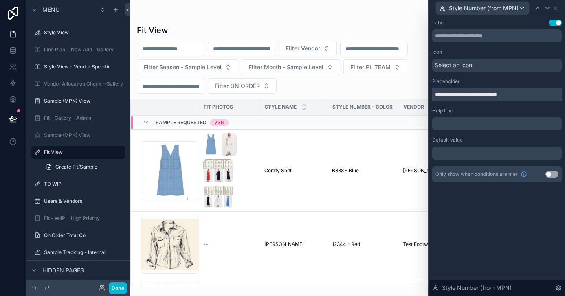
drag, startPoint x: 487, startPoint y: 95, endPoint x: 542, endPoint y: 94, distance: 55.4
click at [542, 95] on input "**********" at bounding box center [496, 94] width 129 height 13
type input "**********"
click at [120, 289] on button "Done" at bounding box center [118, 288] width 18 height 12
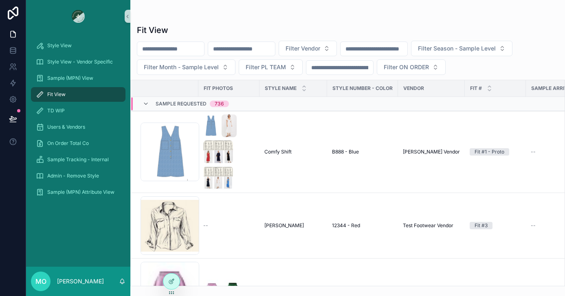
click at [224, 49] on input "scrollable content" at bounding box center [241, 48] width 67 height 11
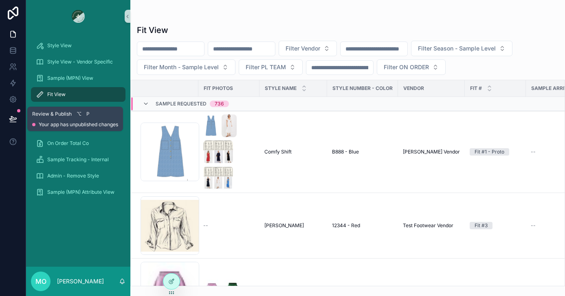
click at [17, 119] on button at bounding box center [13, 119] width 18 height 23
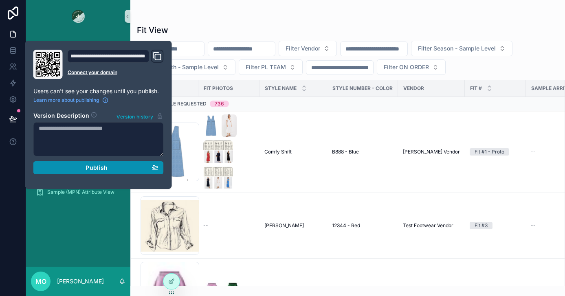
click at [76, 164] on button "Publish" at bounding box center [98, 167] width 130 height 13
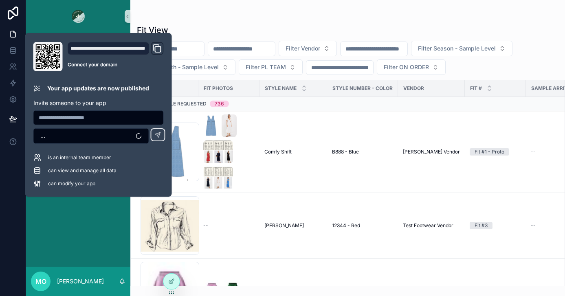
click at [237, 46] on input "scrollable content" at bounding box center [241, 48] width 67 height 11
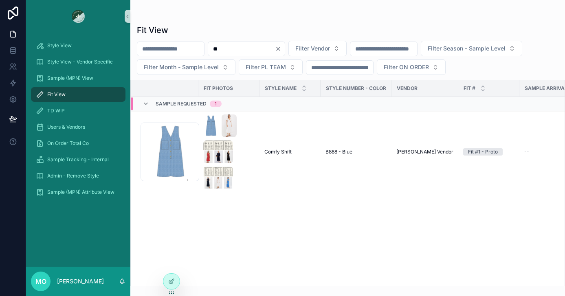
type input "*"
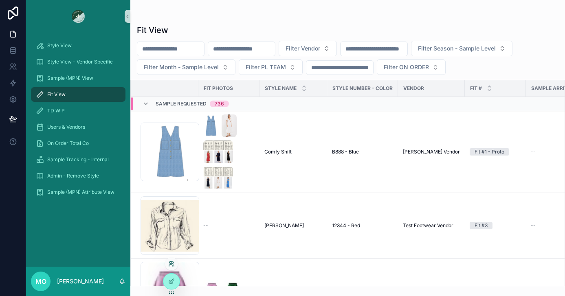
click at [171, 265] on icon at bounding box center [171, 264] width 7 height 7
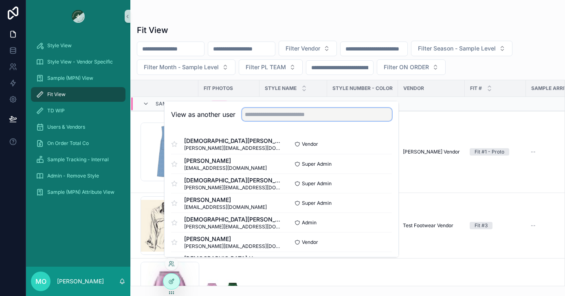
click at [260, 113] on input "text" at bounding box center [317, 114] width 150 height 13
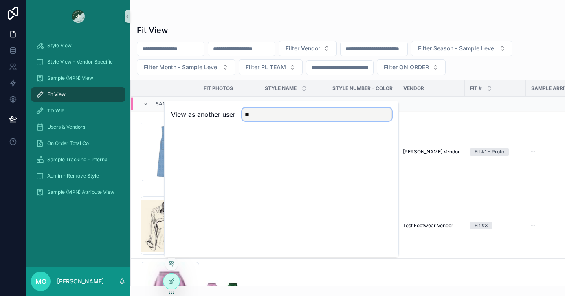
type input "*"
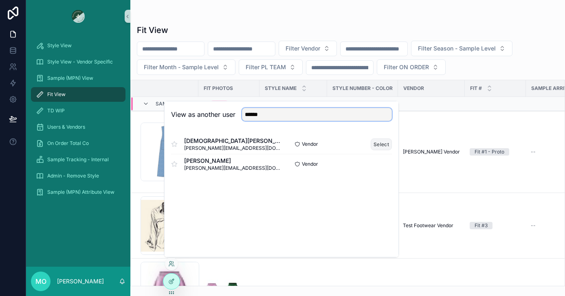
type input "******"
click at [380, 142] on button "Select" at bounding box center [381, 144] width 21 height 12
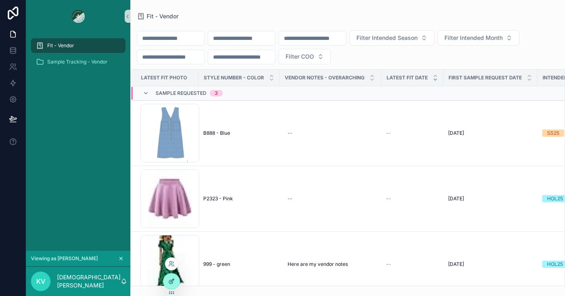
click at [176, 283] on div at bounding box center [171, 281] width 16 height 15
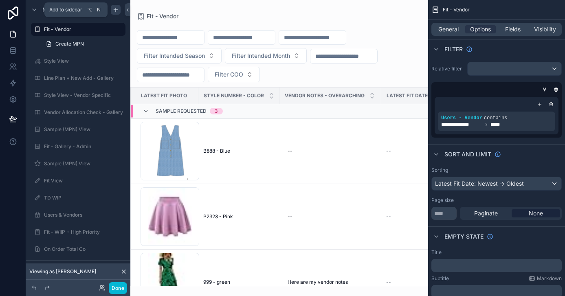
click at [115, 11] on icon "scrollable content" at bounding box center [115, 10] width 7 height 7
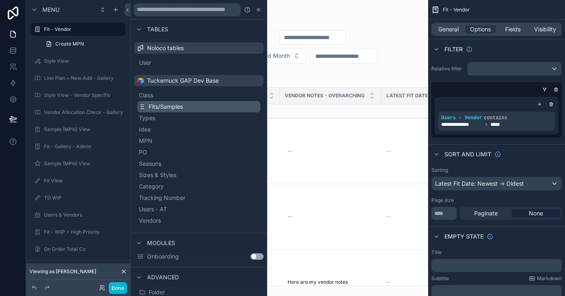
click at [201, 103] on button "Fits/Samples" at bounding box center [198, 106] width 123 height 11
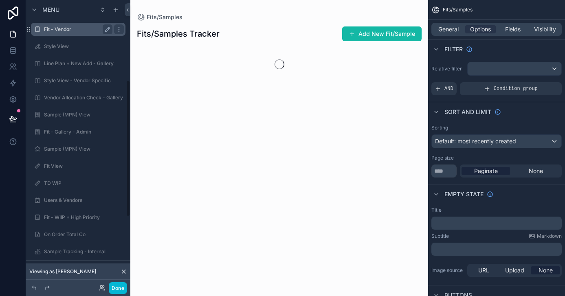
scroll to position [168, 0]
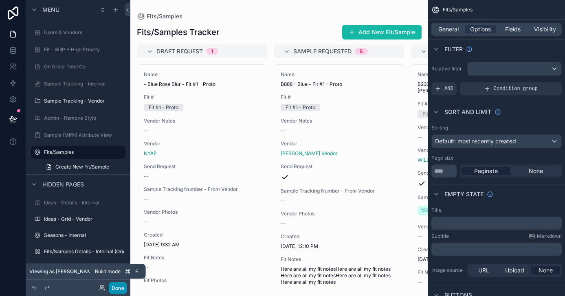
click at [120, 287] on button "Done" at bounding box center [118, 288] width 18 height 12
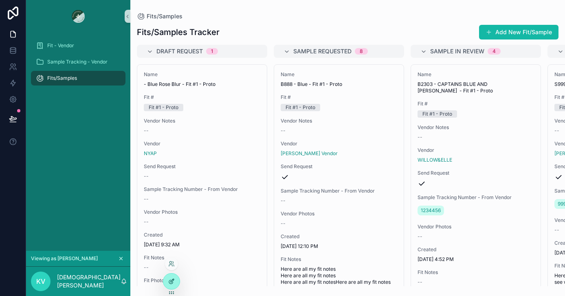
click at [171, 280] on icon at bounding box center [171, 281] width 7 height 7
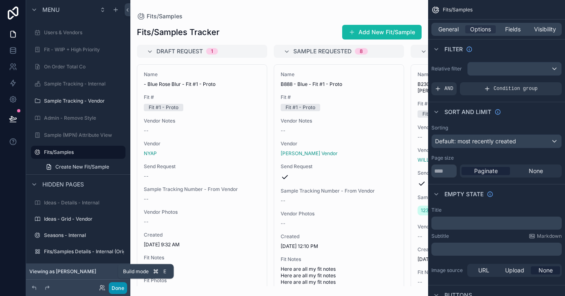
click at [116, 287] on button "Done" at bounding box center [118, 288] width 18 height 12
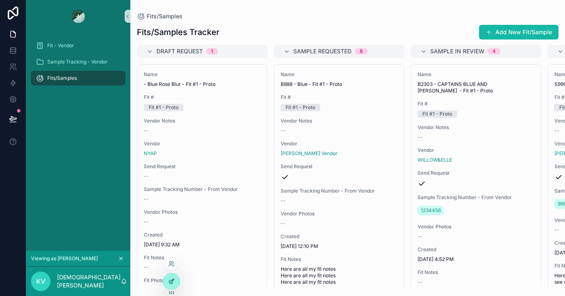
click at [169, 280] on icon at bounding box center [171, 281] width 7 height 7
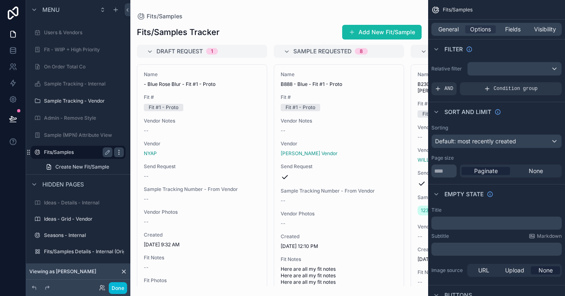
click at [120, 153] on icon "scrollable content" at bounding box center [119, 152] width 7 height 7
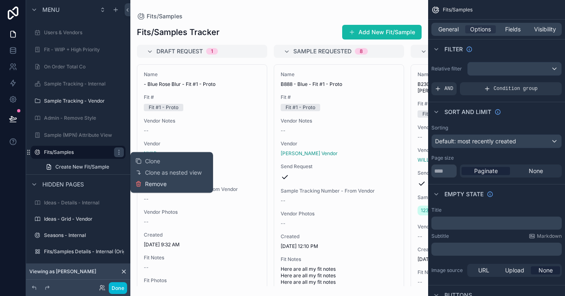
click at [162, 186] on span "Remove" at bounding box center [156, 184] width 22 height 8
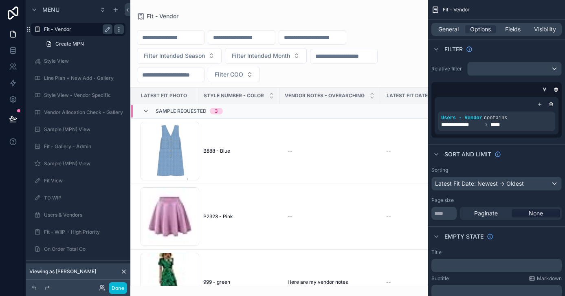
click at [118, 31] on icon "scrollable content" at bounding box center [119, 29] width 7 height 7
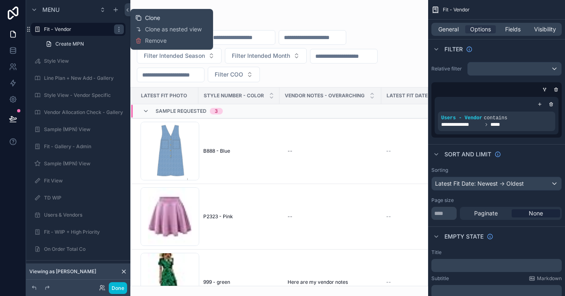
click at [147, 18] on span "Clone" at bounding box center [152, 18] width 15 height 8
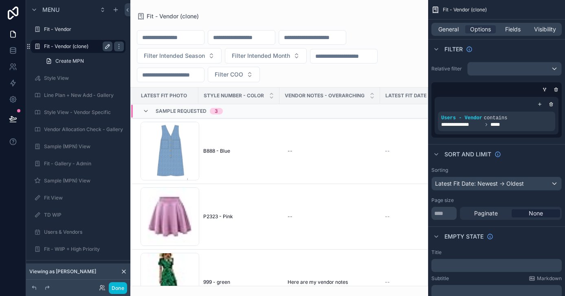
click at [110, 47] on icon "scrollable content" at bounding box center [107, 46] width 7 height 7
click at [77, 46] on input "**********" at bounding box center [71, 47] width 55 height 10
click at [91, 46] on input "**********" at bounding box center [71, 47] width 55 height 10
type input "**********"
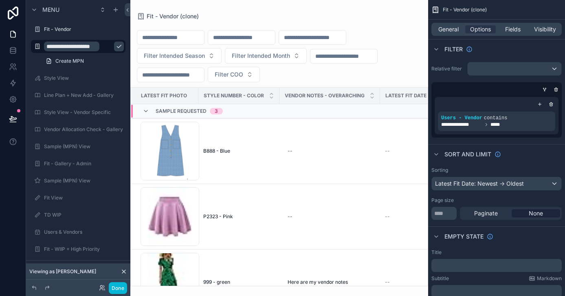
click at [116, 46] on icon "scrollable content" at bounding box center [119, 46] width 7 height 7
click at [120, 289] on button "Done" at bounding box center [118, 288] width 18 height 12
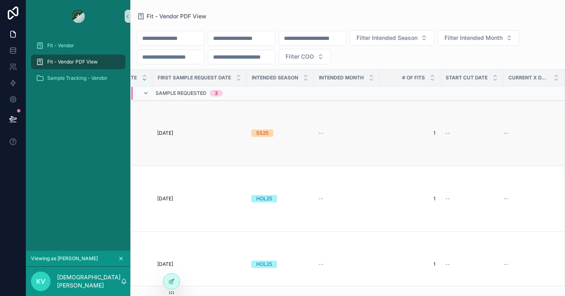
scroll to position [0, 0]
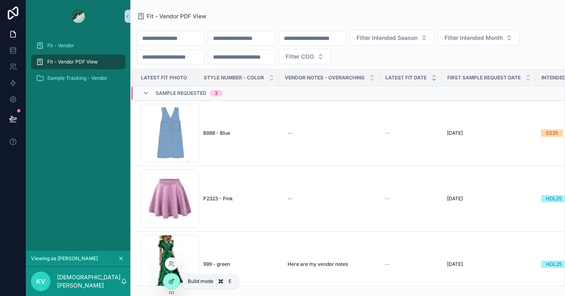
click at [171, 281] on icon at bounding box center [171, 281] width 7 height 7
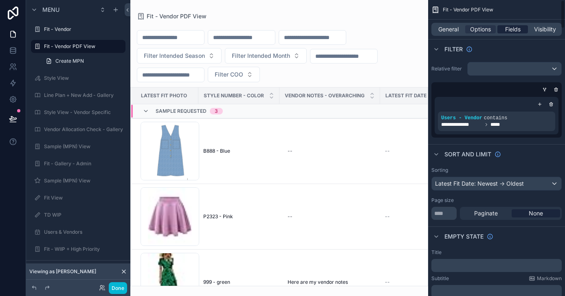
click at [517, 31] on span "Fields" at bounding box center [512, 29] width 15 height 8
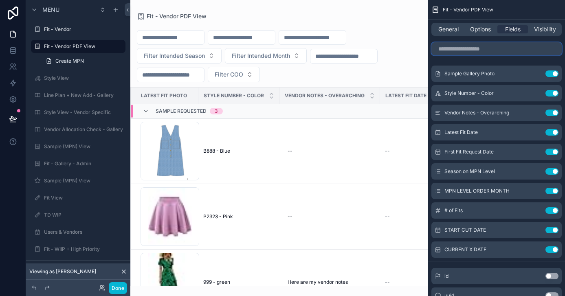
click at [486, 55] on input "scrollable content" at bounding box center [496, 48] width 130 height 13
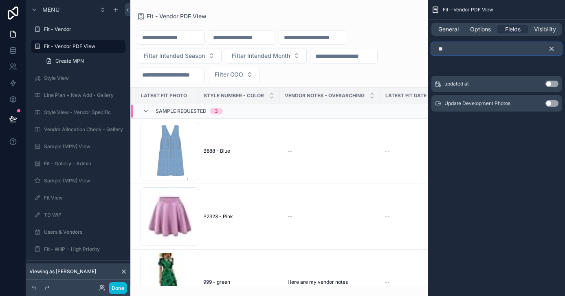
type input "*"
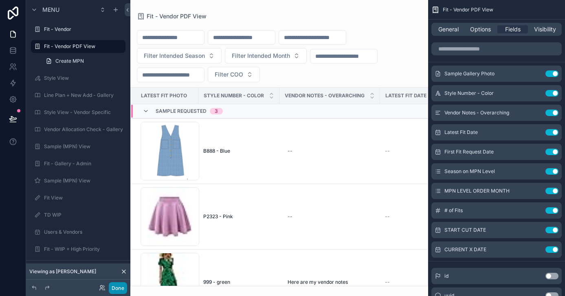
click at [120, 289] on button "Done" at bounding box center [118, 288] width 18 height 12
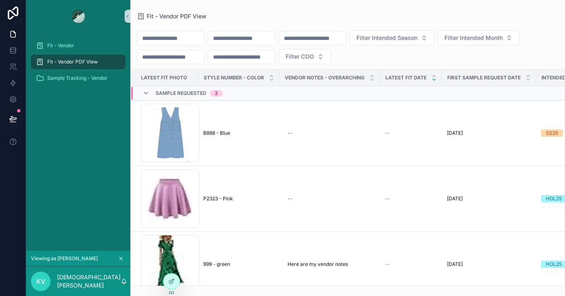
click at [75, 63] on span "Fit - Vendor PDF View" at bounding box center [72, 62] width 50 height 7
click at [172, 283] on icon at bounding box center [171, 281] width 7 height 7
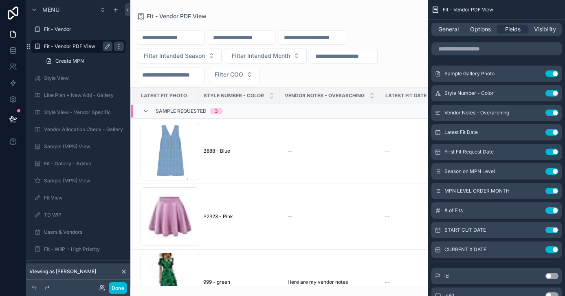
click at [116, 47] on icon "scrollable content" at bounding box center [119, 46] width 7 height 7
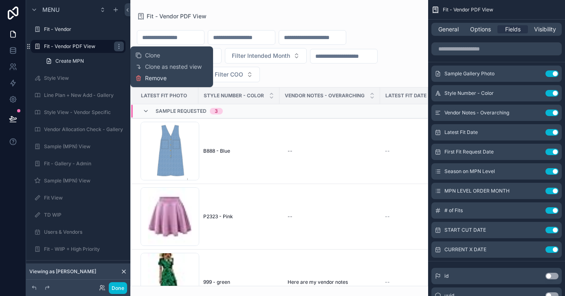
click at [150, 81] on span "Remove" at bounding box center [156, 78] width 22 height 8
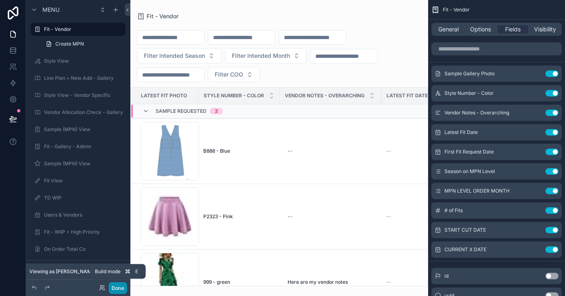
click at [118, 287] on button "Done" at bounding box center [118, 288] width 18 height 12
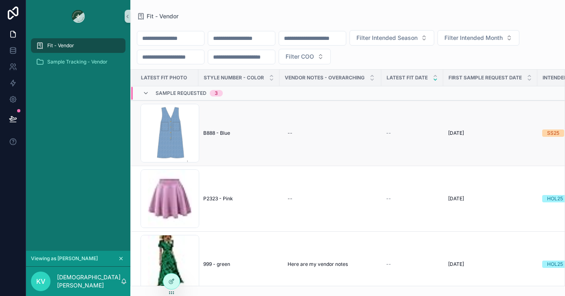
click at [217, 138] on td "B888 - Blue B888 - Blue" at bounding box center [238, 134] width 81 height 66
click at [217, 130] on span "B888 - Blue" at bounding box center [216, 133] width 27 height 7
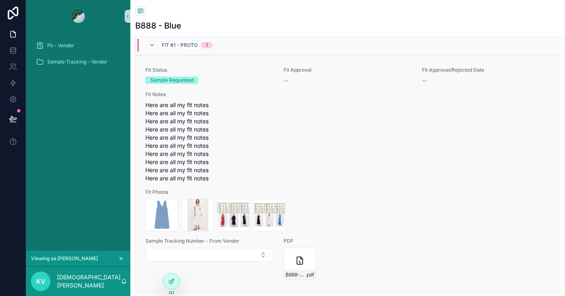
scroll to position [344, 0]
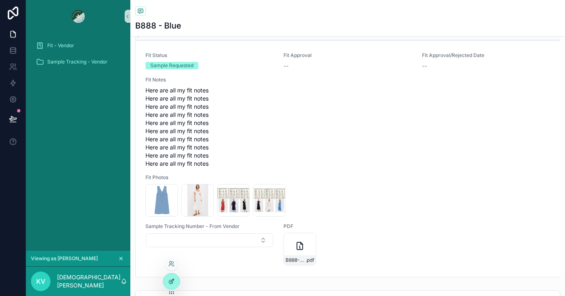
click at [171, 281] on icon at bounding box center [172, 280] width 3 height 3
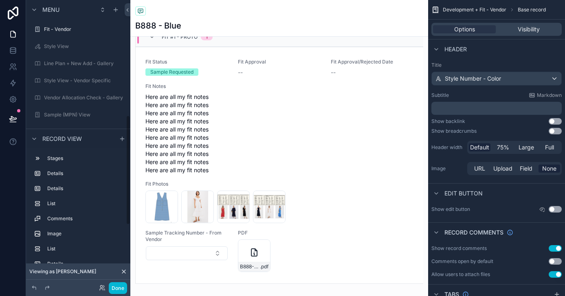
scroll to position [301, 0]
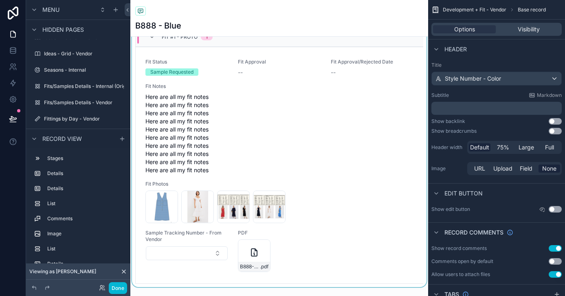
click at [334, 173] on div "scrollable content" at bounding box center [279, 143] width 298 height 290
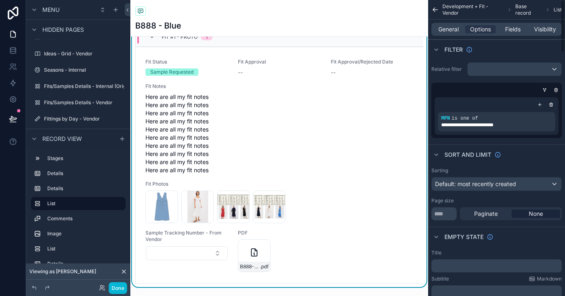
click at [509, 24] on div "General Options Fields Visibility" at bounding box center [496, 29] width 130 height 13
click at [509, 27] on span "Fields" at bounding box center [512, 29] width 15 height 8
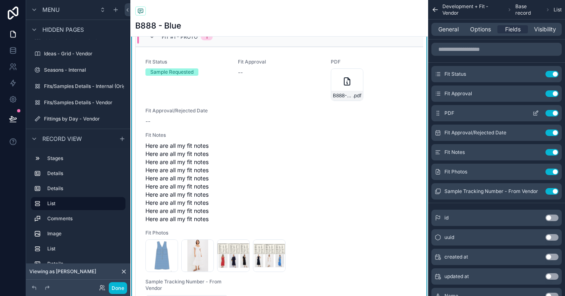
click at [534, 114] on icon "scrollable content" at bounding box center [535, 113] width 7 height 7
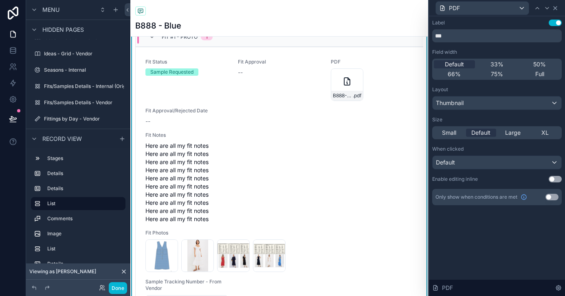
click at [555, 8] on icon at bounding box center [554, 8] width 3 height 3
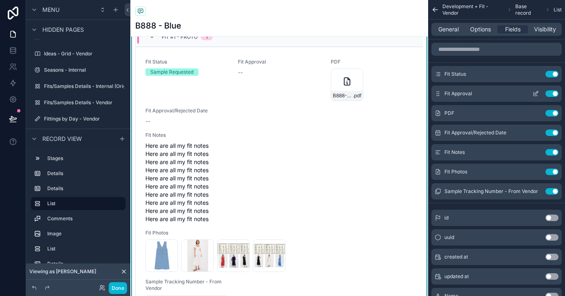
click at [538, 94] on icon "scrollable content" at bounding box center [535, 93] width 7 height 7
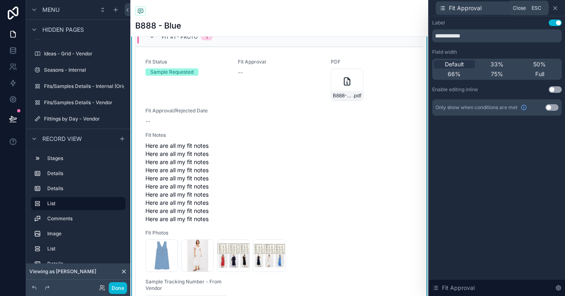
click at [555, 6] on icon at bounding box center [555, 8] width 7 height 7
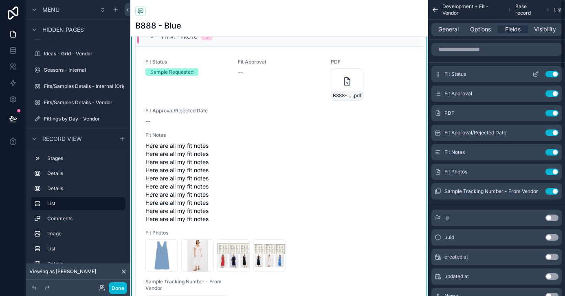
click at [537, 76] on icon "scrollable content" at bounding box center [535, 75] width 4 height 4
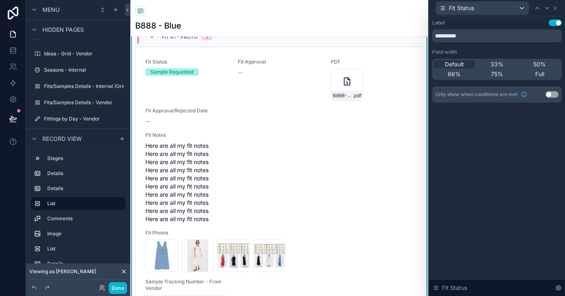
click at [555, 2] on div "Fit Status" at bounding box center [496, 8] width 129 height 16
click at [555, 8] on icon at bounding box center [554, 8] width 3 height 3
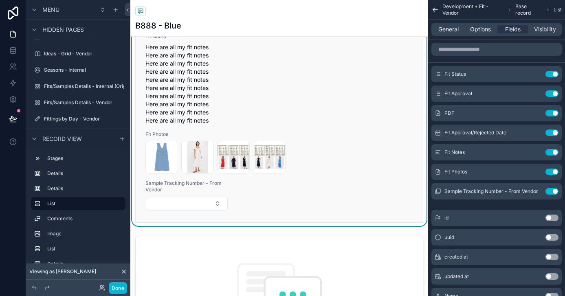
scroll to position [446, 0]
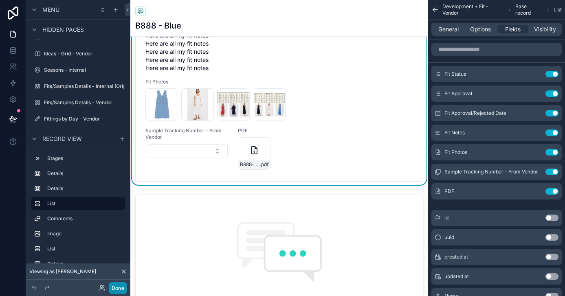
click at [122, 290] on button "Done" at bounding box center [118, 288] width 18 height 12
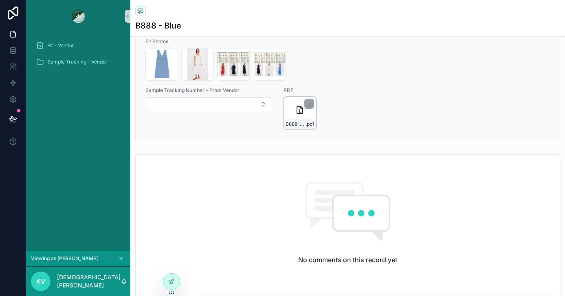
scroll to position [322, 0]
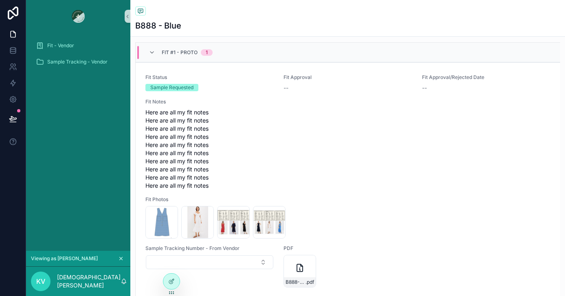
click at [149, 55] on div "Fit #1 - Proto 1" at bounding box center [181, 52] width 64 height 13
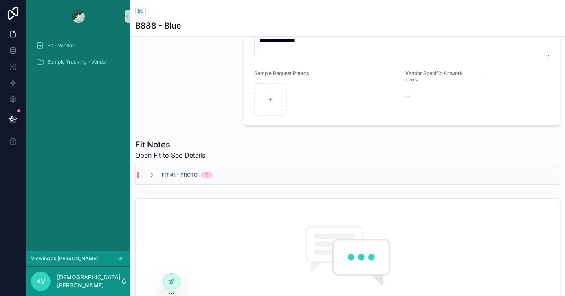
scroll to position [199, 0]
click at [147, 175] on div "Fit #1 - Proto 1" at bounding box center [180, 175] width 83 height 7
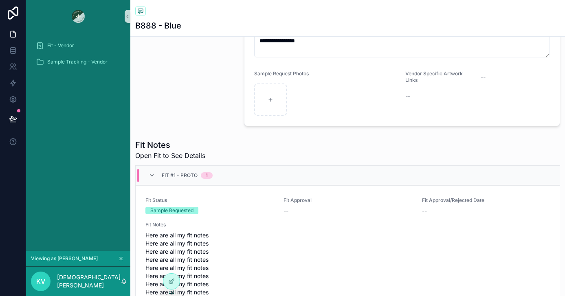
click at [147, 175] on div "Fit #1 - Proto 1" at bounding box center [180, 175] width 83 height 13
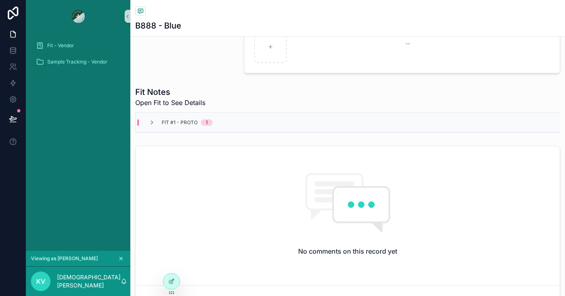
scroll to position [257, 0]
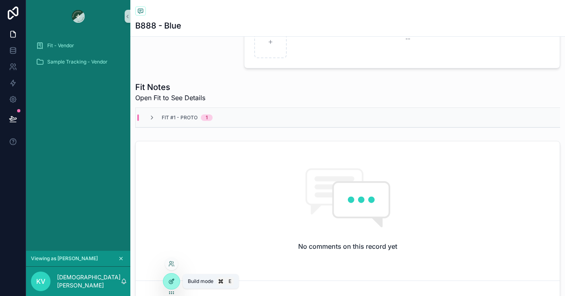
click at [172, 281] on icon at bounding box center [172, 280] width 3 height 3
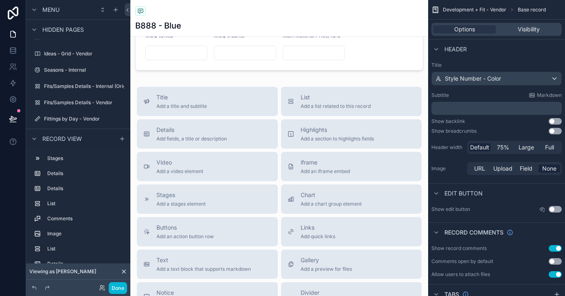
scroll to position [1007, 0]
click at [205, 138] on span "Add fields, a title or description" at bounding box center [191, 140] width 70 height 7
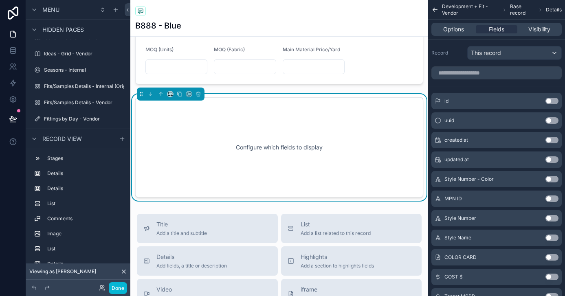
scroll to position [994, 0]
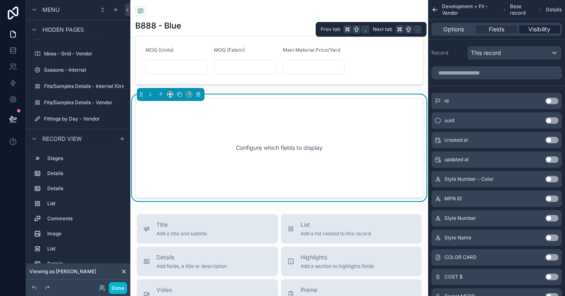
click at [529, 32] on span "Visibility" at bounding box center [539, 29] width 22 height 8
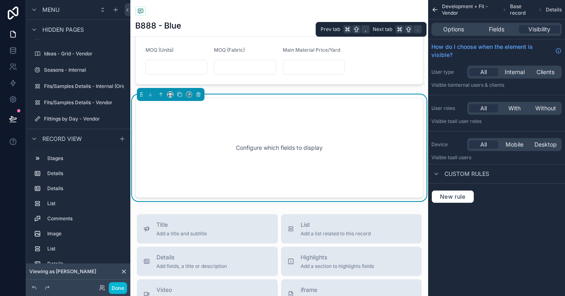
click at [505, 34] on div "Options Fields Visibility" at bounding box center [496, 29] width 130 height 13
click at [499, 31] on span "Fields" at bounding box center [496, 29] width 15 height 8
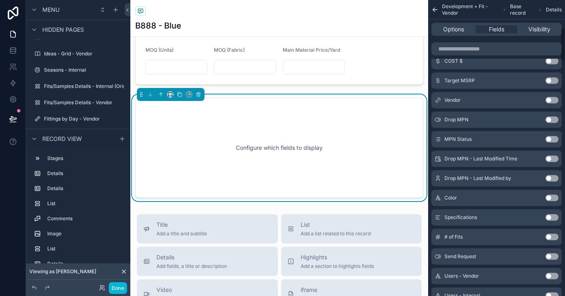
scroll to position [0, 0]
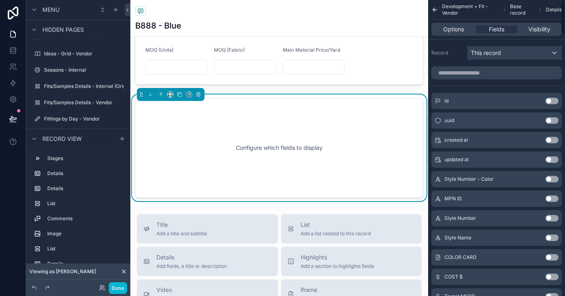
click at [493, 57] on div "This record" at bounding box center [514, 52] width 94 height 13
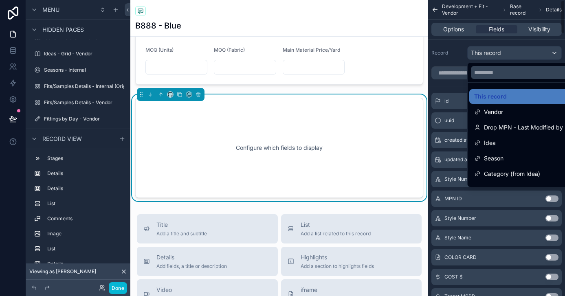
click at [447, 65] on div "scrollable content" at bounding box center [282, 148] width 565 height 296
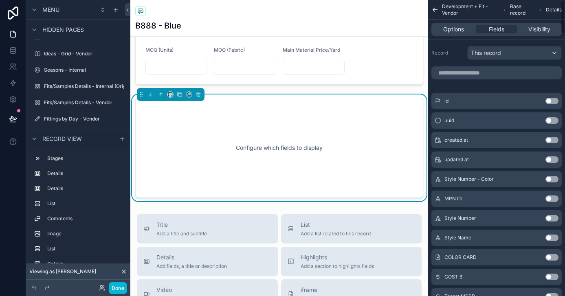
click at [368, 135] on div "Configure which fields to display" at bounding box center [279, 147] width 261 height 73
click at [199, 96] on icon "scrollable content" at bounding box center [199, 95] width 0 height 2
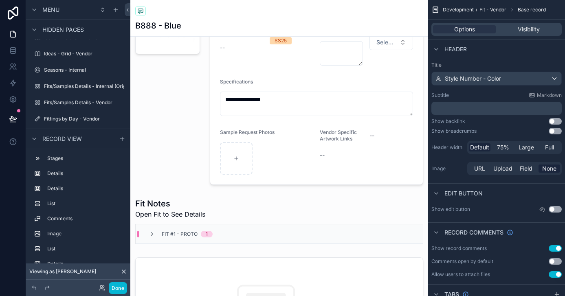
scroll to position [146, 0]
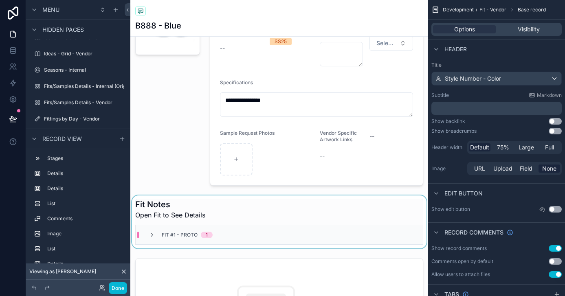
click at [174, 231] on div "Fit #1 - Proto 1" at bounding box center [279, 235] width 287 height 20
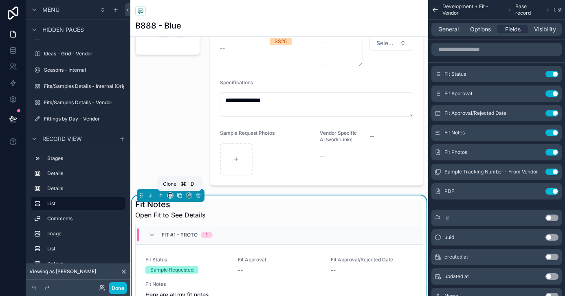
click at [179, 195] on icon "scrollable content" at bounding box center [180, 196] width 6 height 6
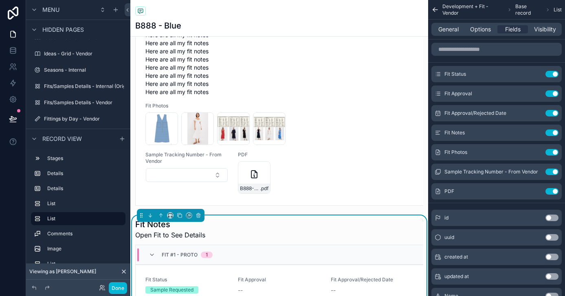
scroll to position [484, 0]
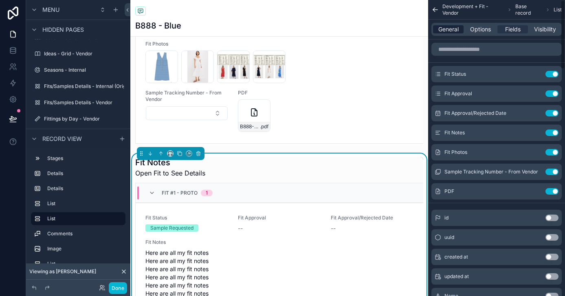
click at [447, 31] on span "General" at bounding box center [448, 29] width 20 height 8
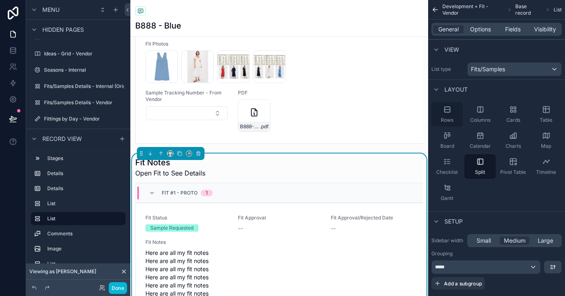
click at [446, 115] on div "Rows" at bounding box center [446, 114] width 31 height 24
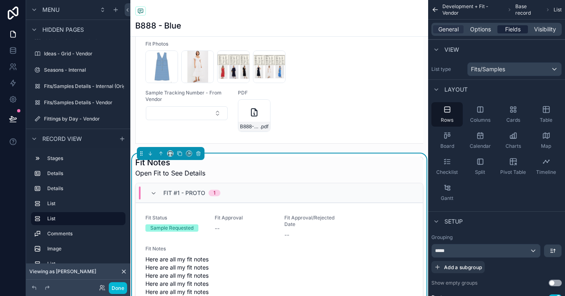
click at [509, 27] on span "Fields" at bounding box center [512, 29] width 15 height 8
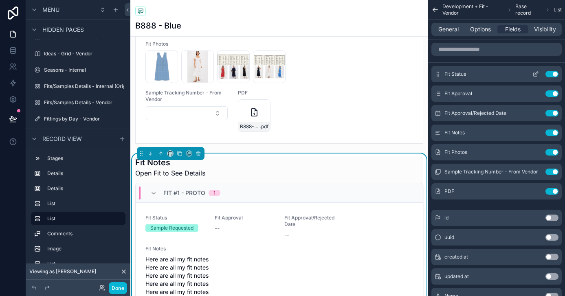
click at [553, 72] on button "Use setting" at bounding box center [551, 74] width 13 height 7
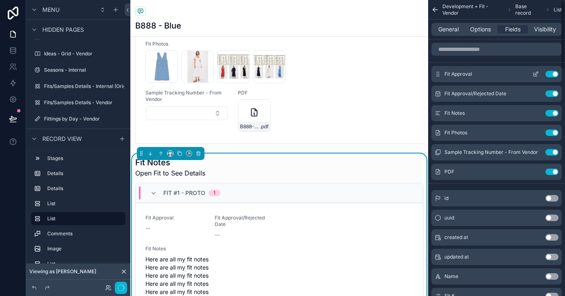
click at [552, 77] on button "Use setting" at bounding box center [551, 74] width 13 height 7
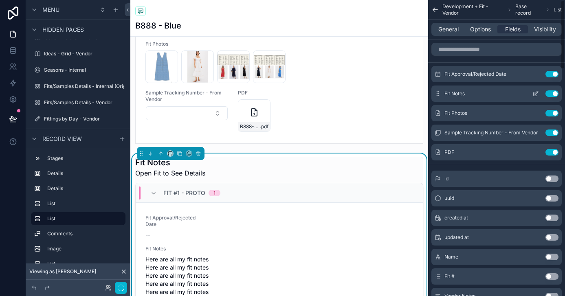
click at [552, 86] on div "Fit Notes Use setting" at bounding box center [496, 94] width 130 height 16
click at [553, 76] on button "Use setting" at bounding box center [551, 74] width 13 height 7
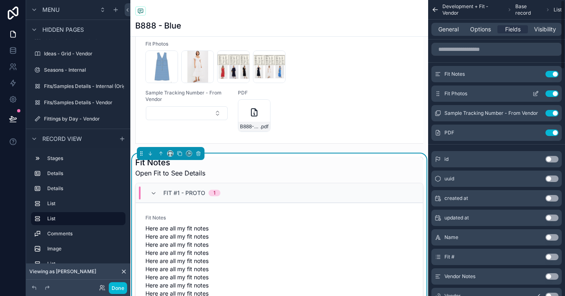
click at [553, 88] on div "Fit Photos Use setting" at bounding box center [496, 94] width 130 height 16
click at [453, 31] on span "General" at bounding box center [448, 29] width 20 height 8
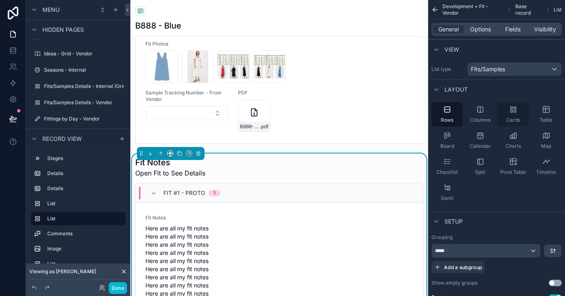
click at [513, 114] on div "Cards" at bounding box center [512, 114] width 31 height 24
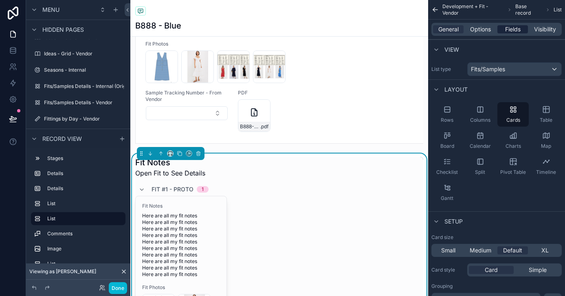
click at [514, 30] on span "Fields" at bounding box center [512, 29] width 15 height 8
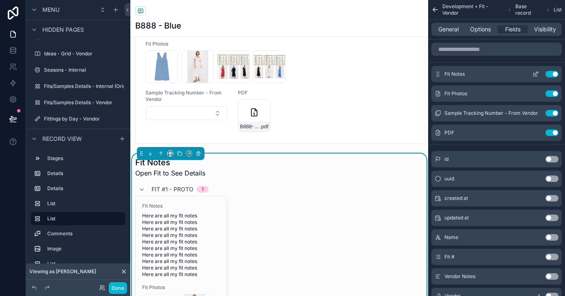
click at [550, 74] on button "Use setting" at bounding box center [551, 74] width 13 height 7
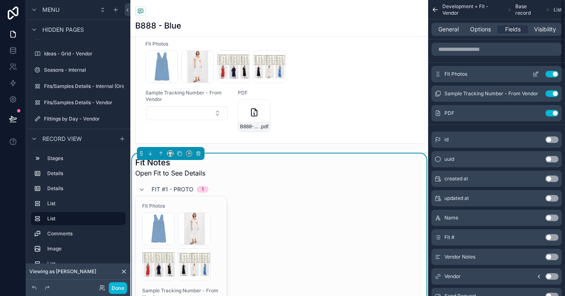
click at [551, 71] on button "Use setting" at bounding box center [551, 74] width 13 height 7
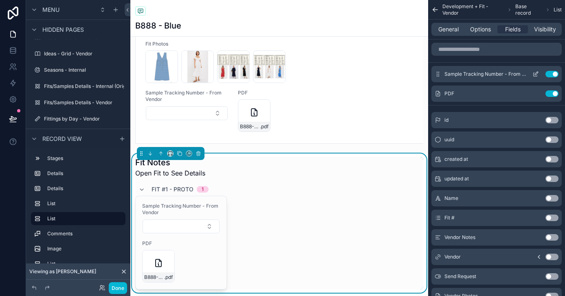
click at [553, 75] on button "Use setting" at bounding box center [551, 74] width 13 height 7
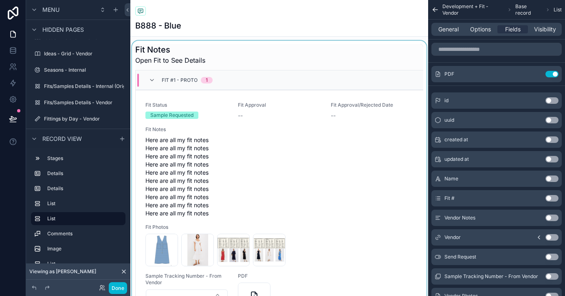
scroll to position [279, 0]
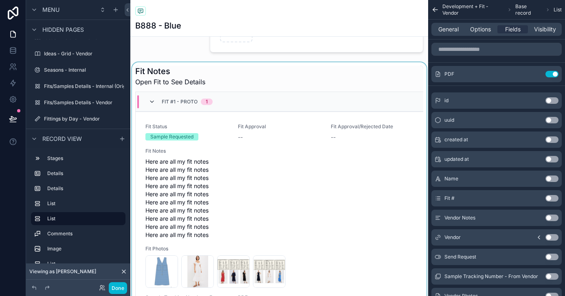
click at [153, 102] on icon "scrollable content" at bounding box center [152, 102] width 7 height 7
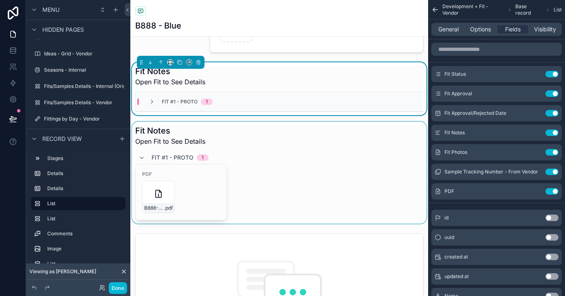
click at [242, 179] on div "scrollable content" at bounding box center [279, 173] width 298 height 102
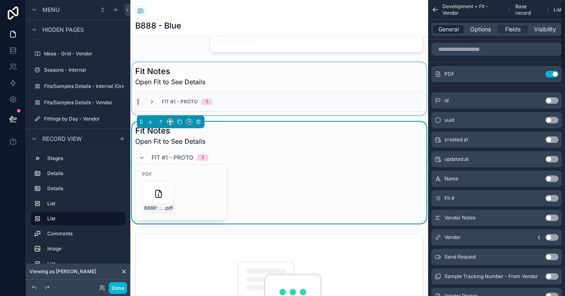
click at [446, 32] on span "General" at bounding box center [448, 29] width 20 height 8
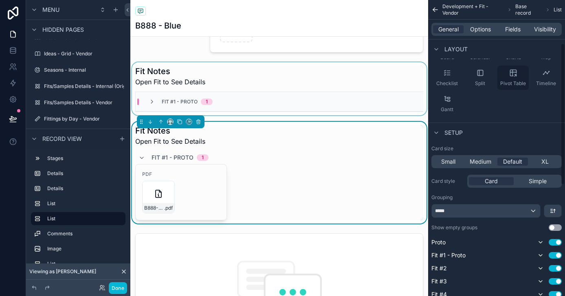
scroll to position [90, 0]
click at [544, 162] on span "XL" at bounding box center [544, 160] width 7 height 8
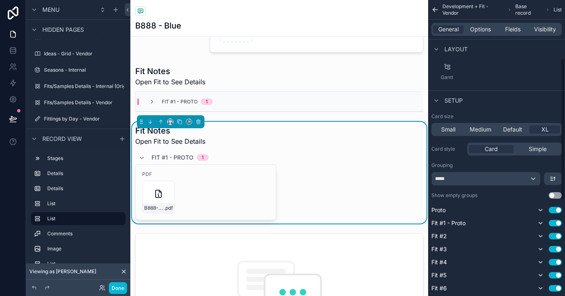
scroll to position [122, 0]
click at [531, 180] on div "*****" at bounding box center [486, 177] width 108 height 13
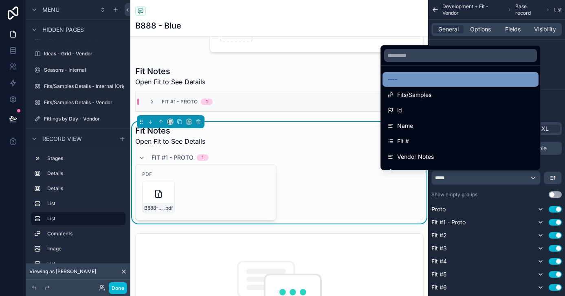
click at [445, 72] on div "----" at bounding box center [460, 79] width 156 height 15
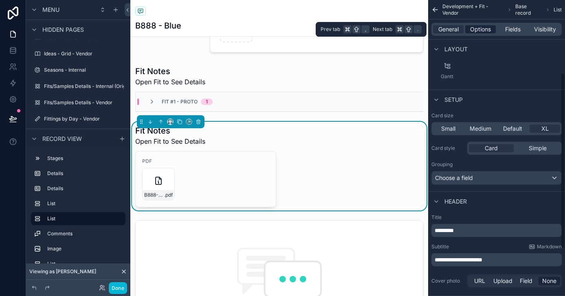
click at [478, 32] on span "Options" at bounding box center [480, 29] width 21 height 8
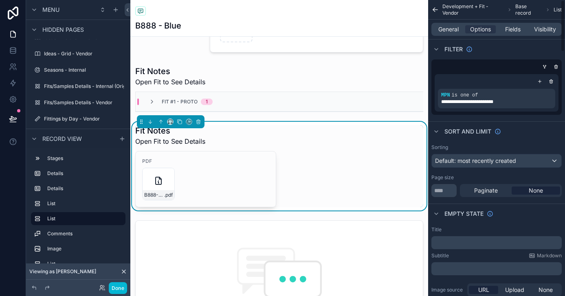
scroll to position [0, 0]
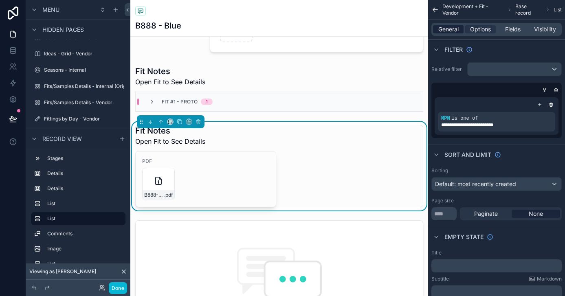
click at [453, 31] on span "General" at bounding box center [448, 29] width 20 height 8
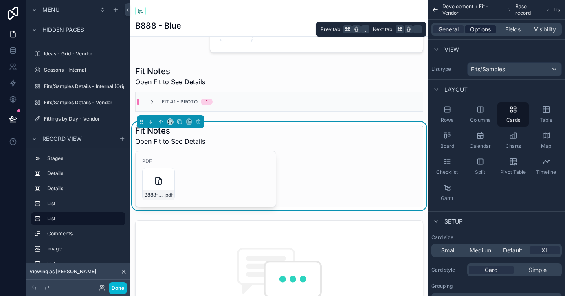
click at [476, 29] on span "Options" at bounding box center [480, 29] width 21 height 8
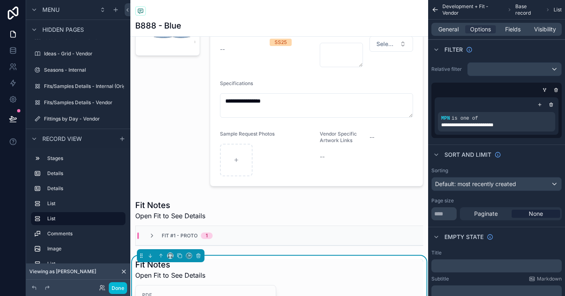
scroll to position [145, 0]
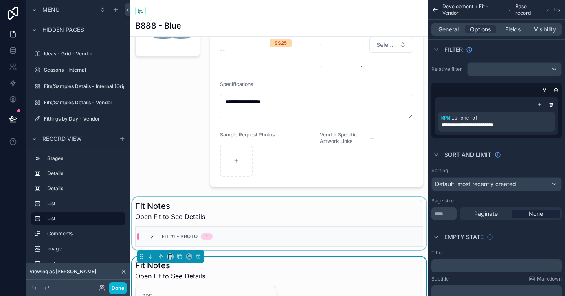
click at [149, 237] on icon "scrollable content" at bounding box center [152, 236] width 7 height 7
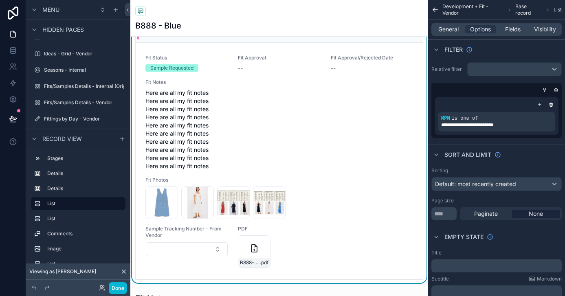
scroll to position [360, 0]
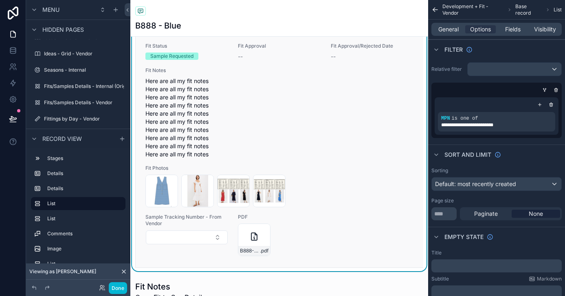
click at [266, 133] on span "Here are all my fit notes Here are all my fit notes Here are all my fit notes H…" at bounding box center [279, 117] width 268 height 81
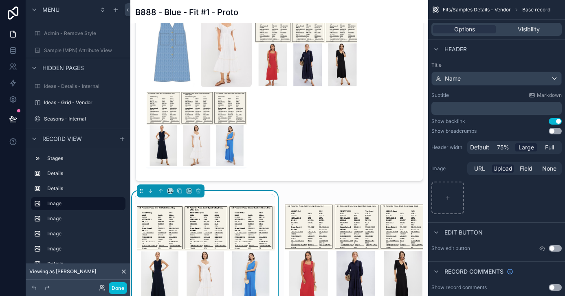
scroll to position [506, 0]
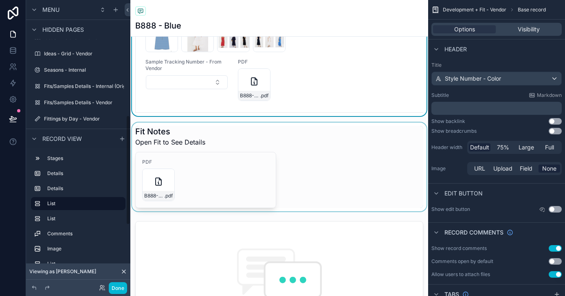
scroll to position [516, 0]
click at [263, 130] on div "scrollable content" at bounding box center [279, 166] width 298 height 89
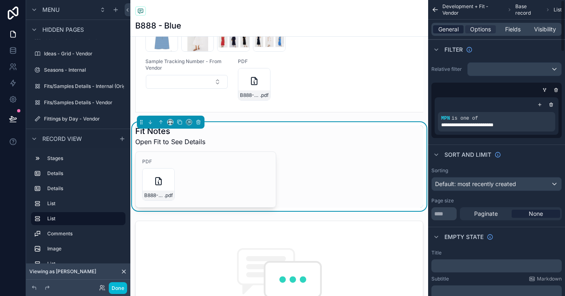
click at [453, 30] on span "General" at bounding box center [448, 29] width 20 height 8
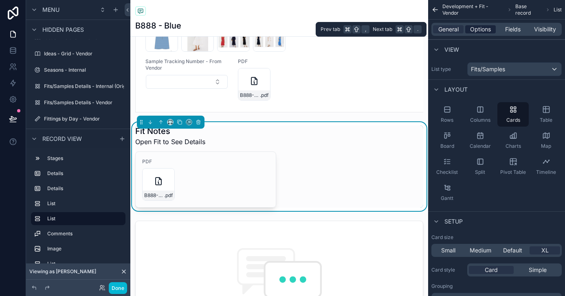
click at [484, 30] on span "Options" at bounding box center [480, 29] width 21 height 8
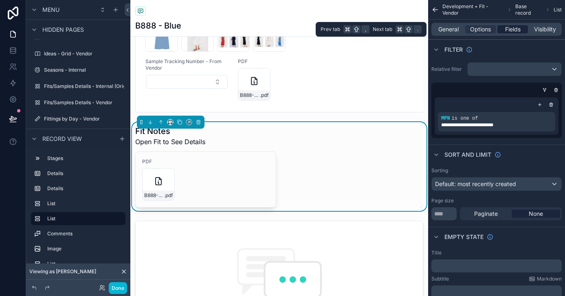
click at [510, 30] on span "Fields" at bounding box center [512, 29] width 15 height 8
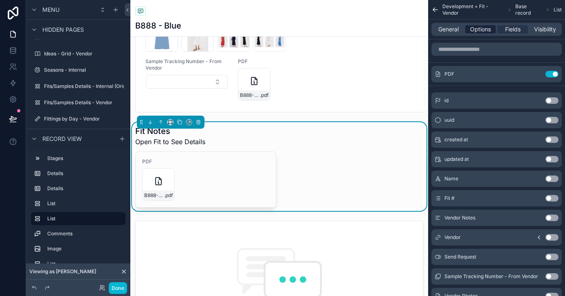
click at [474, 26] on span "Options" at bounding box center [480, 29] width 21 height 8
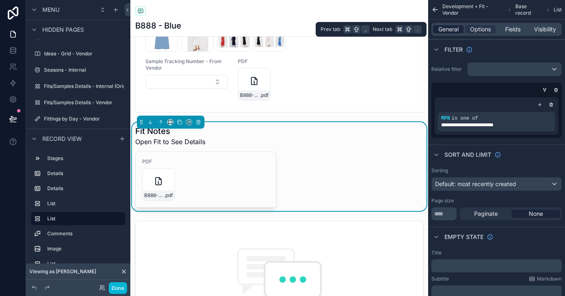
click at [452, 29] on span "General" at bounding box center [448, 29] width 20 height 8
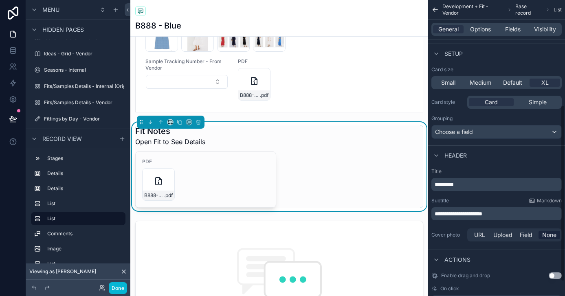
scroll to position [185, 0]
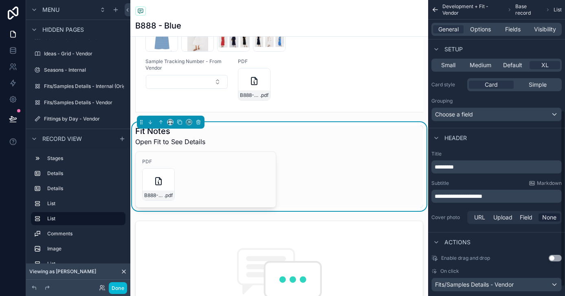
click at [465, 168] on p "*********" at bounding box center [496, 167] width 125 height 8
click at [487, 182] on div "Subtitle Markdown" at bounding box center [496, 183] width 130 height 7
click at [485, 33] on span "Options" at bounding box center [480, 29] width 21 height 8
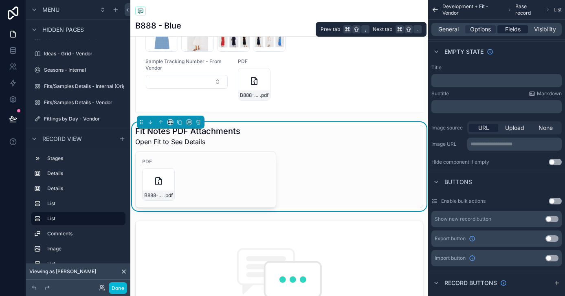
click at [505, 32] on span "Fields" at bounding box center [512, 29] width 15 height 8
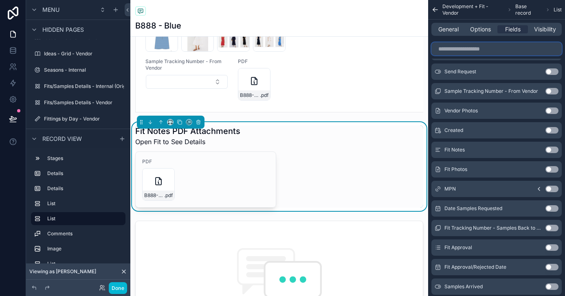
click at [487, 52] on input "scrollable content" at bounding box center [496, 48] width 130 height 13
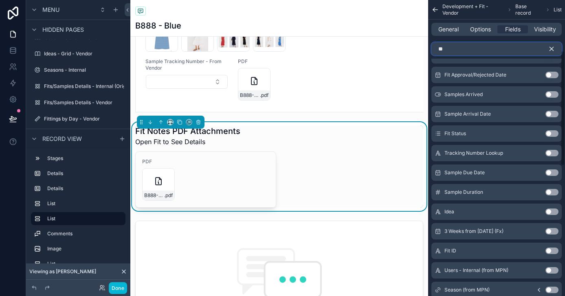
scroll to position [0, 0]
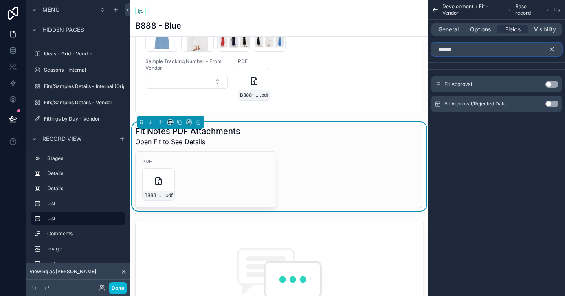
type input "******"
click at [552, 102] on button "Use setting" at bounding box center [551, 104] width 13 height 7
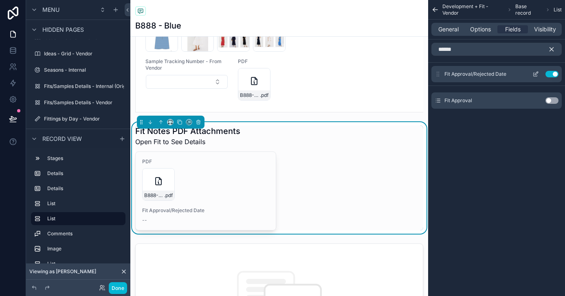
click at [535, 75] on icon "scrollable content" at bounding box center [536, 73] width 3 height 3
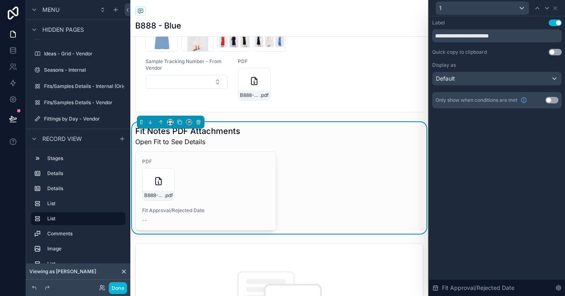
click at [555, 23] on button "Use setting" at bounding box center [555, 23] width 13 height 7
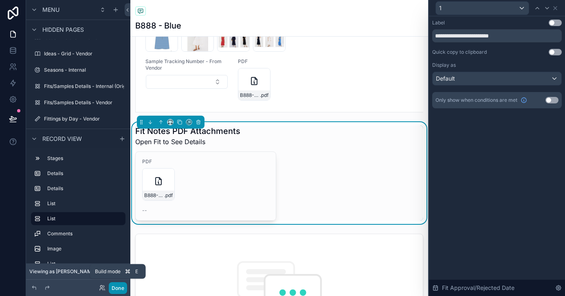
click at [121, 288] on button "Done" at bounding box center [118, 288] width 18 height 12
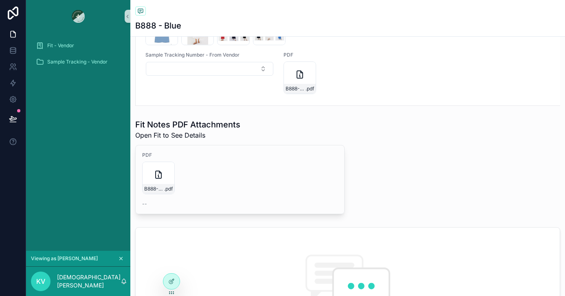
scroll to position [478, 0]
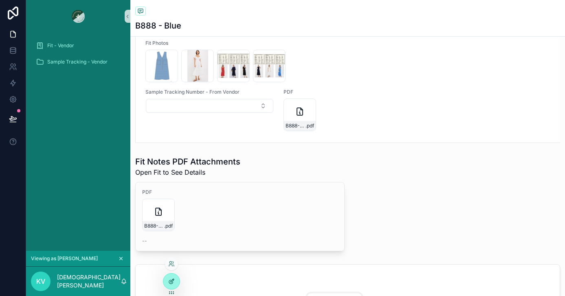
click at [170, 283] on icon at bounding box center [171, 281] width 7 height 7
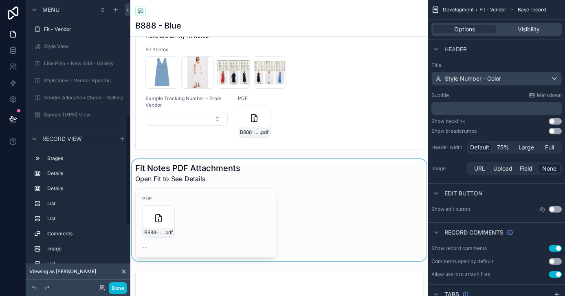
scroll to position [301, 0]
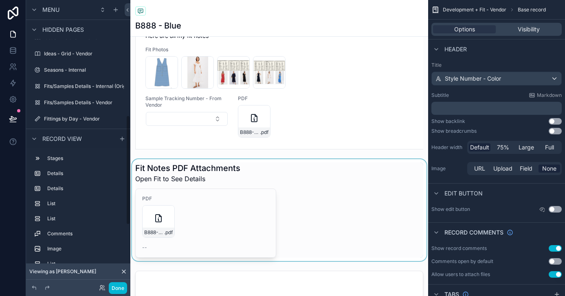
click at [173, 183] on div "scrollable content" at bounding box center [279, 210] width 298 height 102
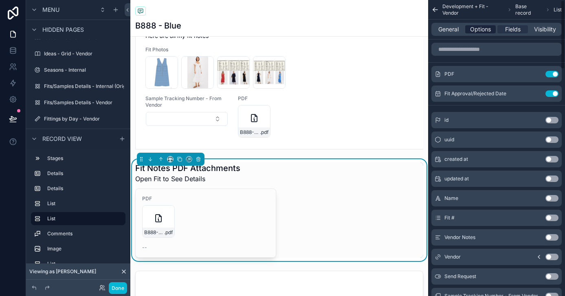
click at [485, 29] on span "Options" at bounding box center [480, 29] width 21 height 8
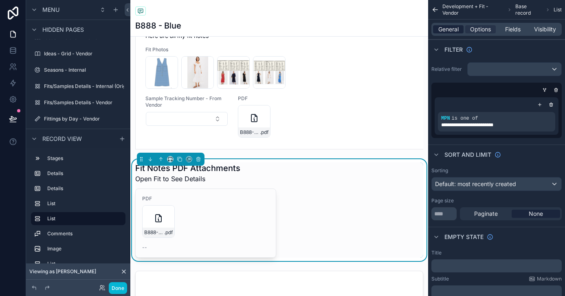
click at [455, 29] on span "General" at bounding box center [448, 29] width 20 height 8
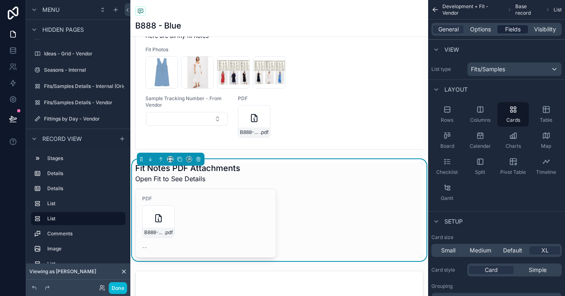
click at [504, 28] on div "Fields" at bounding box center [512, 29] width 31 height 8
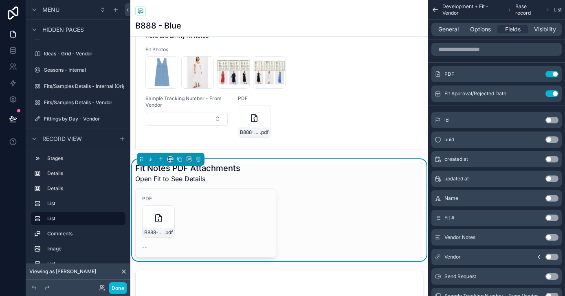
click at [482, 35] on div "General Options Fields Visibility" at bounding box center [496, 29] width 130 height 13
click at [479, 30] on span "Options" at bounding box center [480, 29] width 21 height 8
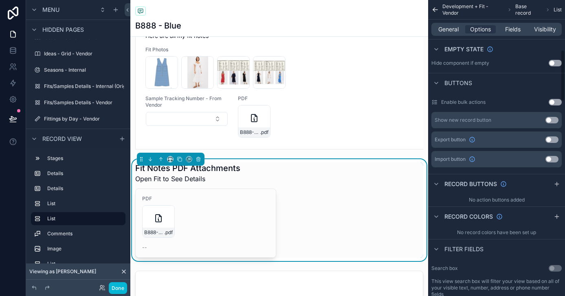
scroll to position [285, 0]
click at [453, 29] on span "General" at bounding box center [448, 29] width 20 height 8
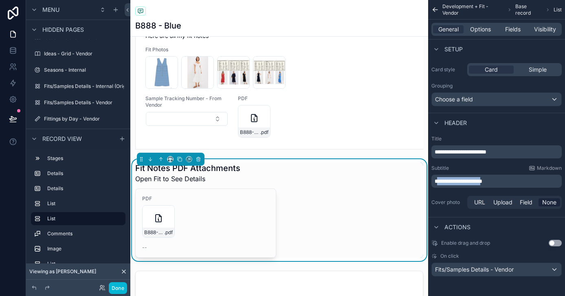
drag, startPoint x: 494, startPoint y: 182, endPoint x: 438, endPoint y: 180, distance: 55.4
click at [438, 180] on span "**********" at bounding box center [458, 181] width 48 height 6
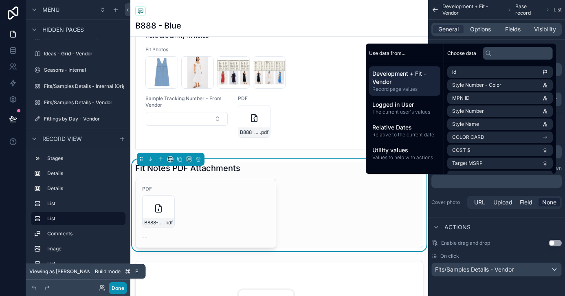
click at [121, 288] on button "Done" at bounding box center [118, 288] width 18 height 12
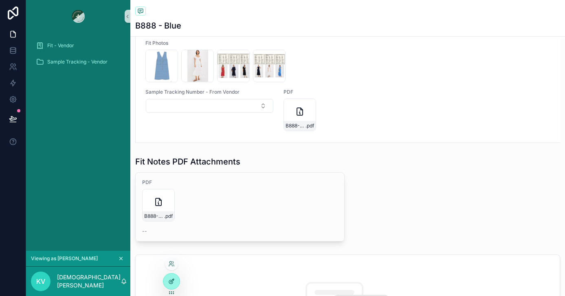
click at [171, 282] on icon at bounding box center [171, 281] width 7 height 7
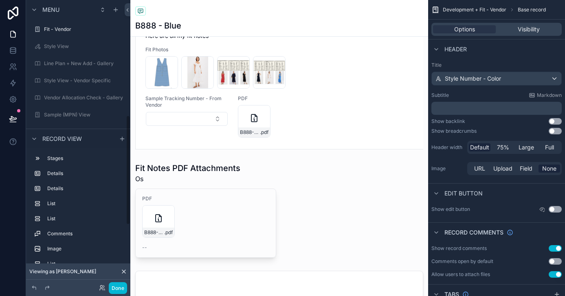
scroll to position [301, 0]
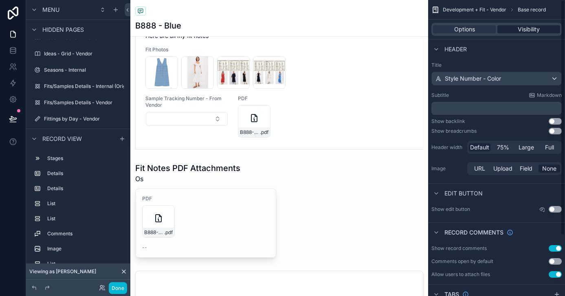
click at [515, 31] on div "Visibility" at bounding box center [528, 29] width 63 height 8
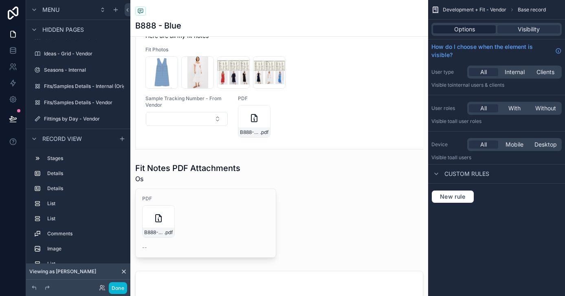
click at [474, 30] on span "Options" at bounding box center [464, 29] width 21 height 8
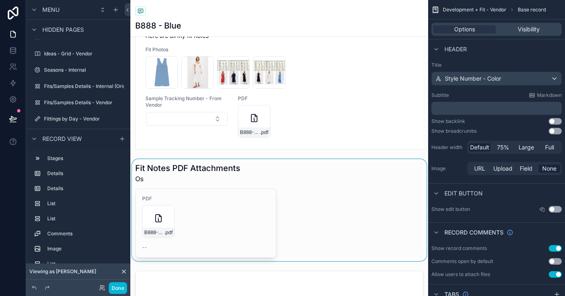
click at [244, 219] on div "scrollable content" at bounding box center [279, 210] width 298 height 102
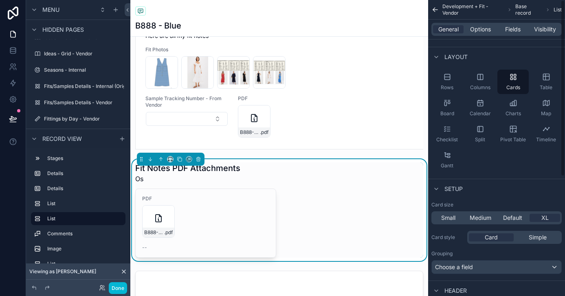
scroll to position [0, 0]
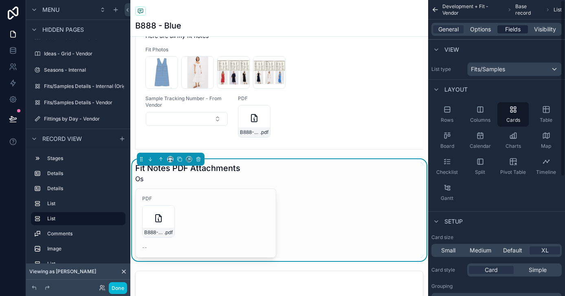
click at [504, 33] on div "Fields" at bounding box center [512, 29] width 31 height 8
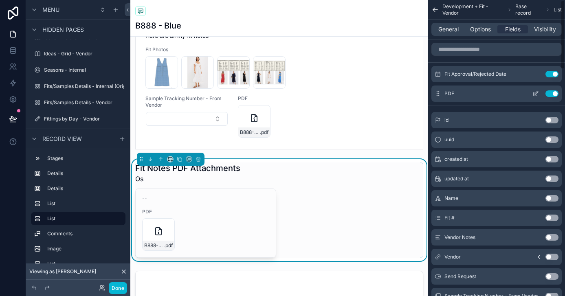
click at [535, 92] on icon "scrollable content" at bounding box center [535, 93] width 7 height 7
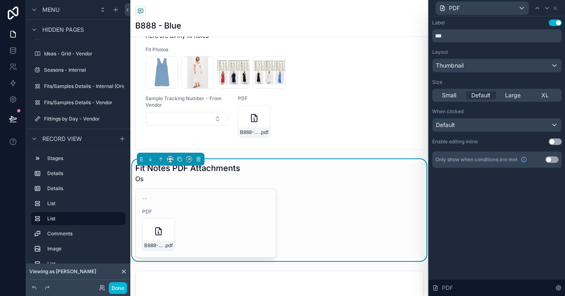
click at [554, 22] on button "Use setting" at bounding box center [555, 23] width 13 height 7
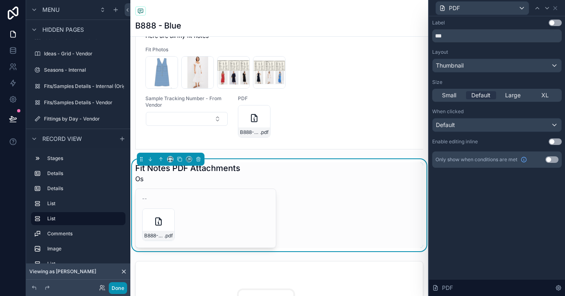
click at [125, 289] on button "Done" at bounding box center [118, 288] width 18 height 12
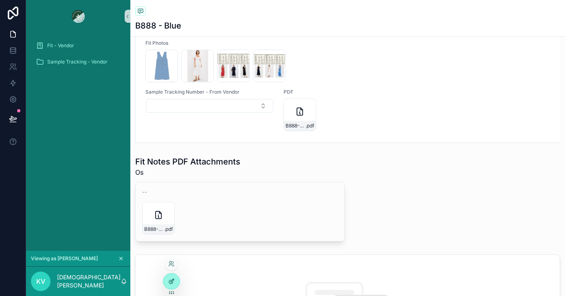
click at [174, 283] on icon at bounding box center [171, 281] width 7 height 7
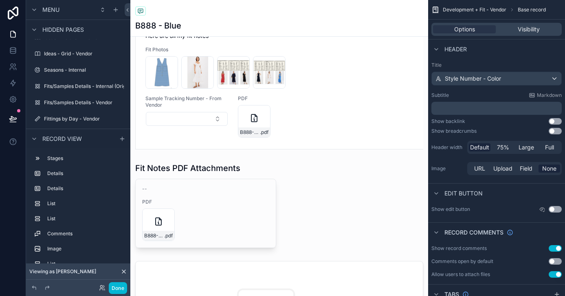
scroll to position [76, 0]
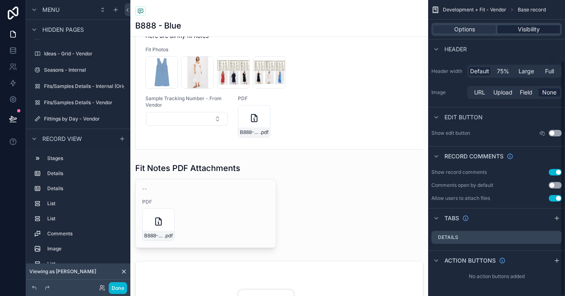
click at [518, 33] on span "Visibility" at bounding box center [529, 29] width 22 height 8
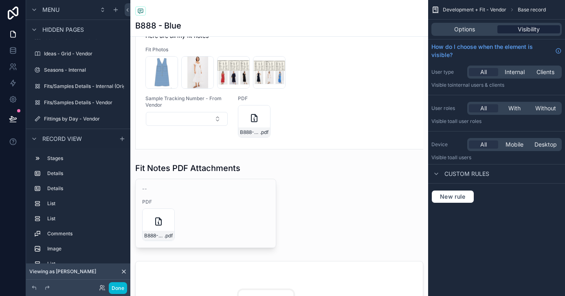
scroll to position [0, 0]
click at [479, 31] on div "Options" at bounding box center [464, 29] width 63 height 8
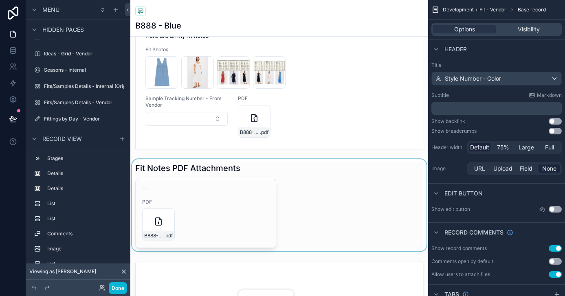
click at [244, 225] on div "scrollable content" at bounding box center [279, 205] width 298 height 92
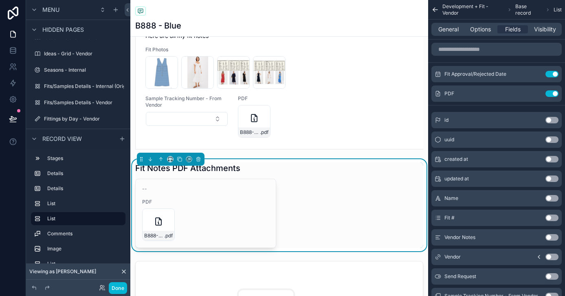
click at [483, 34] on div "General Options Fields Visibility" at bounding box center [496, 29] width 130 height 13
click at [480, 30] on span "Options" at bounding box center [480, 29] width 21 height 8
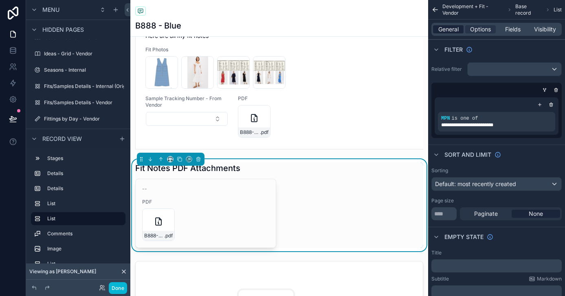
click at [446, 32] on span "General" at bounding box center [448, 29] width 20 height 8
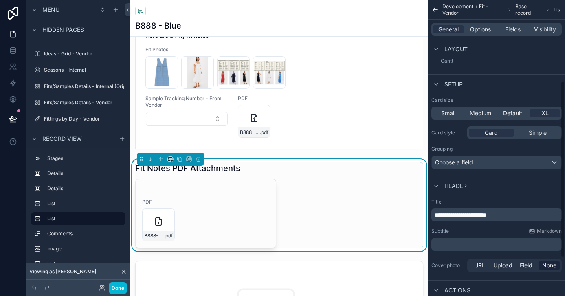
scroll to position [138, 0]
click at [115, 289] on button "Done" at bounding box center [118, 288] width 18 height 12
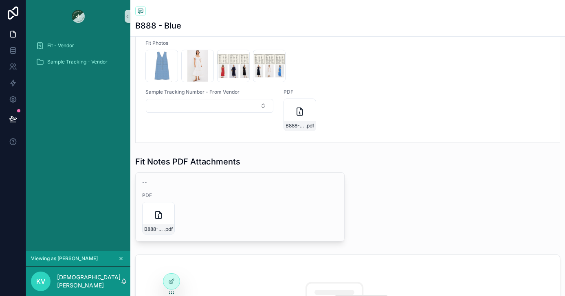
scroll to position [390, 0]
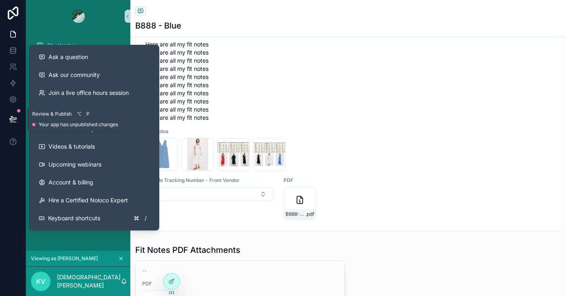
click at [13, 119] on icon at bounding box center [13, 119] width 8 height 8
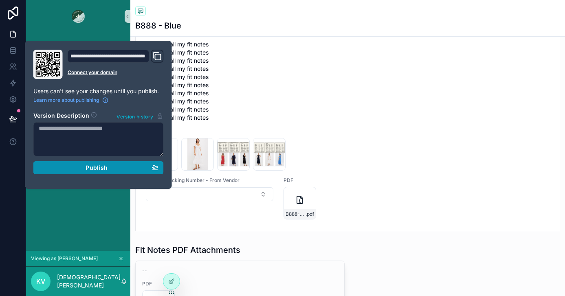
click at [68, 166] on div "Publish" at bounding box center [99, 167] width 120 height 7
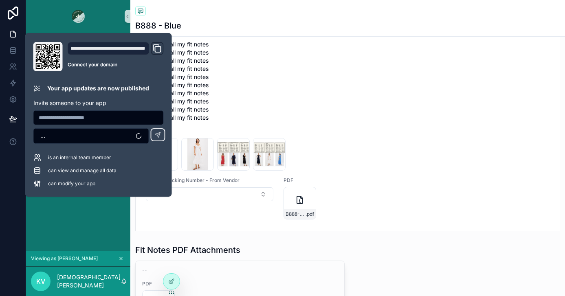
click at [437, 252] on div "Fit Notes PDF Attachments" at bounding box center [347, 249] width 425 height 11
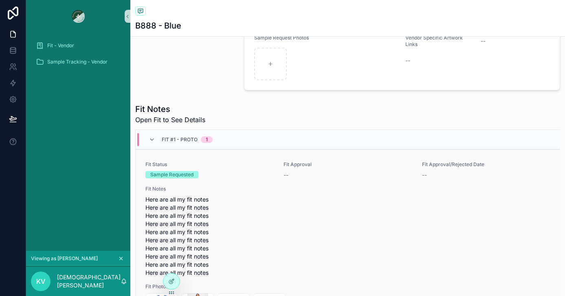
scroll to position [184, 0]
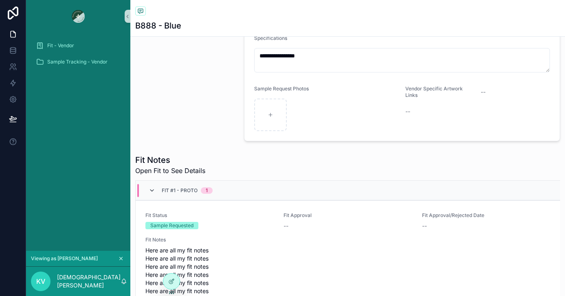
click at [152, 191] on icon "scrollable content" at bounding box center [152, 190] width 7 height 7
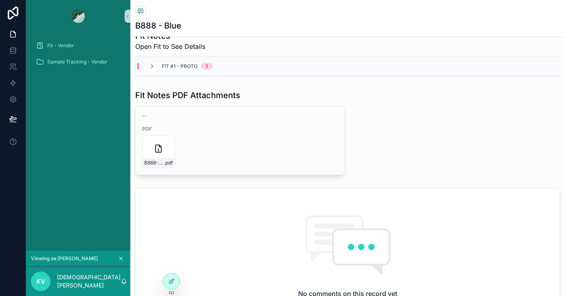
scroll to position [309, 0]
click at [150, 64] on icon "scrollable content" at bounding box center [152, 66] width 7 height 7
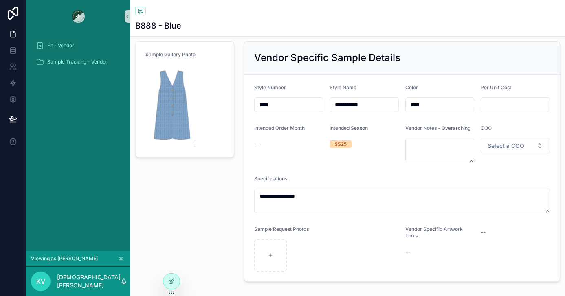
scroll to position [0, 0]
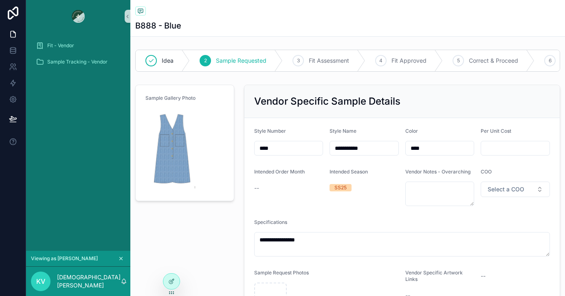
drag, startPoint x: 276, startPoint y: 147, endPoint x: 242, endPoint y: 147, distance: 34.6
click at [242, 147] on div "**********" at bounding box center [402, 204] width 326 height 247
click at [171, 267] on div at bounding box center [171, 263] width 13 height 13
click at [173, 264] on icon at bounding box center [171, 264] width 7 height 7
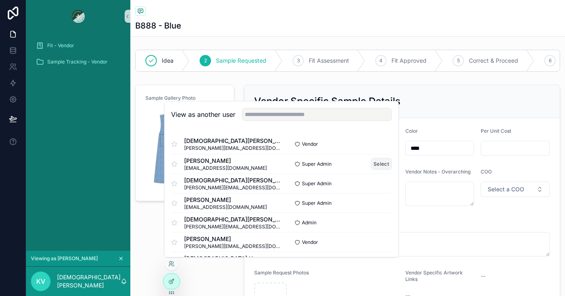
click at [375, 162] on button "Select" at bounding box center [381, 164] width 21 height 12
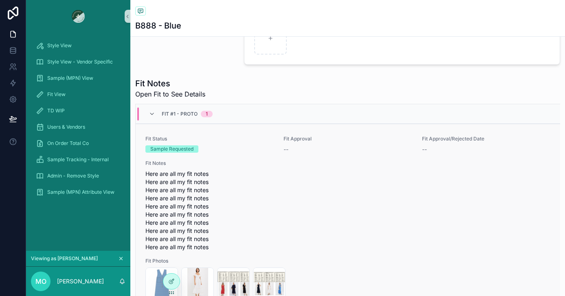
scroll to position [260, 0]
click at [296, 160] on span "Fit Notes" at bounding box center [347, 163] width 405 height 7
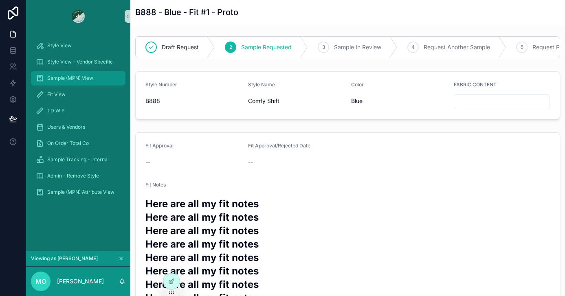
click at [89, 81] on div "Sample (MPN) View" at bounding box center [78, 78] width 85 height 13
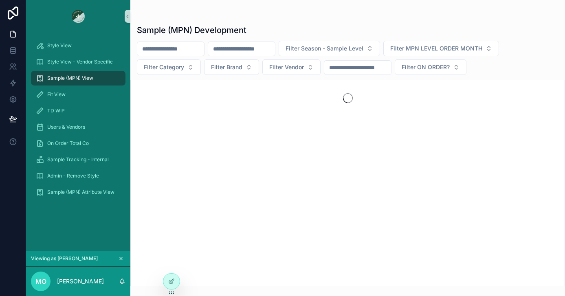
click at [237, 47] on input "scrollable content" at bounding box center [241, 48] width 67 height 11
paste input "****"
type input "****"
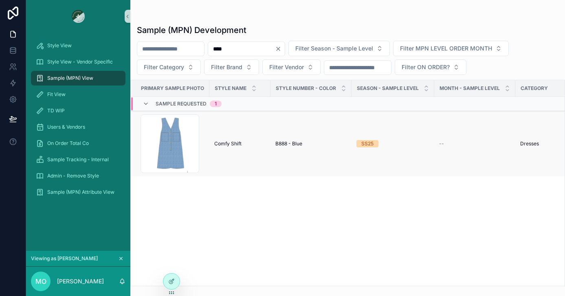
click at [229, 143] on span "Comfy Shift" at bounding box center [227, 143] width 27 height 7
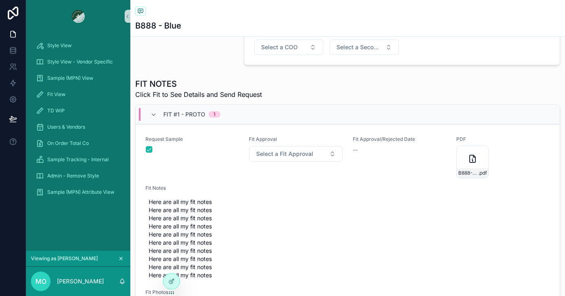
scroll to position [270, 0]
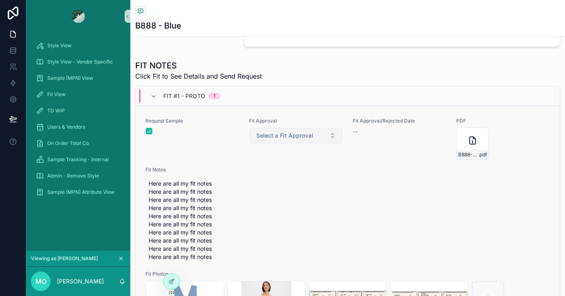
click at [296, 137] on span "Select a Fit Approval" at bounding box center [284, 136] width 57 height 8
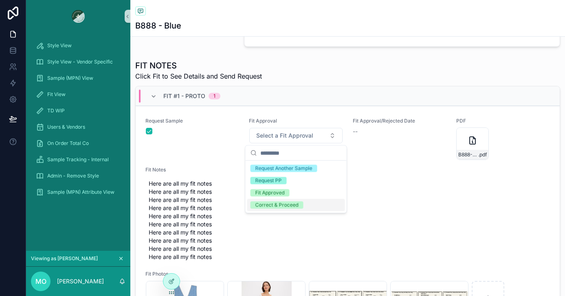
click at [273, 203] on div "Correct & Proceed" at bounding box center [276, 205] width 43 height 7
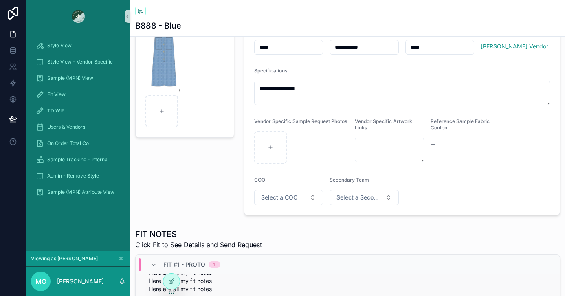
scroll to position [0, 0]
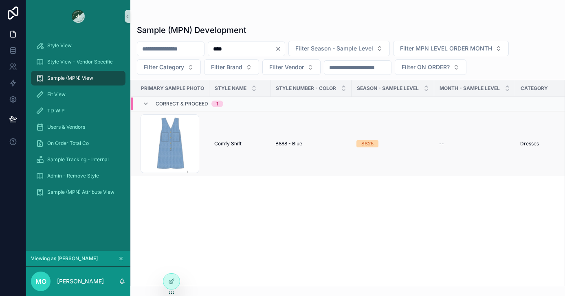
click at [234, 143] on span "Comfy Shift" at bounding box center [227, 143] width 27 height 7
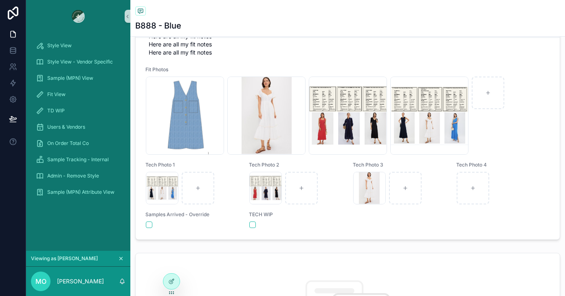
scroll to position [338, 0]
click at [59, 95] on span "Fit View" at bounding box center [56, 94] width 18 height 7
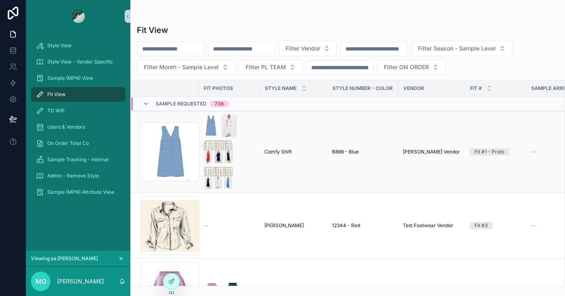
click at [275, 151] on span "Comfy Shift" at bounding box center [277, 152] width 27 height 7
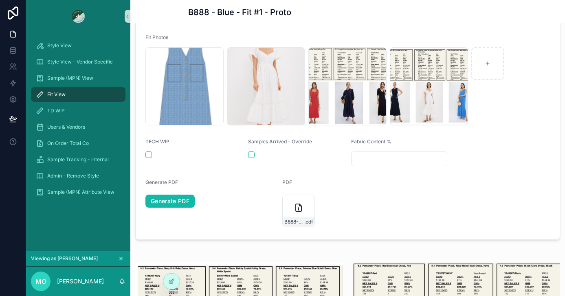
scroll to position [413, 0]
click at [168, 200] on link "Generate PDF" at bounding box center [169, 200] width 49 height 13
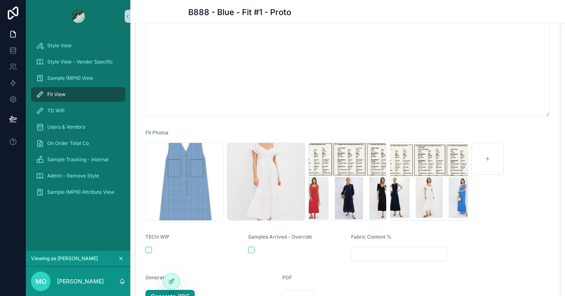
scroll to position [136, 0]
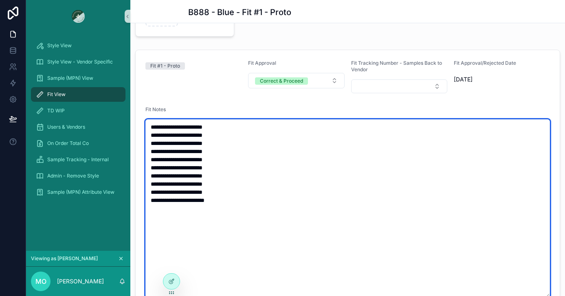
click at [234, 158] on textarea "**********" at bounding box center [347, 208] width 404 height 178
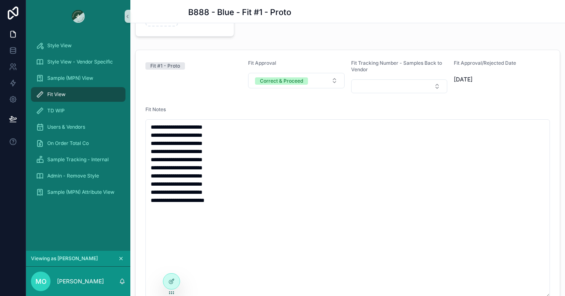
click at [222, 77] on div "Fit #1 - Proto" at bounding box center [193, 76] width 96 height 33
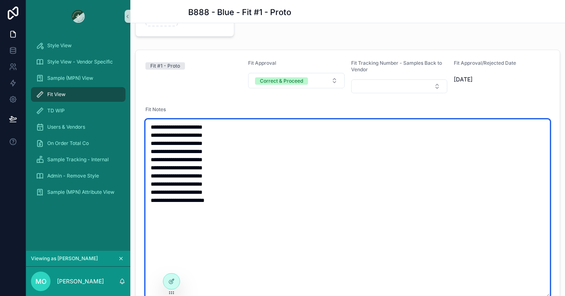
click at [210, 120] on textarea "**********" at bounding box center [347, 208] width 404 height 178
click at [224, 151] on textarea "**********" at bounding box center [347, 208] width 404 height 178
click at [218, 204] on textarea "**********" at bounding box center [347, 208] width 404 height 178
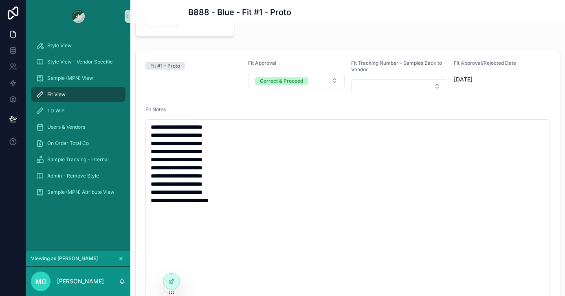
click at [238, 92] on div "Fit #1 - Proto" at bounding box center [193, 76] width 96 height 33
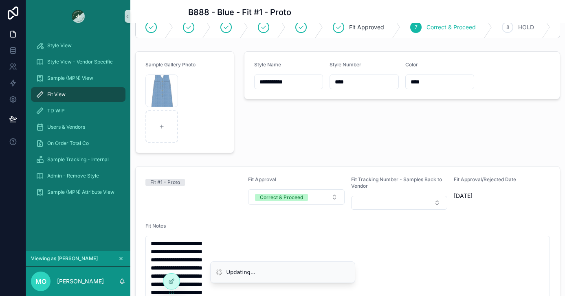
scroll to position [0, 0]
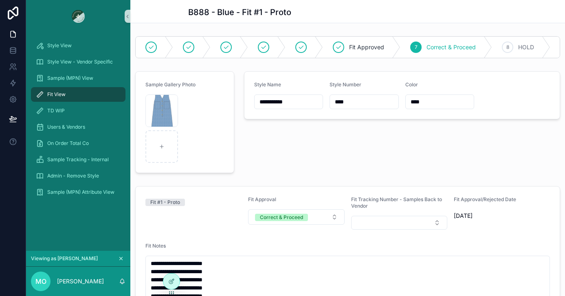
type textarea "**********"
click at [77, 94] on div "Fit View" at bounding box center [78, 94] width 85 height 13
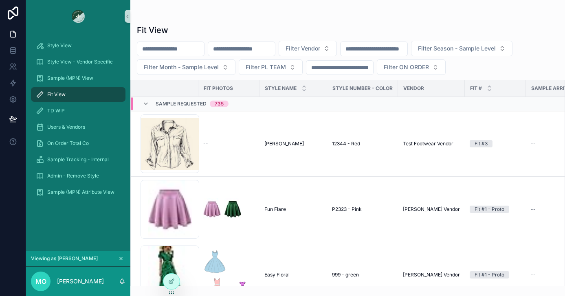
click at [250, 51] on input "scrollable content" at bounding box center [241, 48] width 67 height 11
paste input "*******"
type input "*******"
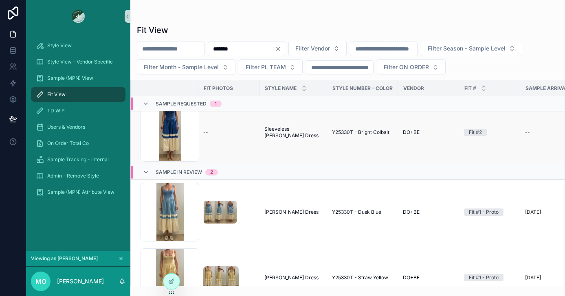
scroll to position [12, 0]
click at [284, 130] on span "Sleeveless [PERSON_NAME] Dress" at bounding box center [293, 131] width 58 height 13
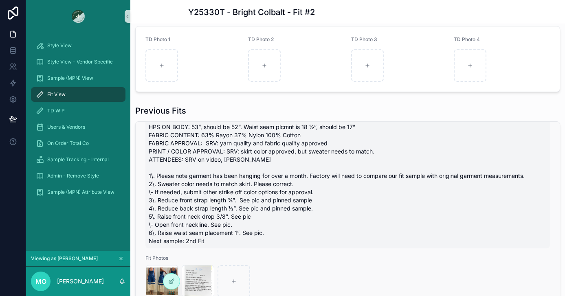
scroll to position [54, 0]
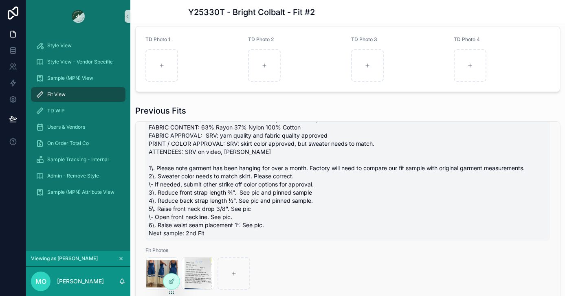
click at [260, 164] on span "HPS ON BODY: 53”, should be 52”. Waist seam plcmnt is 18 ½”, should be 17” FABR…" at bounding box center [348, 176] width 398 height 122
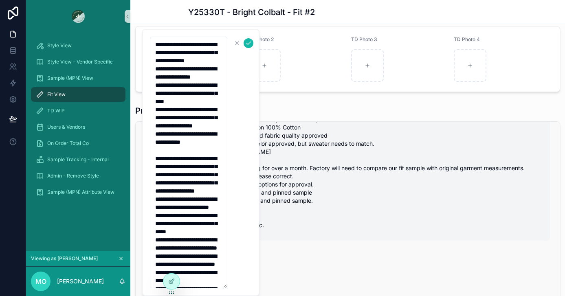
click at [314, 178] on span "HPS ON BODY: 53”, should be 52”. Waist seam plcmnt is 18 ½”, should be 17” FABR…" at bounding box center [348, 176] width 398 height 122
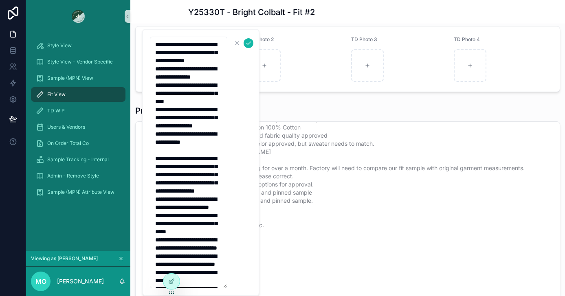
click at [375, 104] on div "Previous Fits Fit #1 - Proto Fit Approval Request Another Sample PDF -- HPS ON …" at bounding box center [347, 224] width 434 height 245
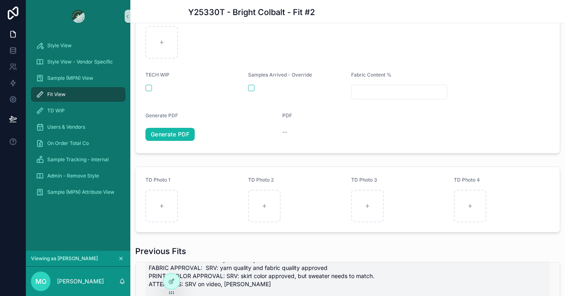
scroll to position [0, 0]
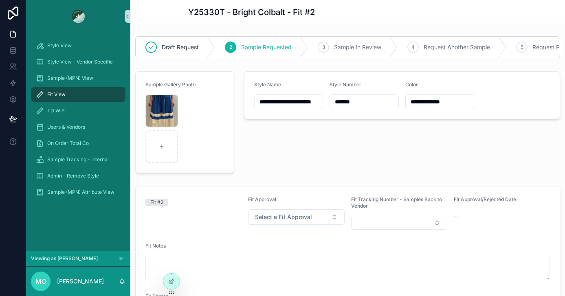
drag, startPoint x: 364, startPoint y: 105, endPoint x: 311, endPoint y: 104, distance: 53.3
click at [311, 104] on form "**********" at bounding box center [401, 95] width 315 height 47
click at [104, 78] on div "Sample (MPN) View" at bounding box center [78, 78] width 85 height 13
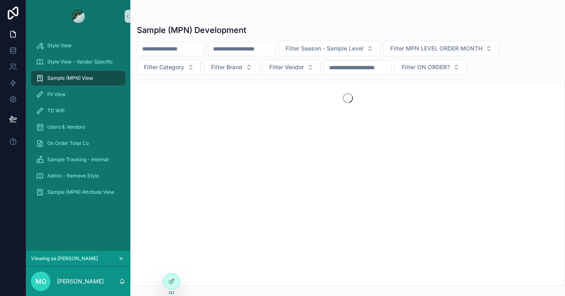
click at [243, 50] on input "scrollable content" at bounding box center [241, 48] width 67 height 11
paste input "*******"
type input "*******"
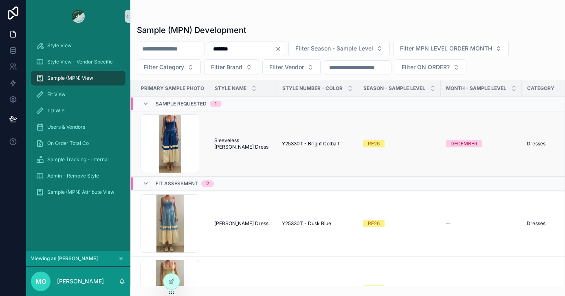
click at [211, 145] on td "Sleeveless [PERSON_NAME] Dress Sleeveless [PERSON_NAME] Dress" at bounding box center [243, 144] width 68 height 66
click at [225, 142] on span "Sleeveless [PERSON_NAME] Dress" at bounding box center [243, 143] width 58 height 13
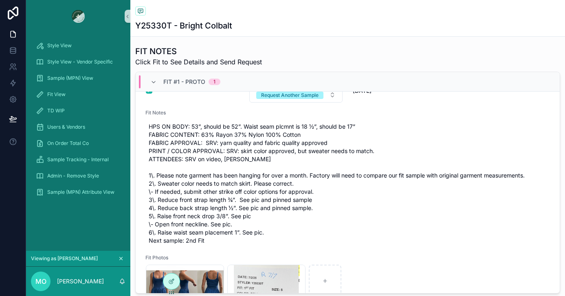
scroll to position [36, 0]
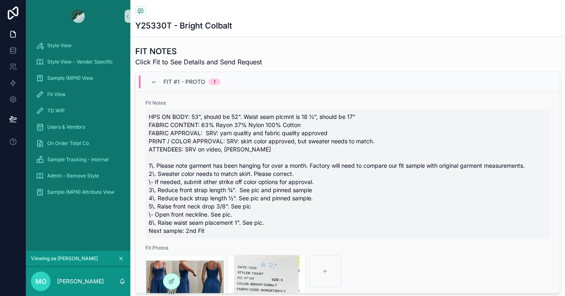
click at [216, 158] on span "HPS ON BODY: 53”, should be 52”. Waist seam plcmnt is 18 ½”, should be 17” FABR…" at bounding box center [348, 174] width 398 height 122
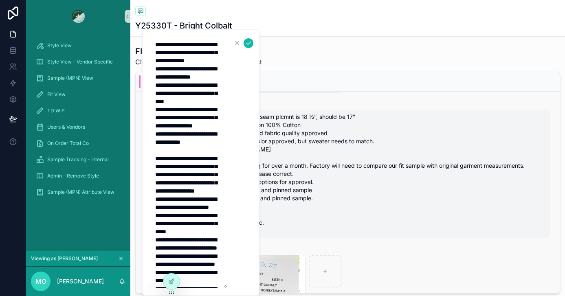
click at [326, 169] on span "HPS ON BODY: 53”, should be 52”. Waist seam plcmnt is 18 ½”, should be 17” FABR…" at bounding box center [348, 174] width 398 height 122
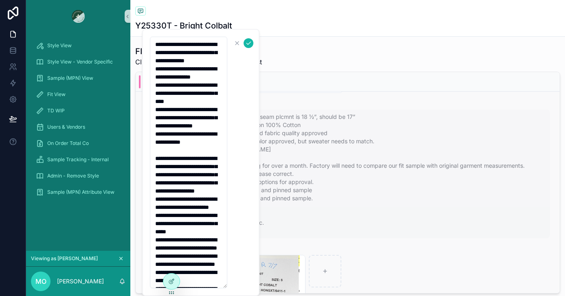
click at [326, 169] on span "HPS ON BODY: 53”, should be 52”. Waist seam plcmnt is 18 ½”, should be 17” FABR…" at bounding box center [348, 174] width 398 height 122
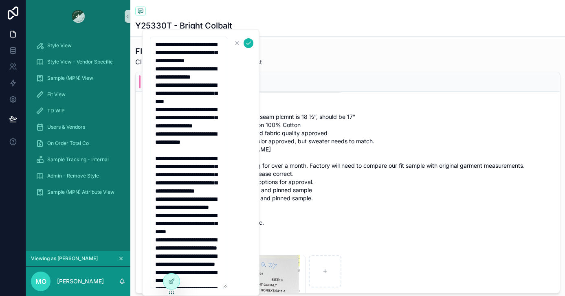
click at [383, 86] on div "Fit #1 - Proto 1" at bounding box center [348, 82] width 424 height 20
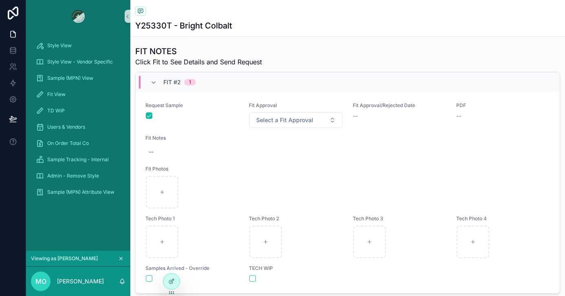
click at [373, 88] on div "Fit #2 1" at bounding box center [348, 82] width 424 height 20
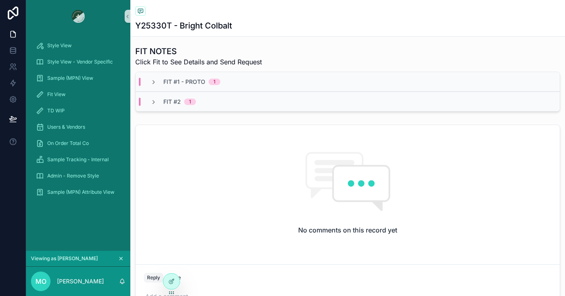
click at [373, 88] on div "Fit #1 - Proto 1" at bounding box center [348, 82] width 424 height 20
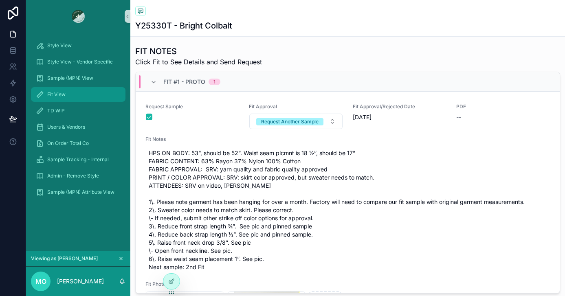
click at [79, 95] on div "Fit View" at bounding box center [78, 94] width 85 height 13
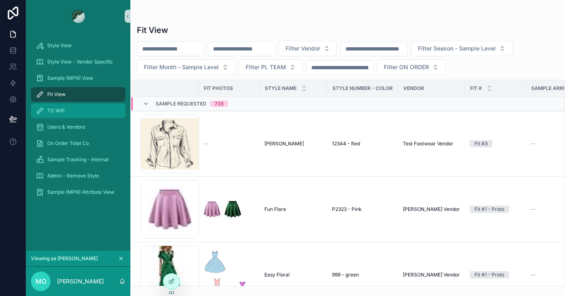
click at [65, 110] on div "TD WIP" at bounding box center [78, 110] width 85 height 13
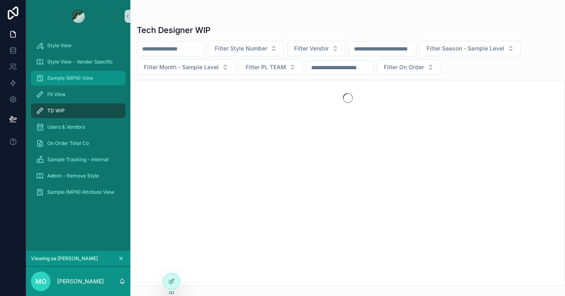
click at [66, 78] on span "Sample (MPN) View" at bounding box center [70, 78] width 46 height 7
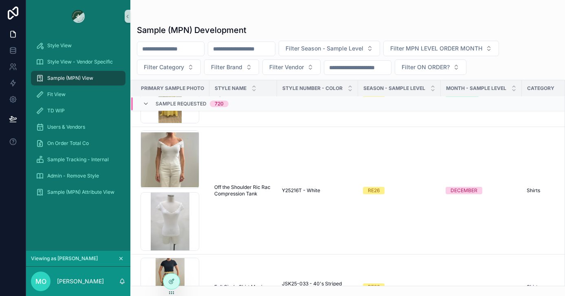
scroll to position [717, 0]
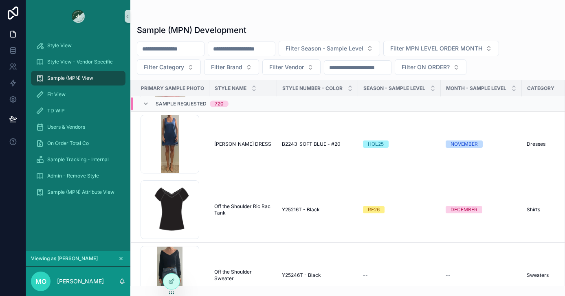
click at [241, 48] on input "scrollable content" at bounding box center [241, 48] width 67 height 11
paste input "*******"
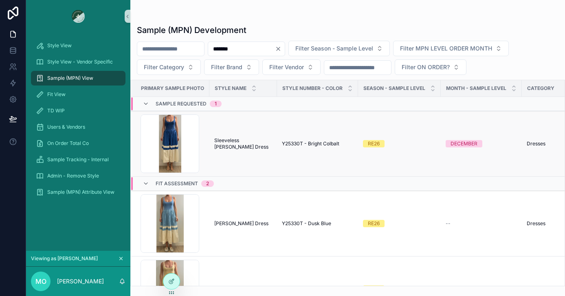
type input "*******"
click at [226, 140] on span "Sleeveless [PERSON_NAME] Dress" at bounding box center [243, 143] width 58 height 13
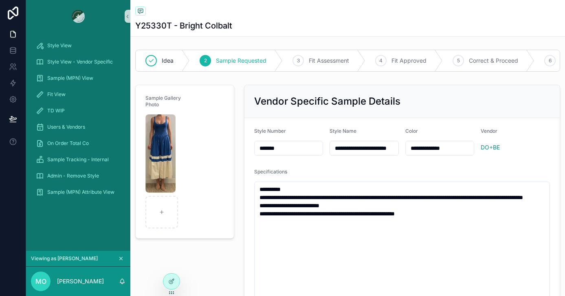
drag, startPoint x: 289, startPoint y: 149, endPoint x: 239, endPoint y: 148, distance: 49.3
click at [239, 148] on div "**********" at bounding box center [402, 248] width 326 height 335
click at [56, 99] on div "Fit View" at bounding box center [78, 94] width 85 height 13
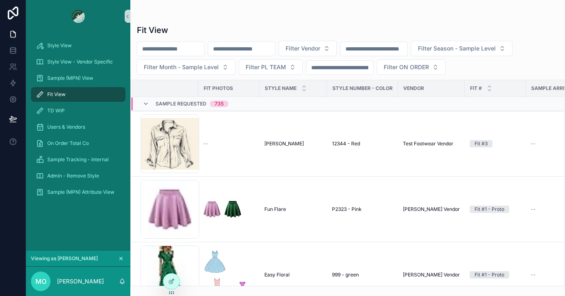
click at [241, 48] on input "scrollable content" at bounding box center [241, 48] width 67 height 11
paste input "*******"
type input "*******"
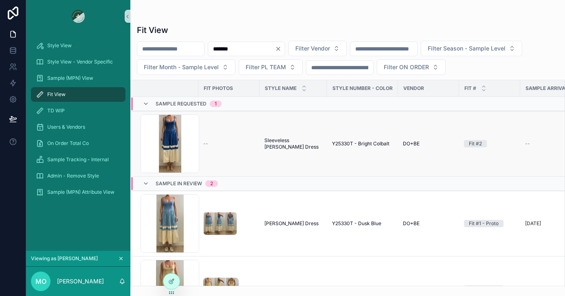
click at [275, 140] on span "Sleeveless [PERSON_NAME] Dress" at bounding box center [293, 143] width 58 height 13
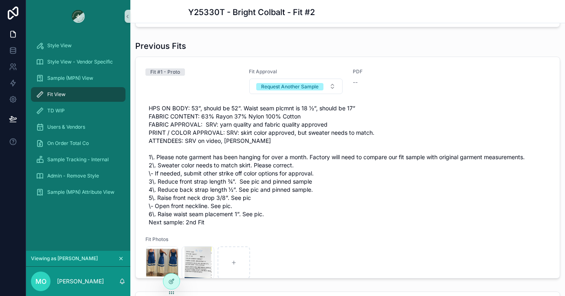
scroll to position [486, 0]
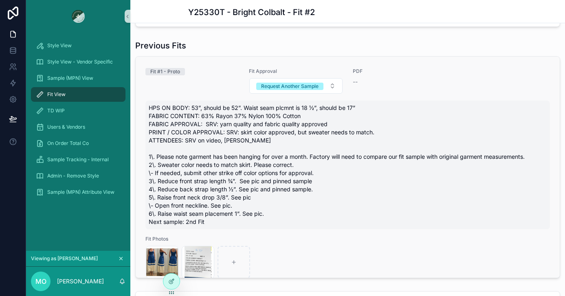
click at [375, 190] on span "HPS ON BODY: 53”, should be 52”. Waist seam plcmnt is 18 ½”, should be 17” FABR…" at bounding box center [348, 165] width 398 height 122
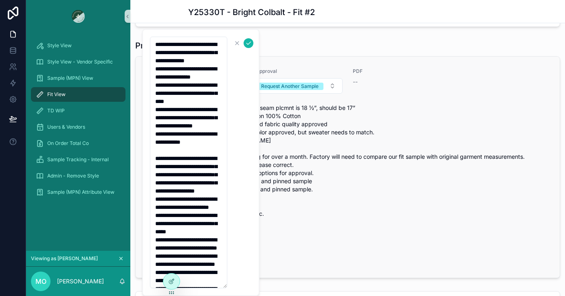
click at [382, 245] on div "Fit Photos Screenshot-2025-07-16-at-9.11.12-PM .png Screenshot-2025-07-28-at-12…" at bounding box center [347, 257] width 404 height 43
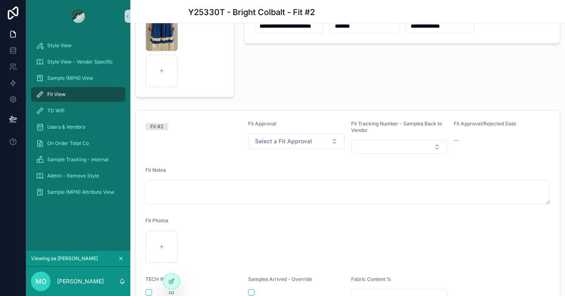
scroll to position [74, 0]
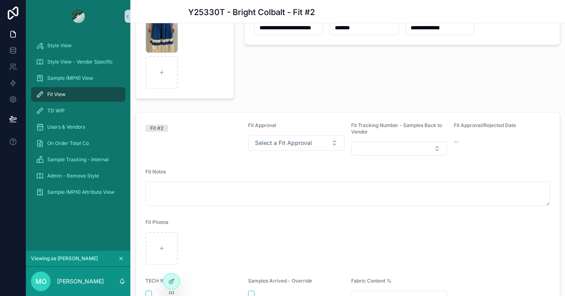
click at [235, 210] on form "Fit #2 Fit Approval Select a Fit Approval Fit Tracking Number - Samples Back to…" at bounding box center [348, 235] width 424 height 247
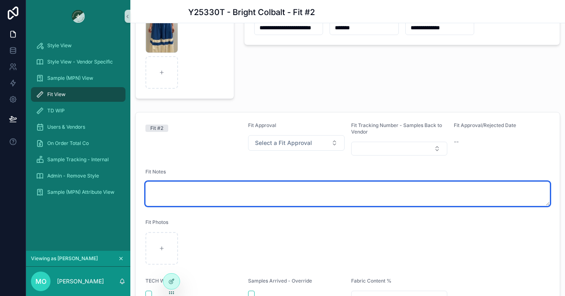
click at [215, 193] on textarea "scrollable content" at bounding box center [347, 194] width 404 height 24
drag, startPoint x: 188, startPoint y: 188, endPoint x: 136, endPoint y: 188, distance: 51.7
click at [136, 188] on form "Fit #2 Fit Approval Select a Fit Approval Fit Tracking Number - Samples Back to…" at bounding box center [348, 235] width 424 height 247
click at [169, 189] on textarea "******" at bounding box center [347, 194] width 404 height 24
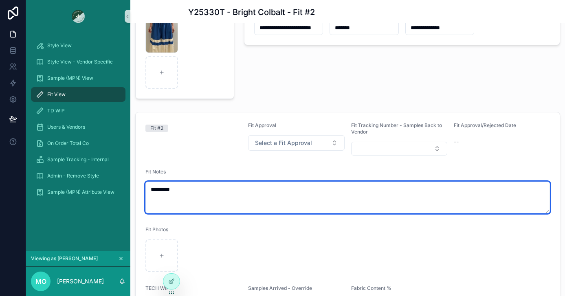
paste textarea "* ******"
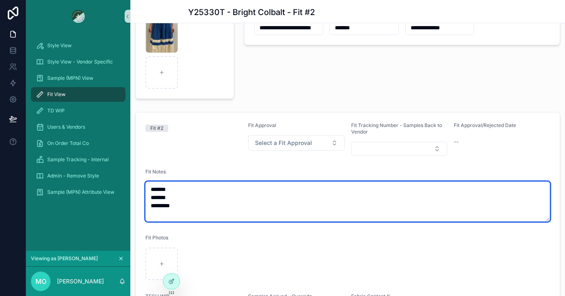
paste textarea "* ******"
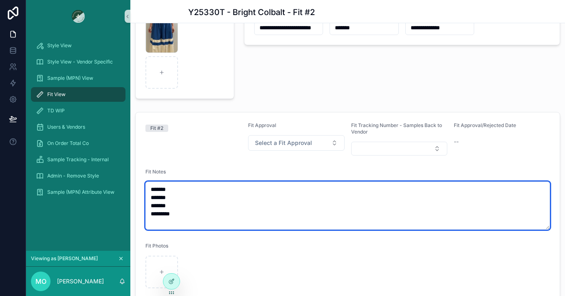
paste textarea "* ******"
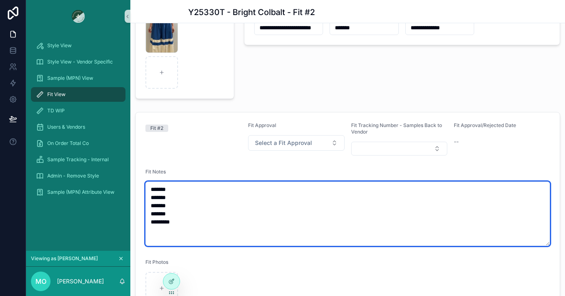
paste textarea "* ******"
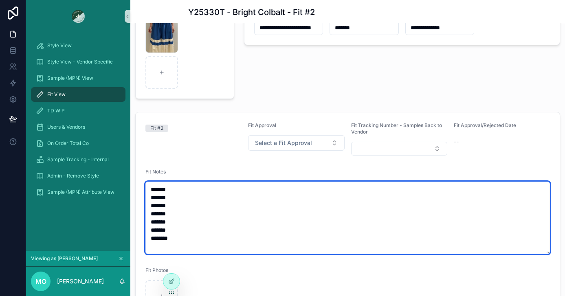
paste textarea "*******"
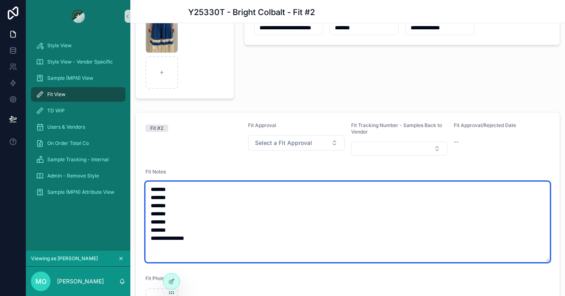
paste textarea "* ******"
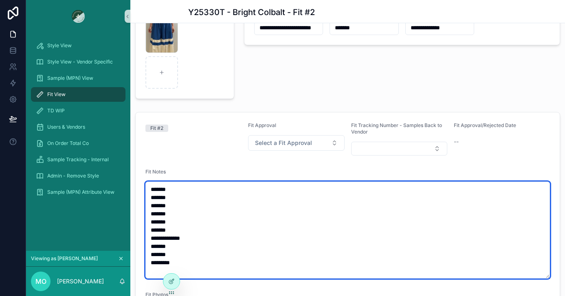
paste textarea "* ******"
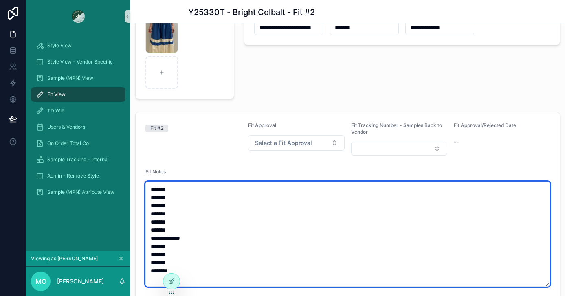
type textarea "**********"
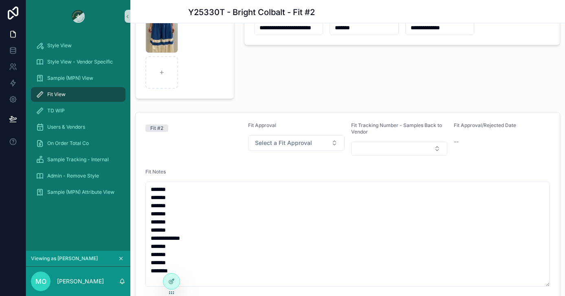
click at [306, 69] on div "**********" at bounding box center [402, 48] width 326 height 108
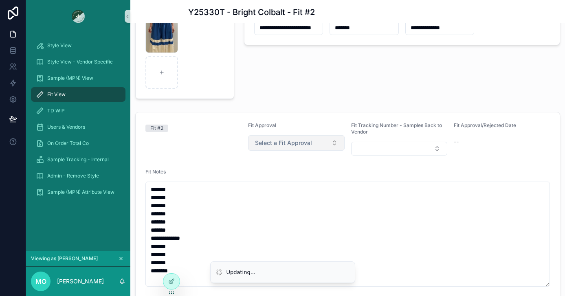
click at [290, 148] on button "Select a Fit Approval" at bounding box center [296, 142] width 96 height 15
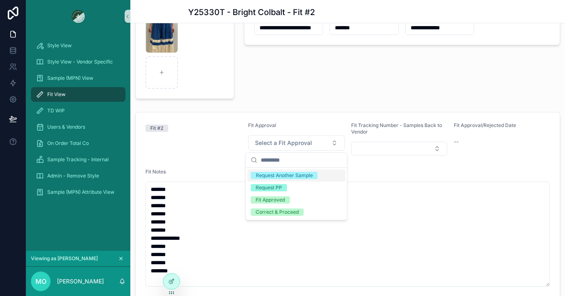
click at [272, 176] on div "Request Another Sample" at bounding box center [284, 175] width 57 height 7
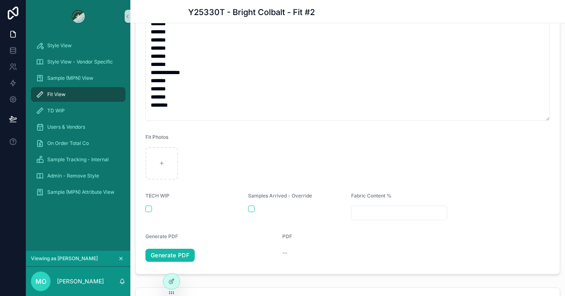
scroll to position [246, 0]
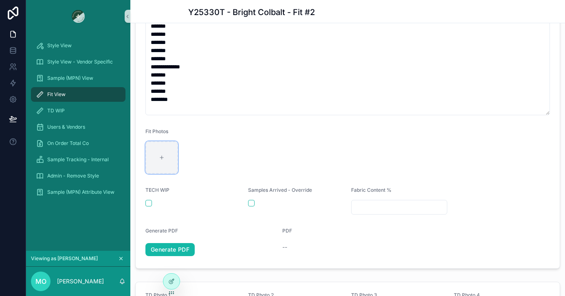
click at [162, 163] on div "scrollable content" at bounding box center [161, 157] width 33 height 33
type input "**********"
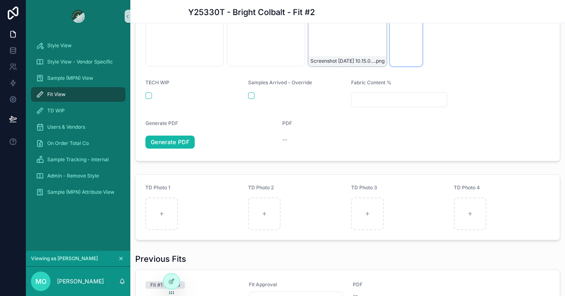
scroll to position [413, 0]
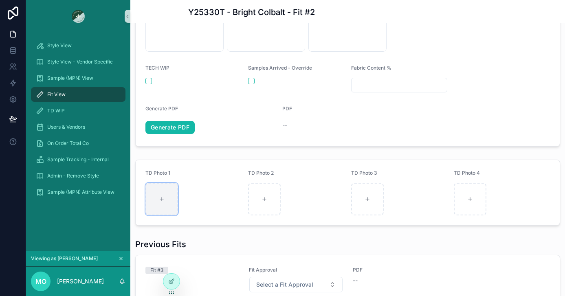
click at [170, 195] on div "scrollable content" at bounding box center [161, 199] width 33 height 33
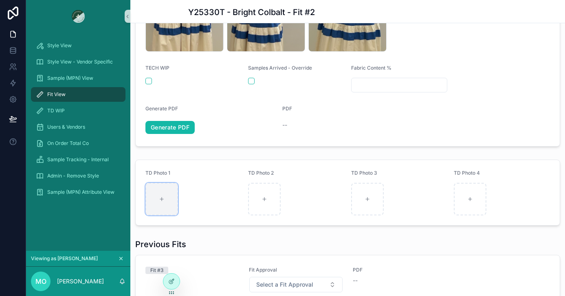
type input "**********"
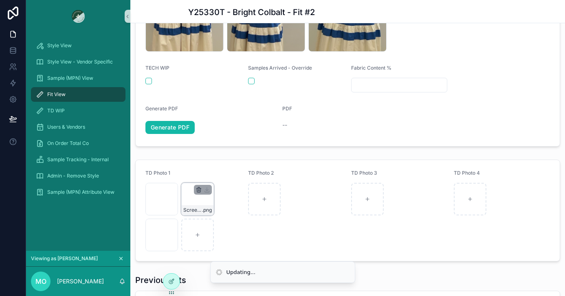
click at [197, 191] on icon "scrollable content" at bounding box center [199, 190] width 4 height 4
click at [217, 177] on icon "scrollable content" at bounding box center [216, 175] width 4 height 4
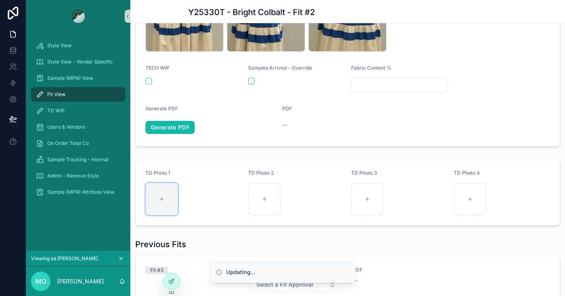
click at [155, 203] on div "scrollable content" at bounding box center [161, 199] width 33 height 33
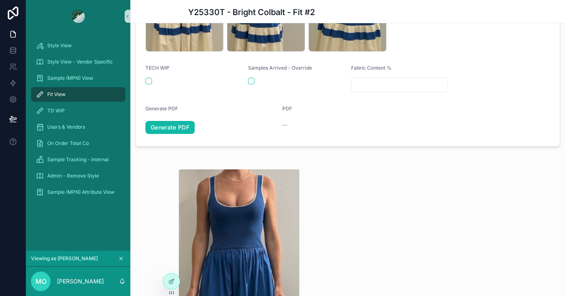
type input "**********"
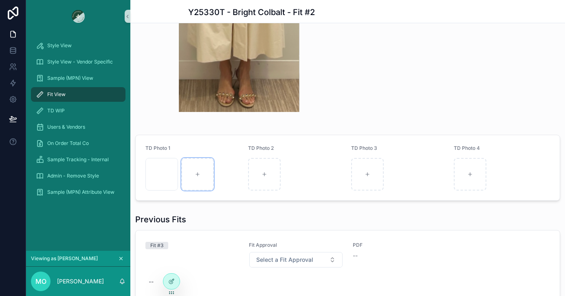
scroll to position [788, 0]
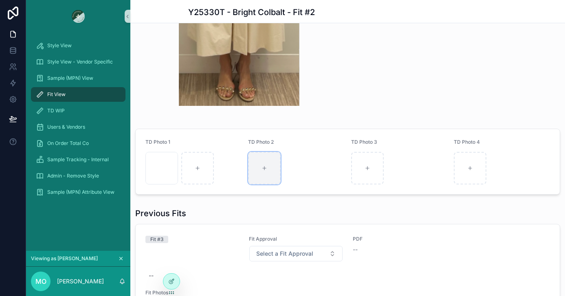
click at [258, 172] on div "scrollable content" at bounding box center [264, 168] width 33 height 33
type input "**********"
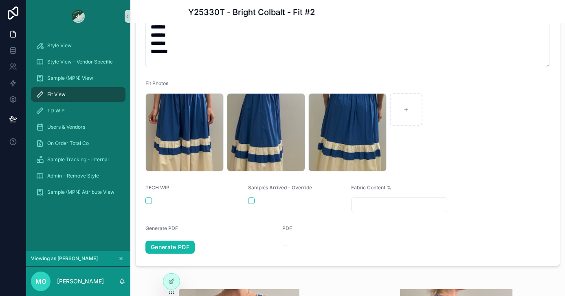
scroll to position [309, 0]
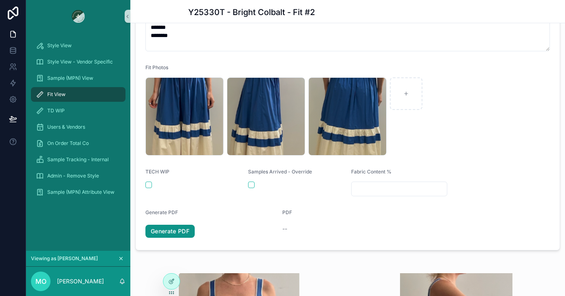
click at [184, 234] on link "Generate PDF" at bounding box center [169, 231] width 49 height 13
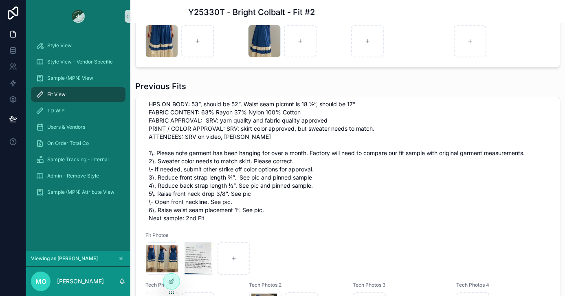
scroll to position [215, 0]
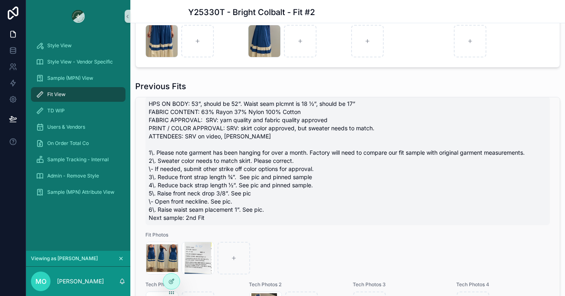
click at [377, 188] on span "HPS ON BODY: 53”, should be 52”. Waist seam plcmnt is 18 ½”, should be 17” FABR…" at bounding box center [348, 161] width 398 height 122
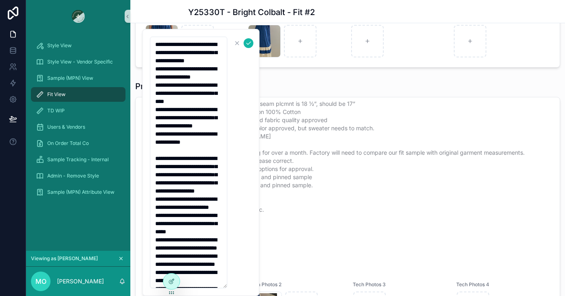
click at [194, 233] on textarea "**********" at bounding box center [188, 163] width 77 height 252
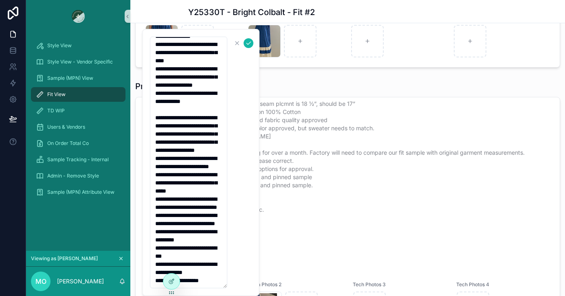
scroll to position [114, 0]
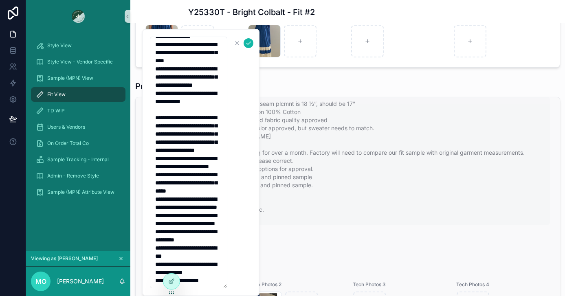
click at [353, 172] on span "HPS ON BODY: 53”, should be 52”. Waist seam plcmnt is 18 ½”, should be 17” FABR…" at bounding box center [348, 161] width 398 height 122
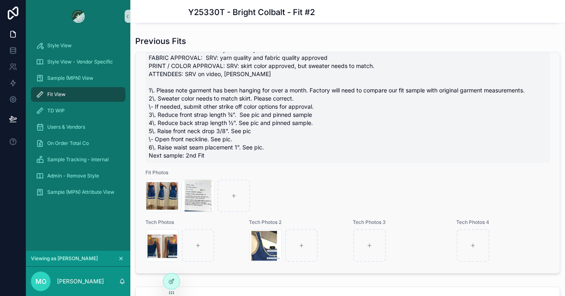
scroll to position [981, 0]
click at [243, 129] on span "HPS ON BODY: 53”, should be 52”. Waist seam plcmnt is 18 ½”, should be 17” FABR…" at bounding box center [348, 98] width 398 height 122
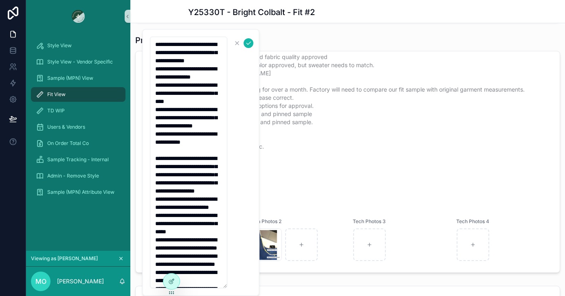
drag, startPoint x: 202, startPoint y: 270, endPoint x: 151, endPoint y: 186, distance: 98.0
click at [151, 186] on textarea "**********" at bounding box center [188, 163] width 77 height 252
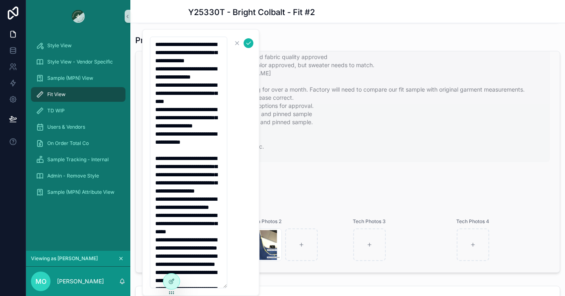
click at [345, 130] on span "HPS ON BODY: 53”, should be 52”. Waist seam plcmnt is 18 ½”, should be 17” FABR…" at bounding box center [348, 98] width 398 height 122
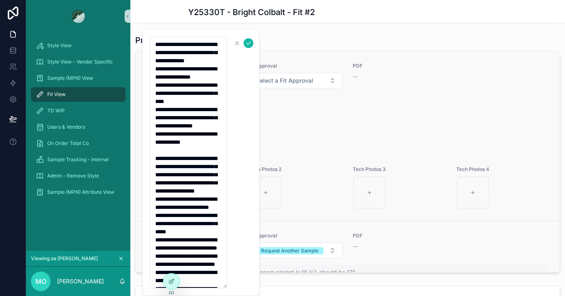
click at [354, 127] on div "scrollable content" at bounding box center [348, 143] width 404 height 33
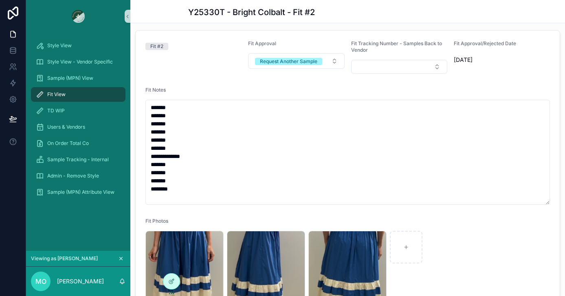
scroll to position [169, 0]
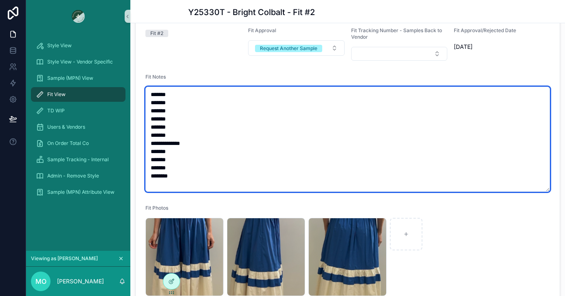
click at [189, 168] on textarea "**********" at bounding box center [347, 139] width 404 height 105
click at [182, 176] on textarea "**********" at bounding box center [347, 139] width 404 height 105
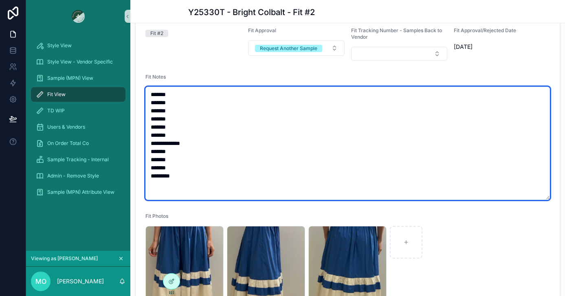
paste textarea "**********"
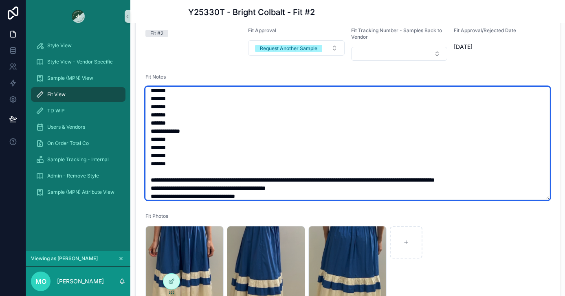
scroll to position [0, 0]
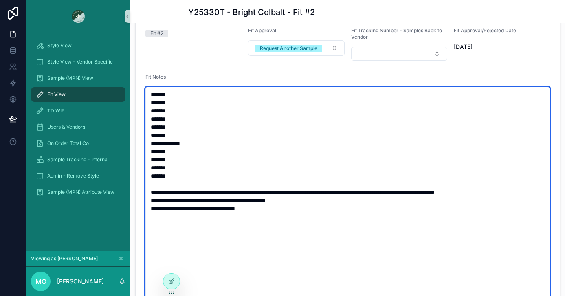
click at [260, 156] on textarea "**********" at bounding box center [347, 196] width 404 height 219
drag, startPoint x: 257, startPoint y: 213, endPoint x: 144, endPoint y: 191, distance: 114.9
click at [144, 191] on form "**********" at bounding box center [348, 271] width 424 height 507
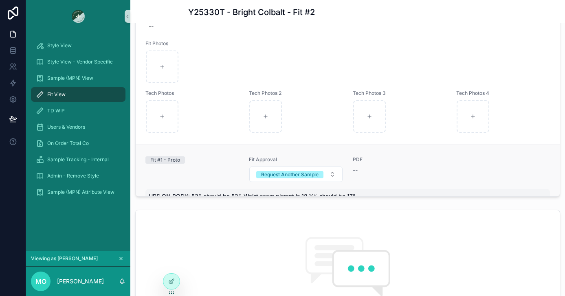
type textarea "**********"
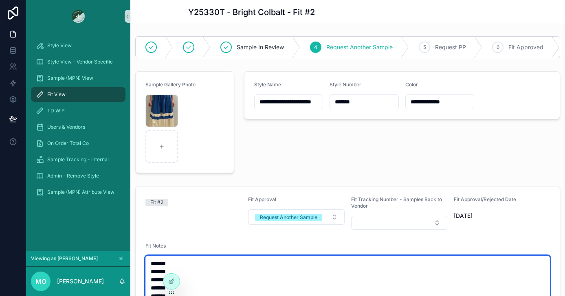
scroll to position [11, 0]
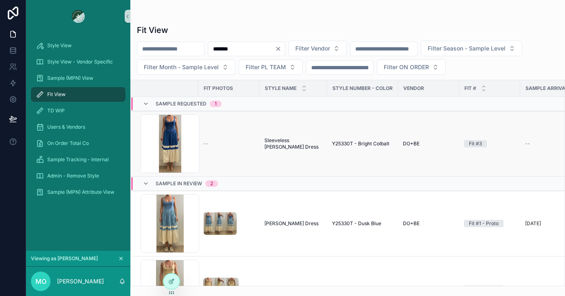
click at [280, 141] on span "Sleeveless [PERSON_NAME] Dress" at bounding box center [293, 143] width 58 height 13
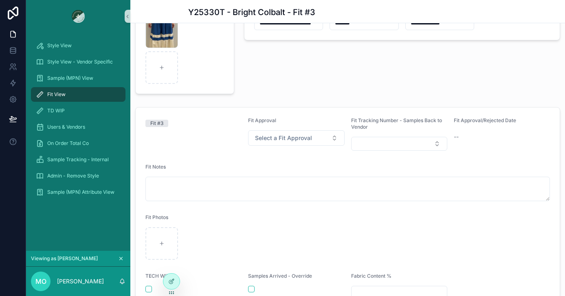
scroll to position [78, 0]
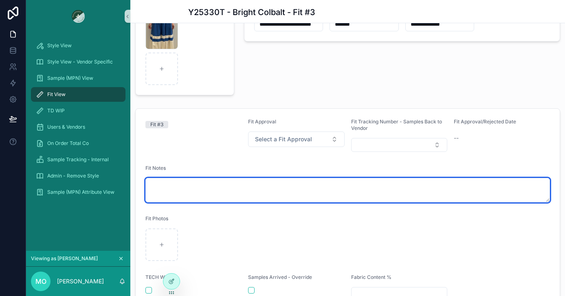
click at [250, 186] on textarea "scrollable content" at bounding box center [347, 190] width 404 height 24
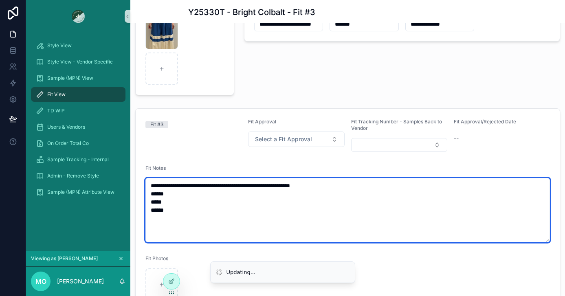
type textarea "**********"
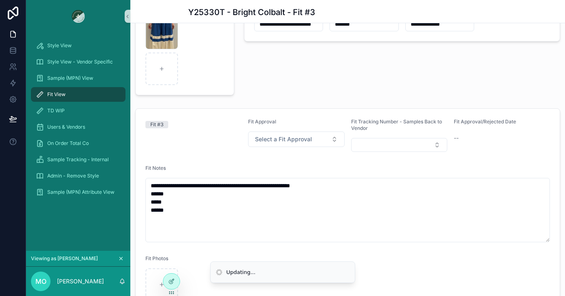
click at [217, 154] on form "**********" at bounding box center [348, 252] width 424 height 287
click at [263, 149] on div "Fit Approval Select a Fit Approval" at bounding box center [296, 134] width 96 height 33
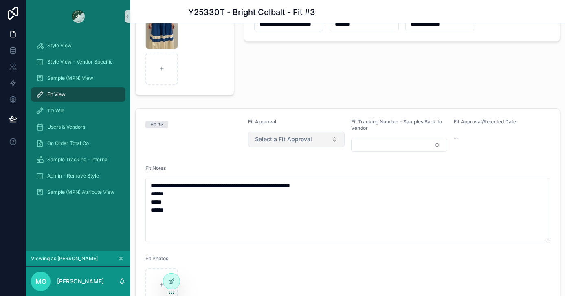
click at [262, 144] on button "Select a Fit Approval" at bounding box center [296, 139] width 96 height 15
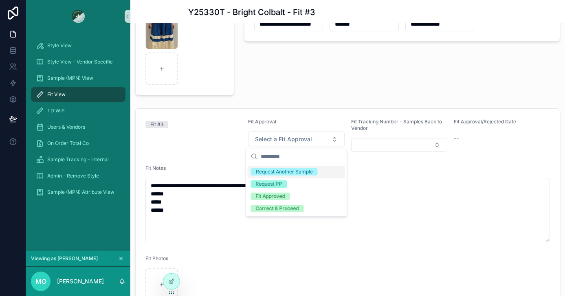
click at [262, 174] on div "Request Another Sample" at bounding box center [284, 171] width 57 height 7
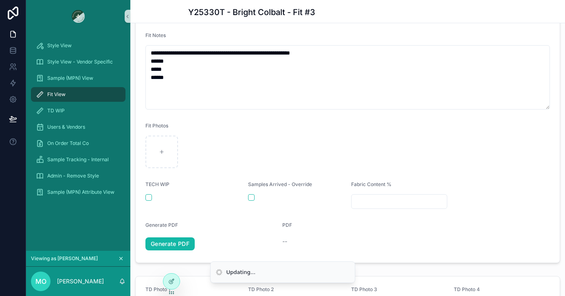
scroll to position [211, 0]
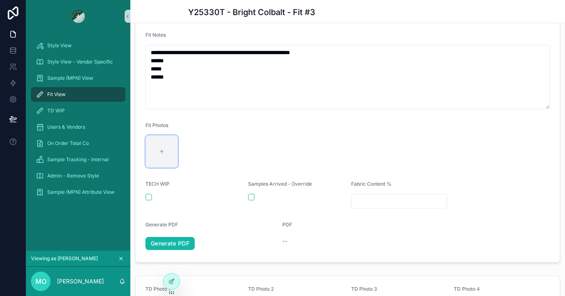
click at [156, 149] on div "scrollable content" at bounding box center [161, 151] width 33 height 33
type textarea "**********"
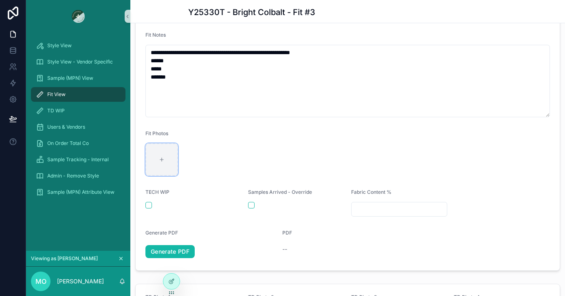
type input "**********"
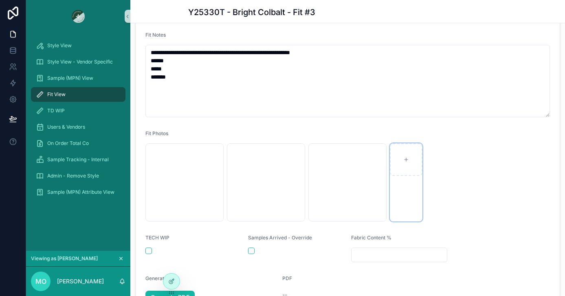
scroll to position [0, 0]
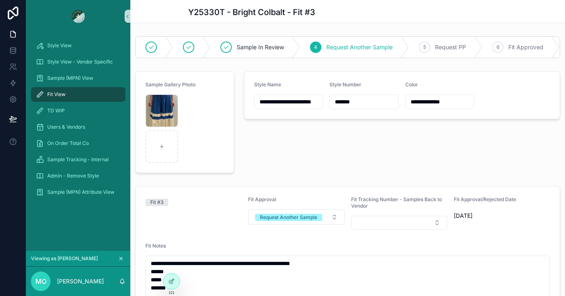
drag, startPoint x: 367, startPoint y: 100, endPoint x: 312, endPoint y: 100, distance: 54.6
click at [312, 100] on form "**********" at bounding box center [401, 95] width 315 height 47
click at [102, 91] on div "Fit View" at bounding box center [78, 94] width 85 height 13
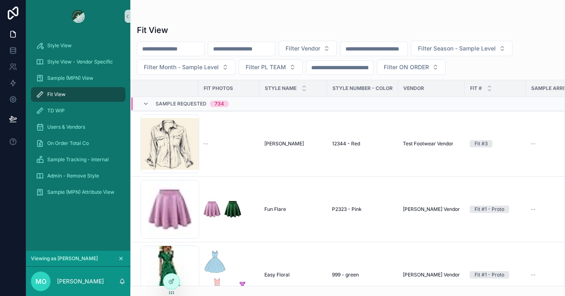
click at [243, 51] on input "scrollable content" at bounding box center [241, 48] width 67 height 11
paste input "*******"
type input "*******"
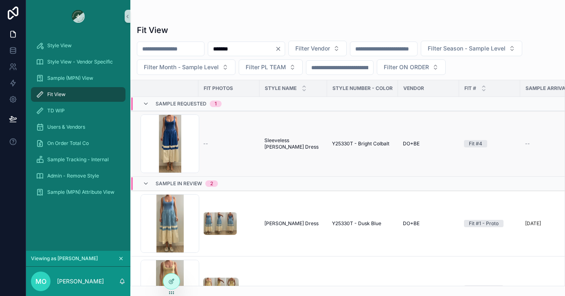
click at [273, 143] on span "Sleeveless [PERSON_NAME] Dress" at bounding box center [293, 143] width 58 height 13
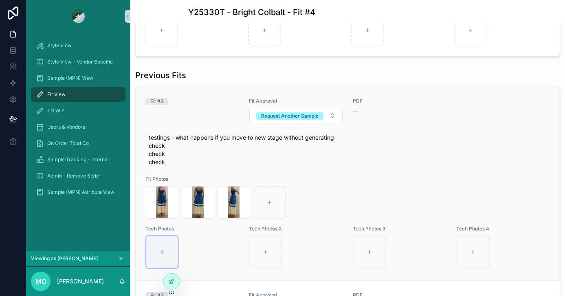
click at [161, 261] on div "scrollable content" at bounding box center [162, 252] width 33 height 33
type input "**********"
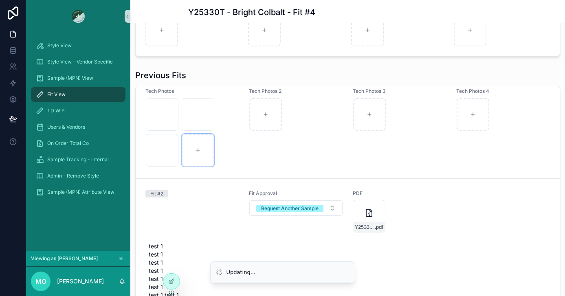
scroll to position [139, 0]
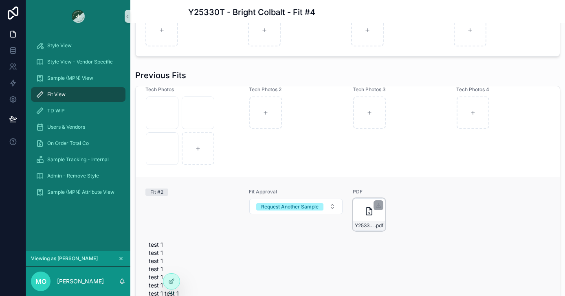
click at [369, 215] on icon "scrollable content" at bounding box center [369, 211] width 10 height 10
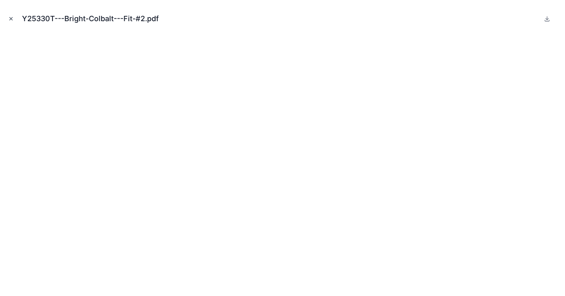
click at [10, 17] on icon "Close modal" at bounding box center [11, 19] width 6 height 6
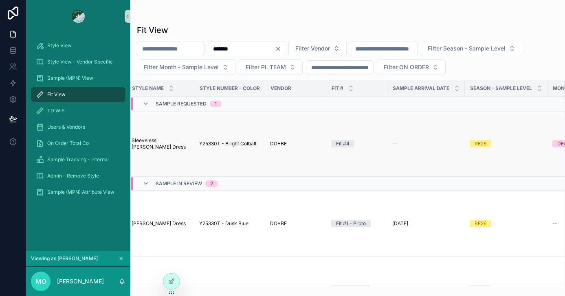
scroll to position [0, 484]
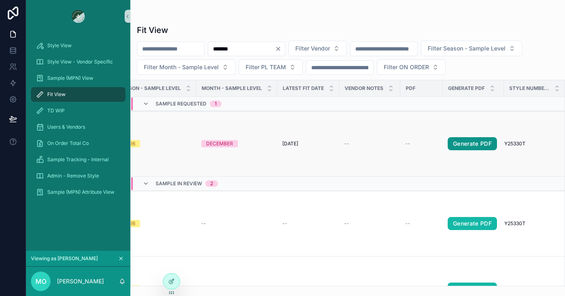
click at [459, 146] on link "Generate PDF" at bounding box center [472, 143] width 49 height 13
